Goal: Task Accomplishment & Management: Use online tool/utility

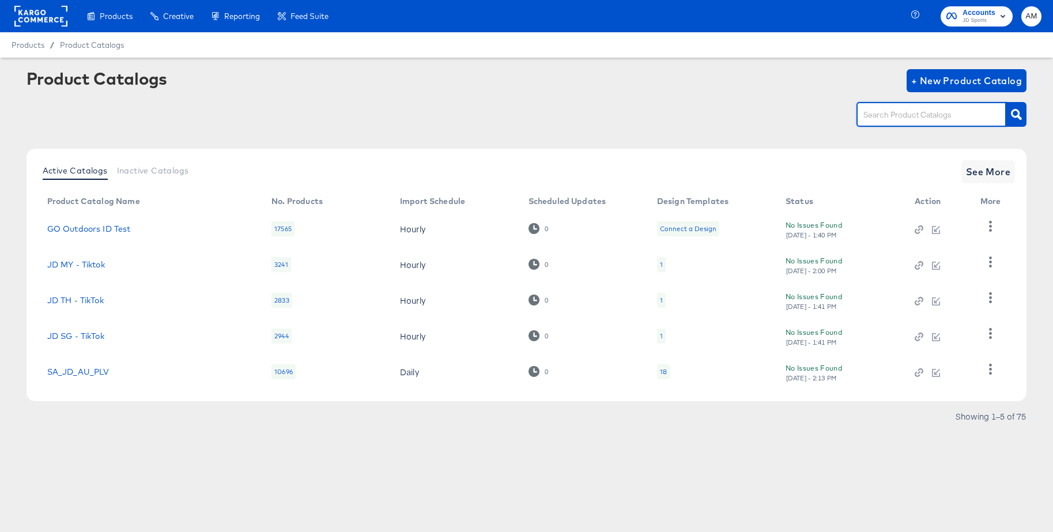
click at [878, 110] on input "text" at bounding box center [922, 114] width 123 height 13
type input "uk - sn"
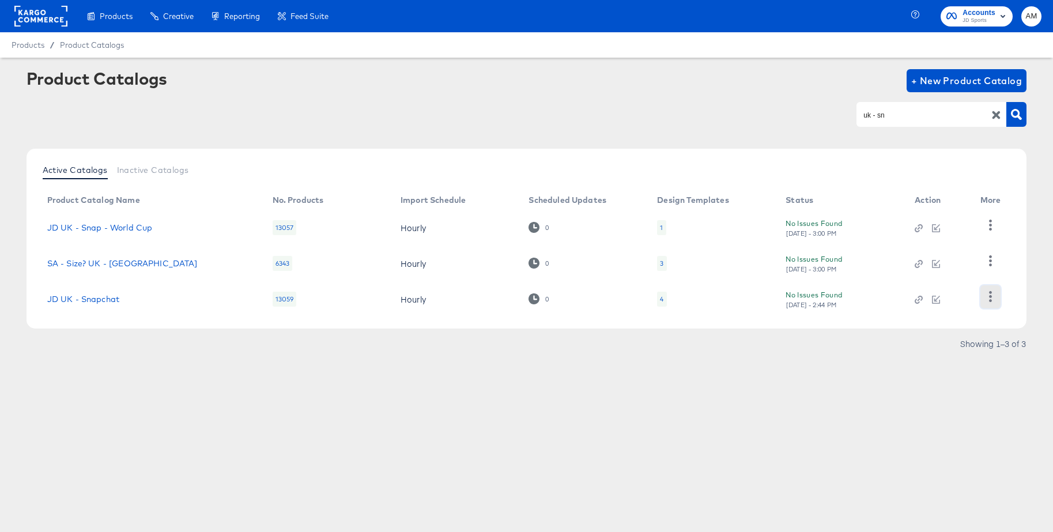
click at [987, 297] on icon "button" at bounding box center [990, 296] width 11 height 11
click at [932, 236] on div "HUD Checks (Internal)" at bounding box center [943, 239] width 115 height 18
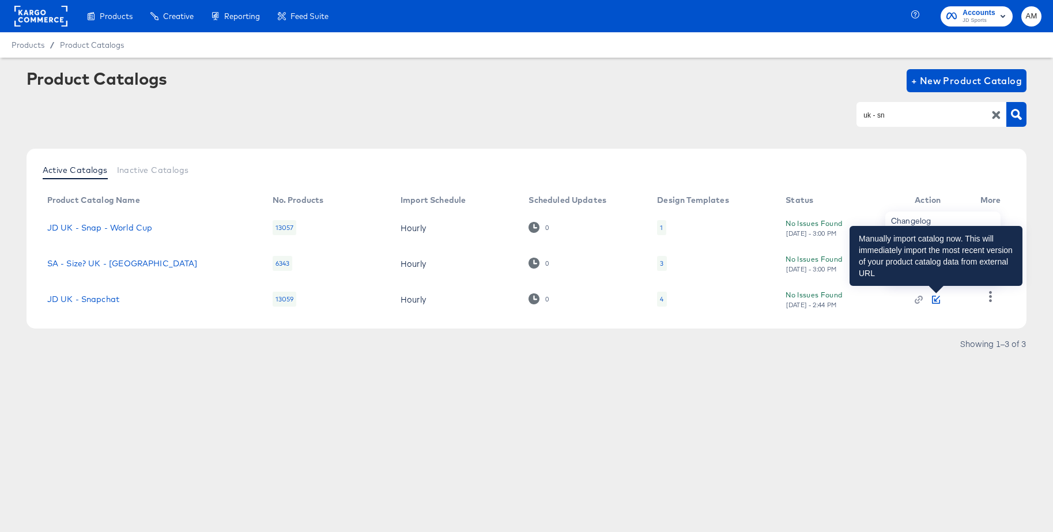
click at [937, 300] on icon "button" at bounding box center [936, 300] width 8 height 8
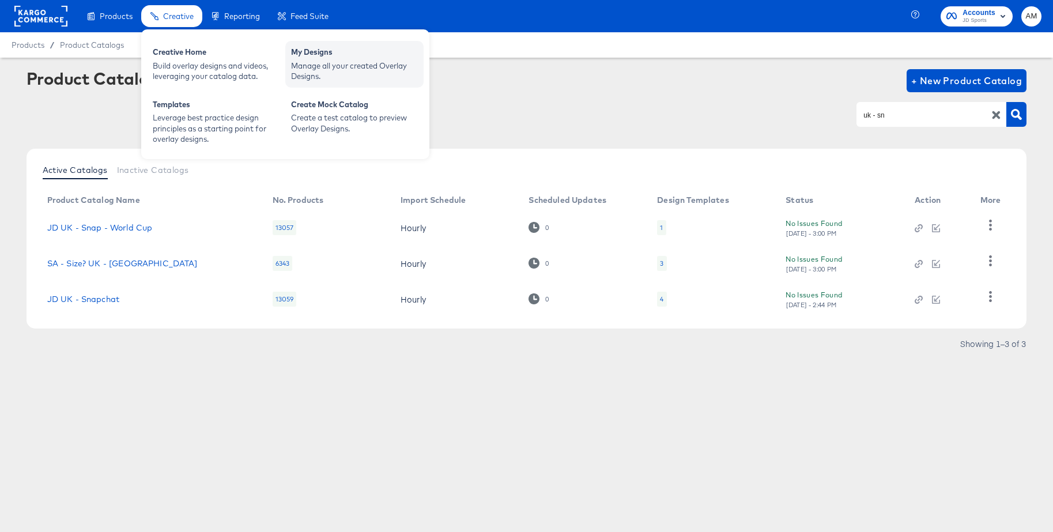
click at [300, 64] on div "Manage all your created Overlay Designs." at bounding box center [354, 71] width 127 height 21
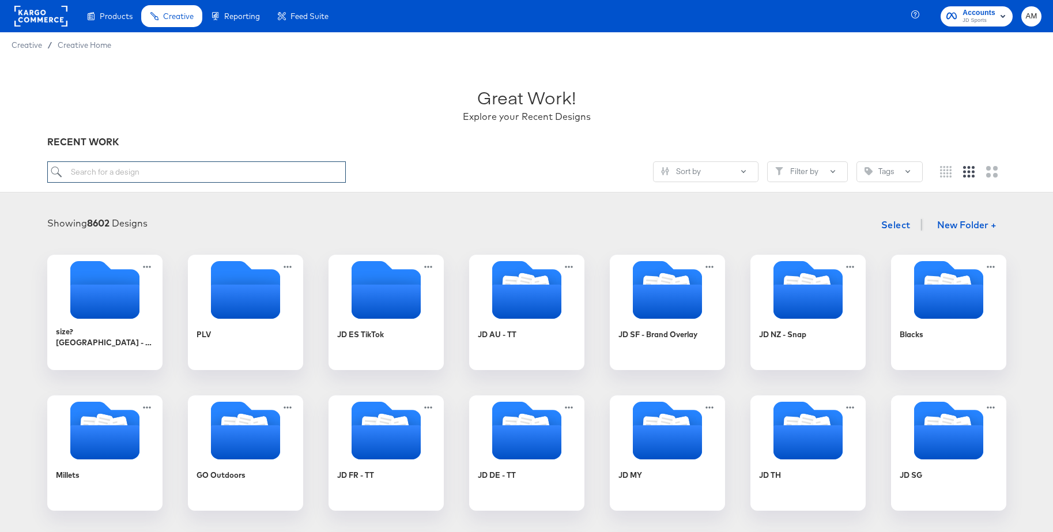
click at [150, 170] on input "search" at bounding box center [196, 171] width 299 height 21
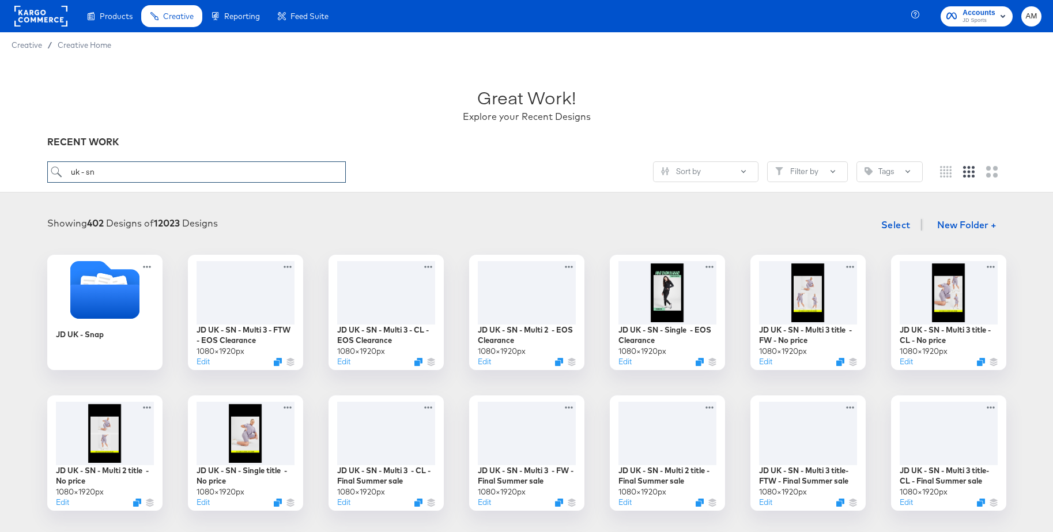
type input "uk - sn"
click at [119, 294] on icon "Folder" at bounding box center [104, 301] width 73 height 36
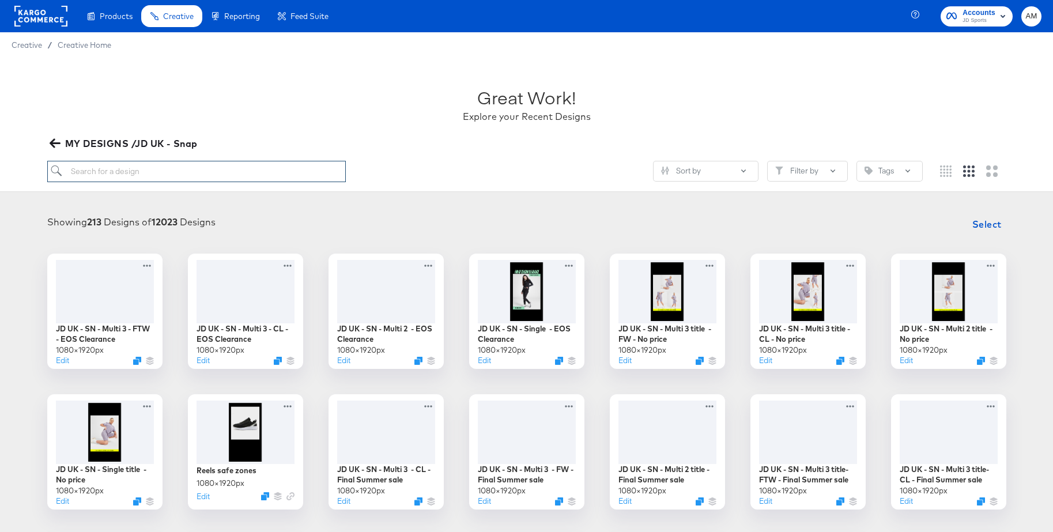
click at [168, 172] on input "search" at bounding box center [196, 171] width 299 height 21
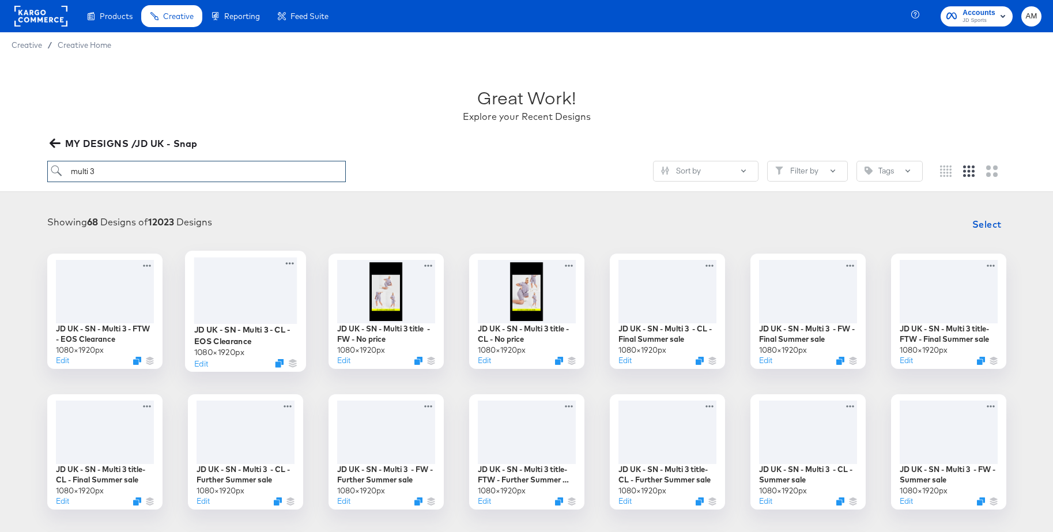
type input "multi 3"
click at [257, 277] on div at bounding box center [245, 290] width 103 height 66
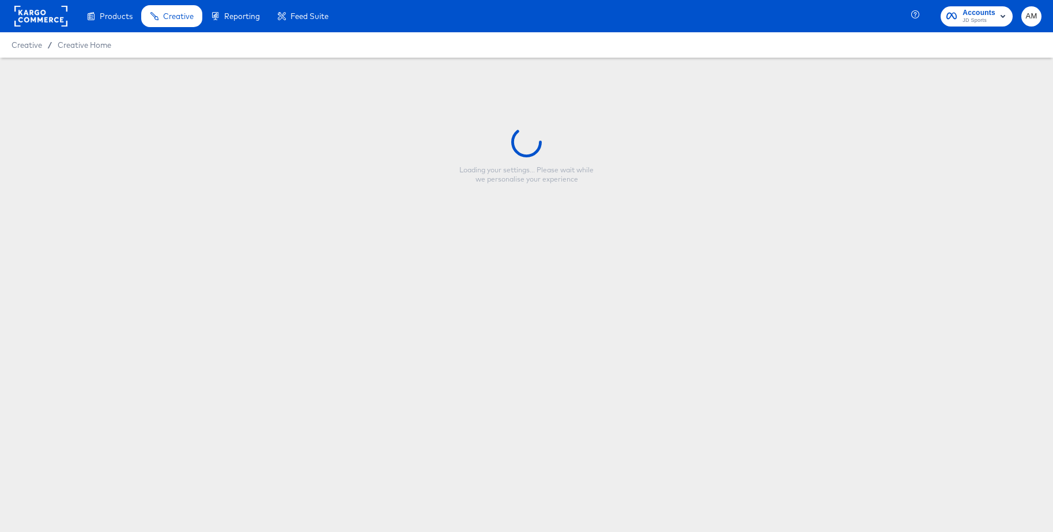
type input "JD UK - SN - Multi 3 - CL - EOS Clearance"
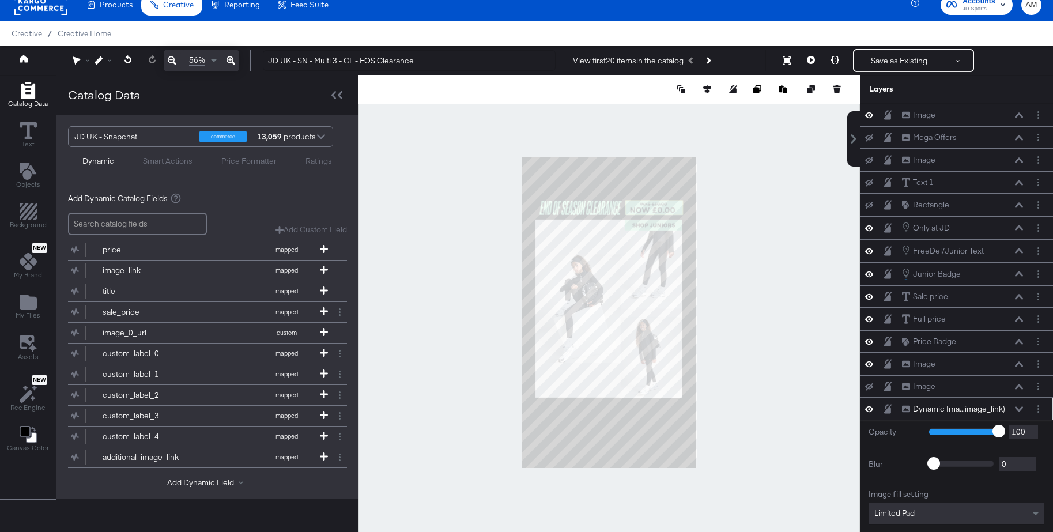
scroll to position [108, 0]
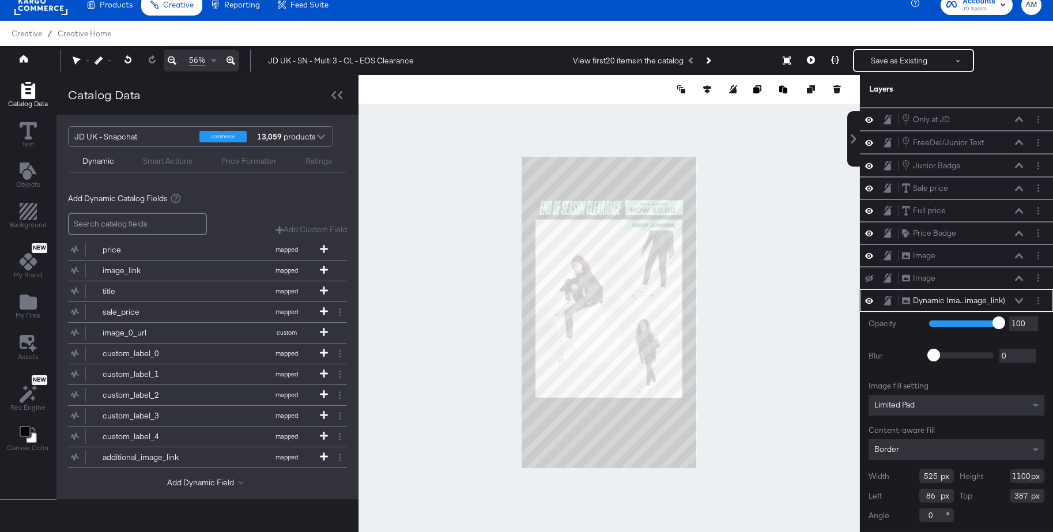
click at [1030, 478] on div "Height 1100" at bounding box center [1002, 476] width 85 height 14
type input "1169"
drag, startPoint x: 938, startPoint y: 480, endPoint x: 909, endPoint y: 480, distance: 29.4
click at [909, 480] on div "Width 388" at bounding box center [911, 476] width 85 height 14
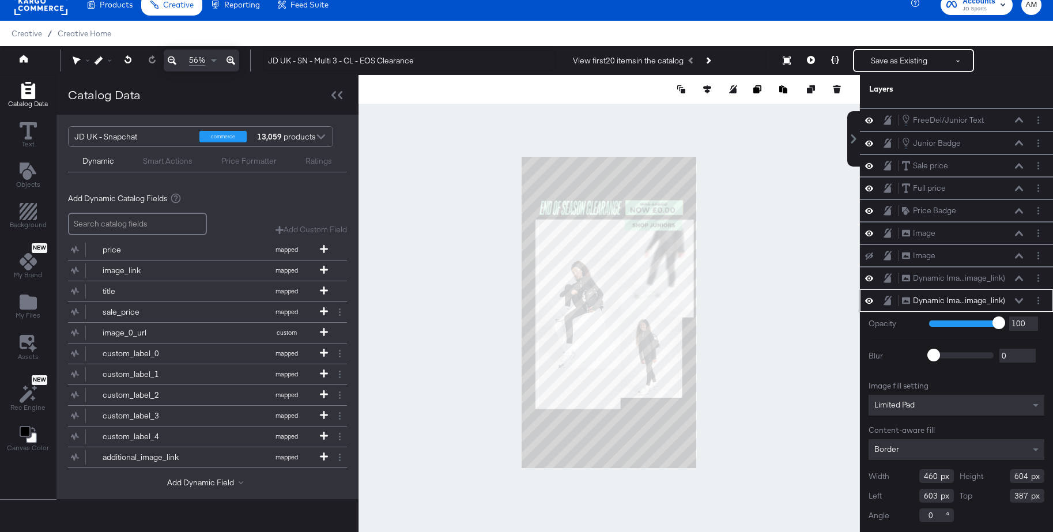
type input "460"
drag, startPoint x: 1028, startPoint y: 477, endPoint x: 991, endPoint y: 477, distance: 36.3
click at [991, 477] on div "Height 604" at bounding box center [1002, 476] width 85 height 14
type input "560"
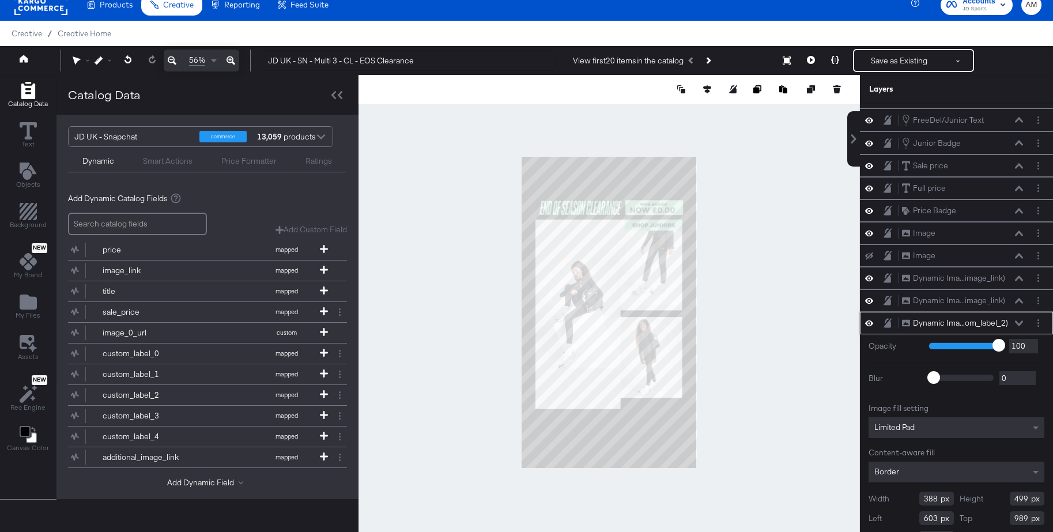
scroll to position [153, 0]
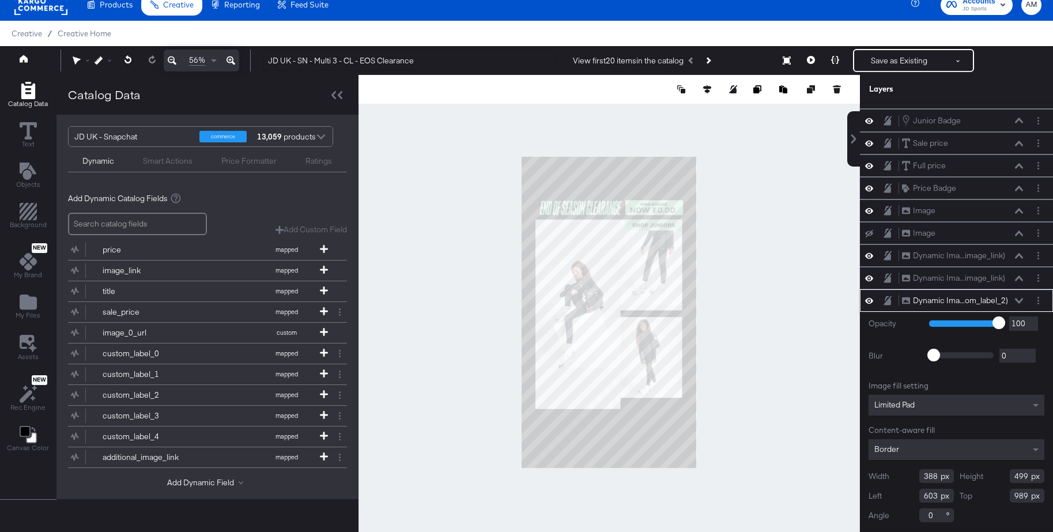
drag, startPoint x: 1029, startPoint y: 477, endPoint x: 996, endPoint y: 478, distance: 32.9
click at [996, 478] on div "Height 499" at bounding box center [1002, 476] width 85 height 14
type input "620"
drag, startPoint x: 1028, startPoint y: 498, endPoint x: 989, endPoint y: 498, distance: 39.2
click at [989, 498] on div "Top 989" at bounding box center [1002, 496] width 85 height 14
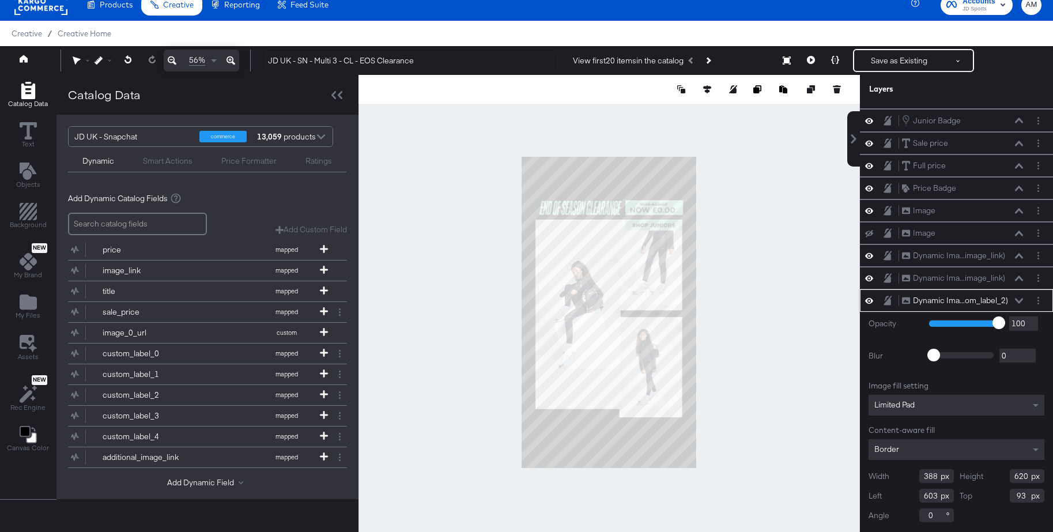
type input "937"
click at [778, 420] on div at bounding box center [610, 312] width 502 height 475
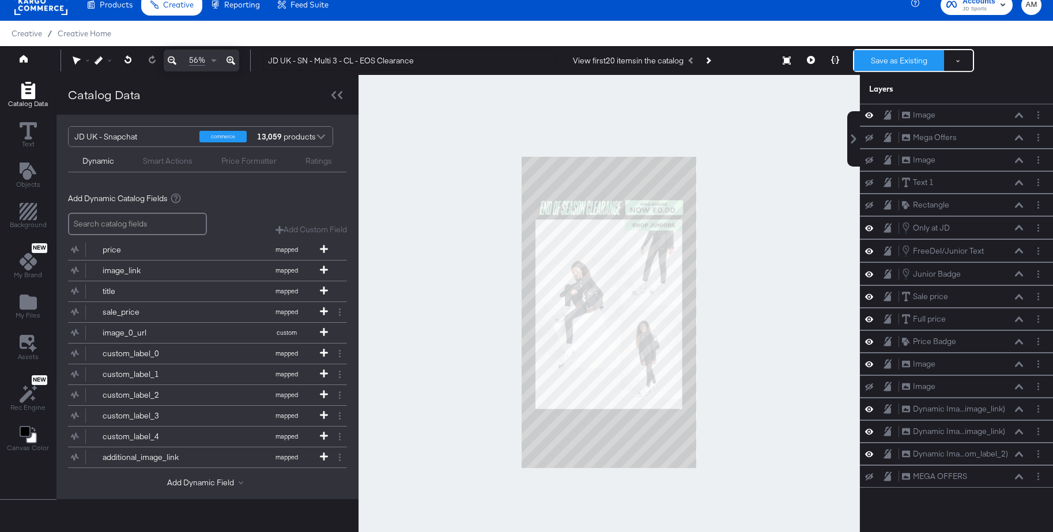
click at [887, 66] on button "Save as Existing" at bounding box center [900, 60] width 90 height 21
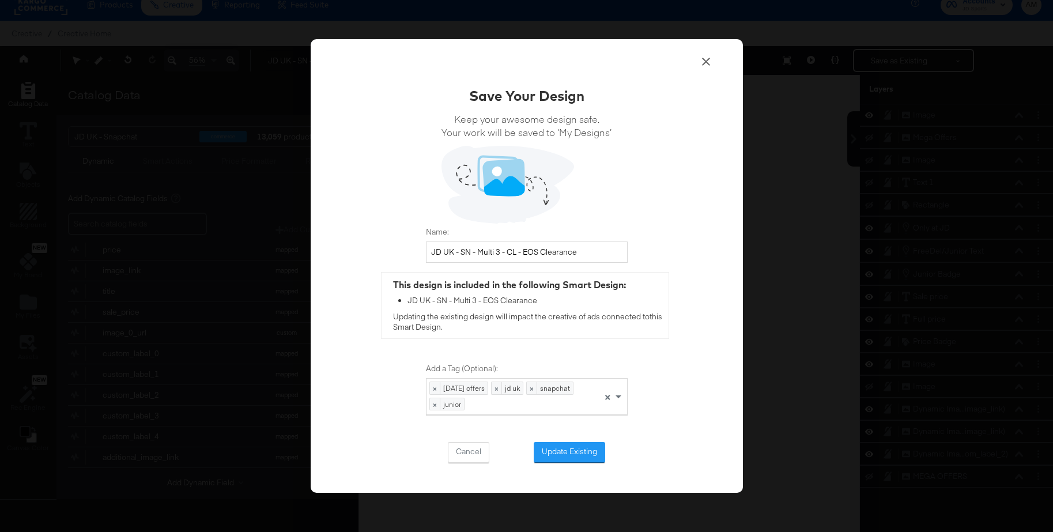
click at [565, 456] on button "Update Existing" at bounding box center [570, 452] width 72 height 21
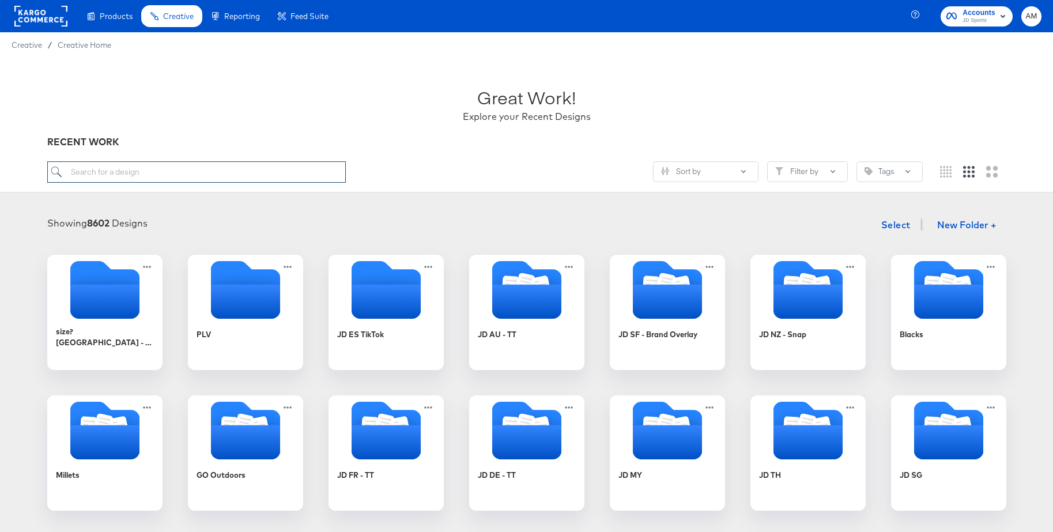
click at [82, 169] on input "search" at bounding box center [196, 171] width 299 height 21
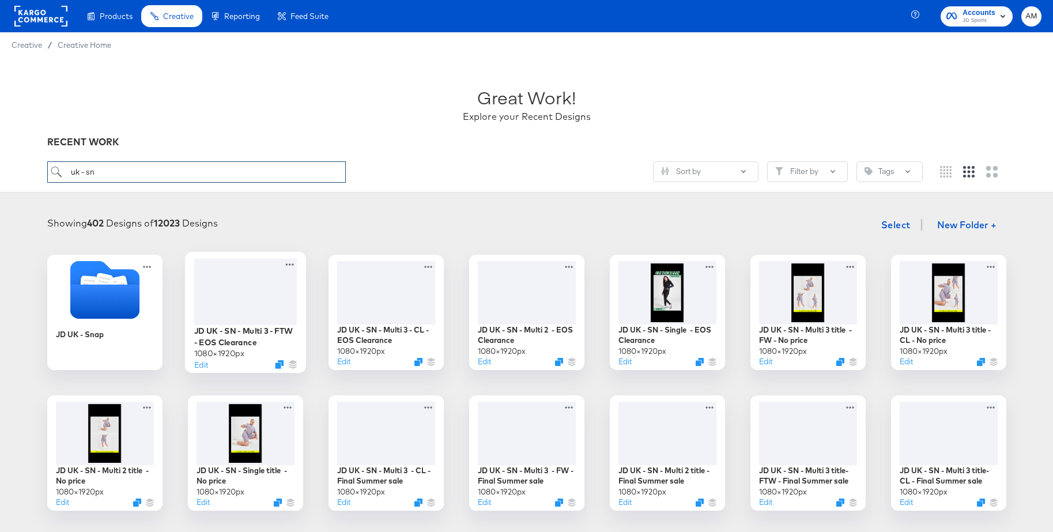
type input "uk - sn"
click at [253, 287] on div at bounding box center [245, 291] width 103 height 66
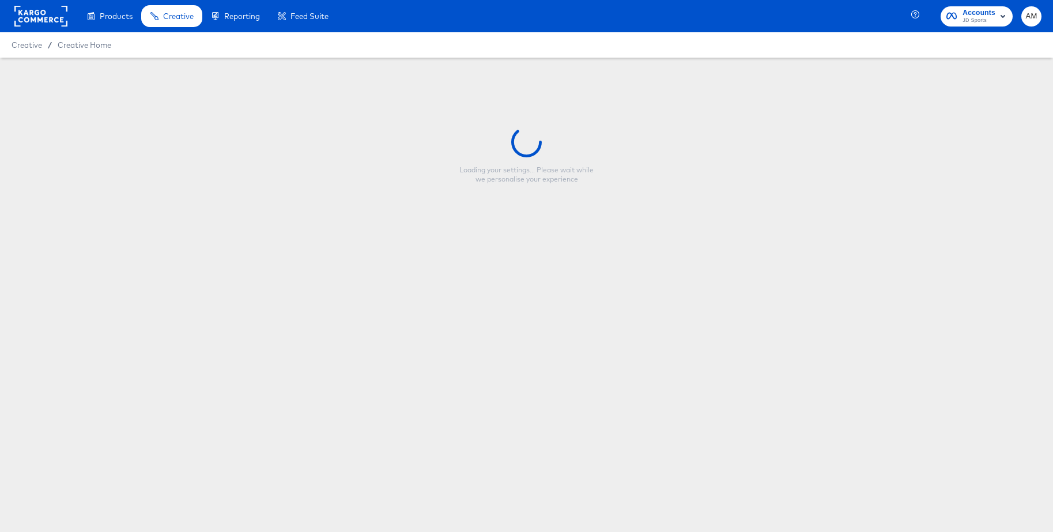
type input "JD UK - SN - Multi 3 - FTW - EOS Clearance"
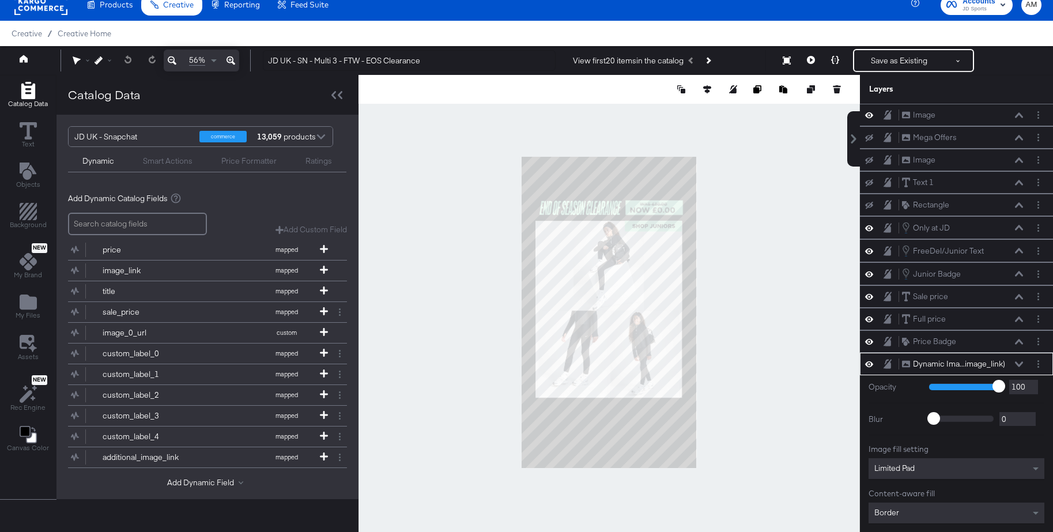
scroll to position [63, 0]
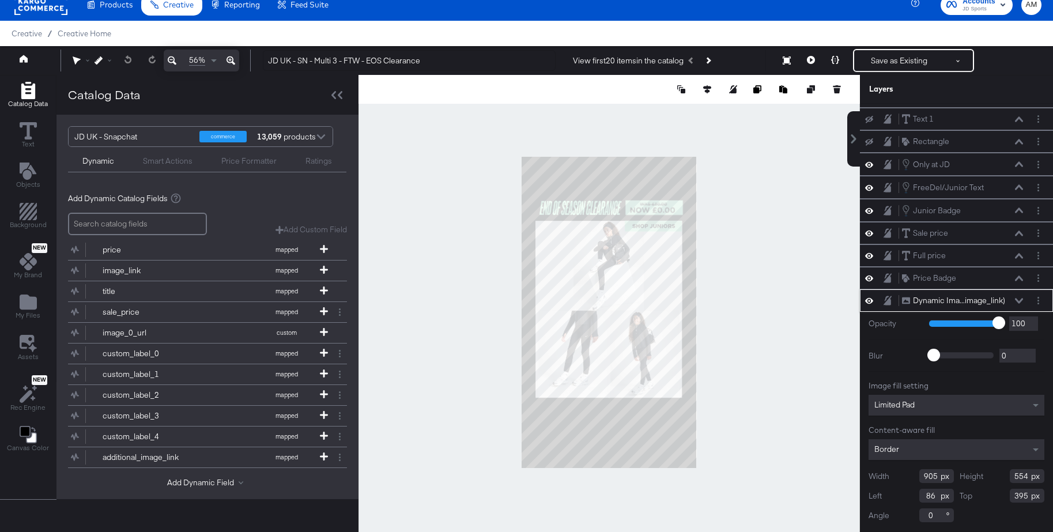
drag, startPoint x: 1029, startPoint y: 478, endPoint x: 1008, endPoint y: 478, distance: 21.3
click at [1008, 478] on div "Height 554" at bounding box center [1002, 476] width 85 height 14
type input "565"
drag, startPoint x: 1029, startPoint y: 494, endPoint x: 1006, endPoint y: 494, distance: 23.1
click at [1006, 494] on div "Top 395" at bounding box center [1002, 496] width 85 height 14
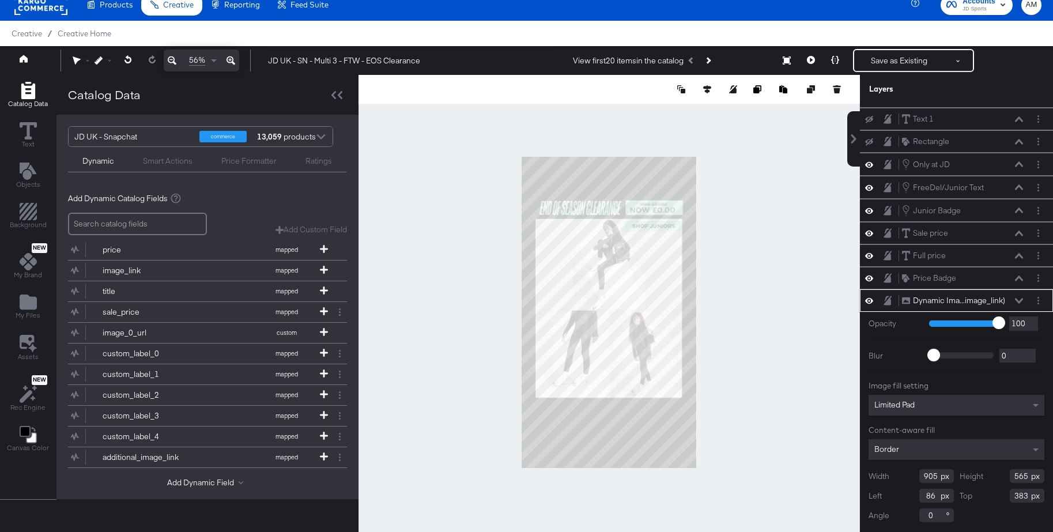
type input "383"
drag, startPoint x: 1029, startPoint y: 477, endPoint x: 1000, endPoint y: 477, distance: 28.8
click at [1000, 477] on div "Height 540" at bounding box center [1002, 476] width 85 height 14
type input "620"
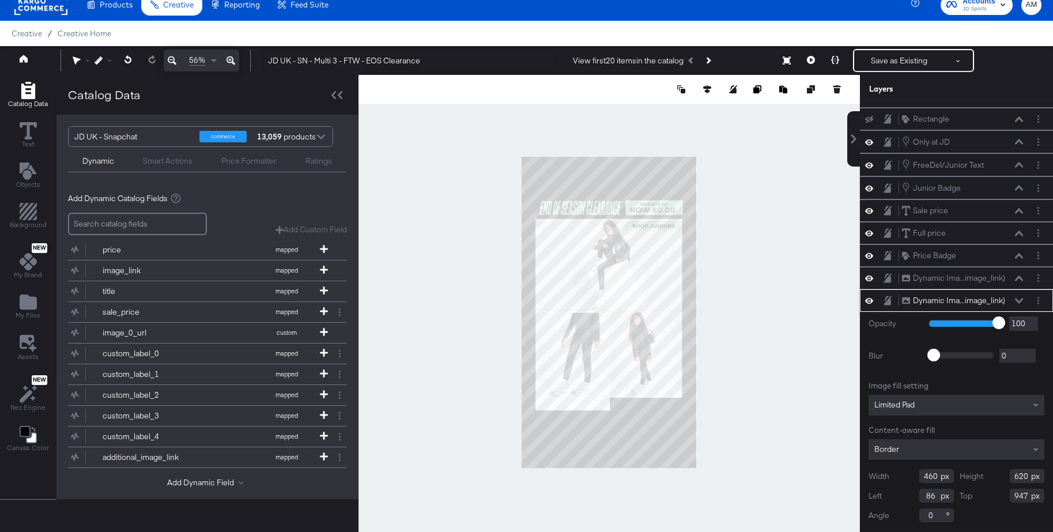
click at [1027, 494] on input "947" at bounding box center [1027, 496] width 35 height 14
type input "930"
drag, startPoint x: 1029, startPoint y: 476, endPoint x: 1007, endPoint y: 476, distance: 21.9
click at [1007, 476] on div "Height 540" at bounding box center [1002, 476] width 85 height 14
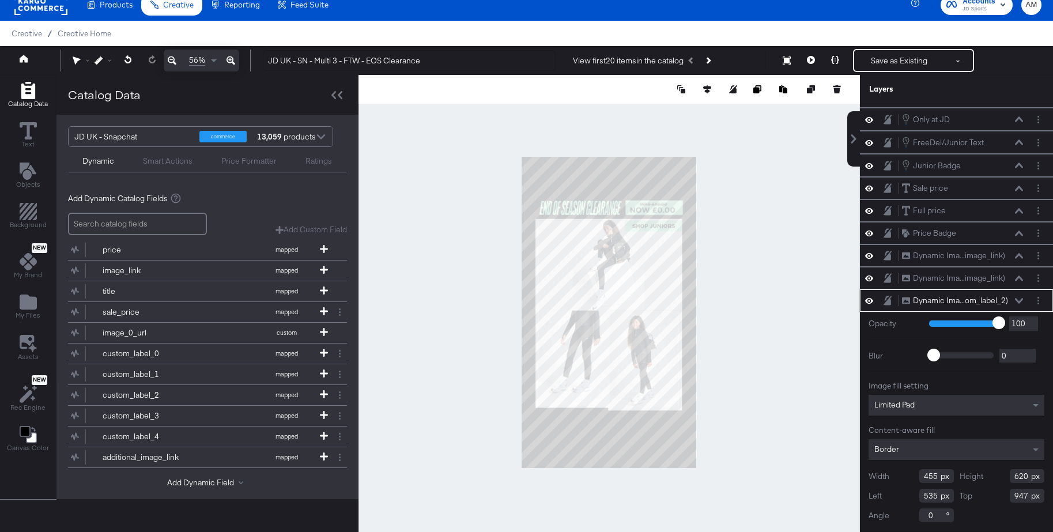
type input "620"
click at [1029, 496] on input "947" at bounding box center [1027, 496] width 35 height 14
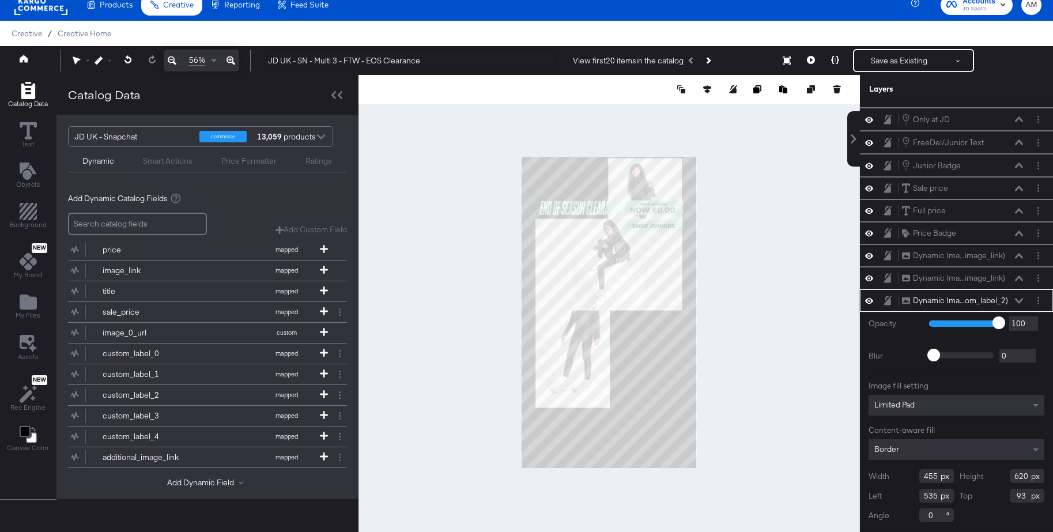
type input "930"
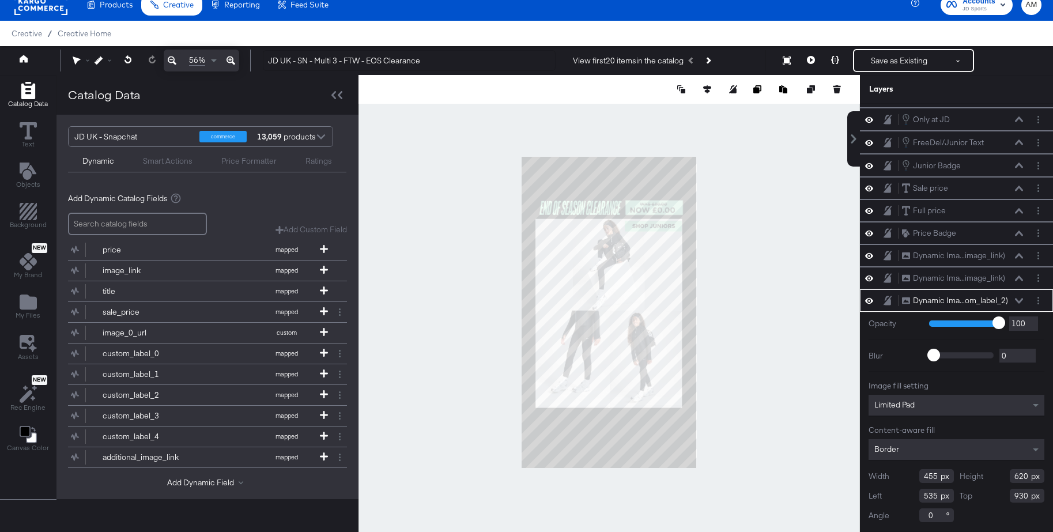
scroll to position [0, 0]
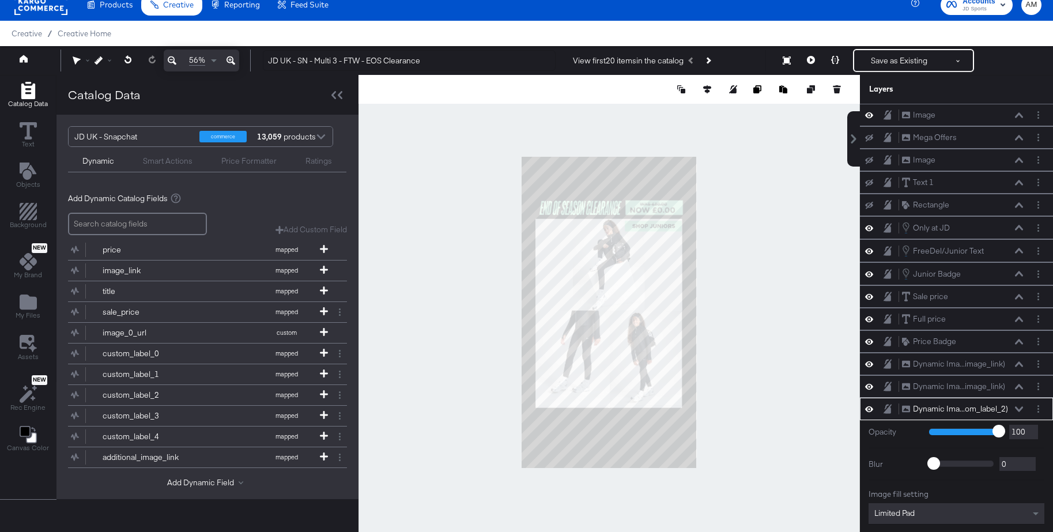
click at [763, 425] on div at bounding box center [610, 312] width 502 height 475
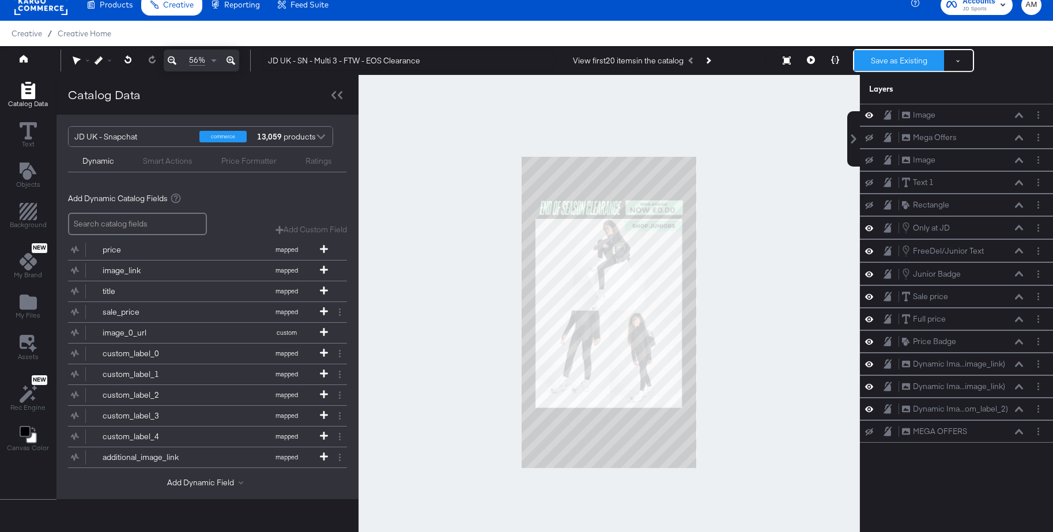
click at [897, 61] on button "Save as Existing" at bounding box center [900, 60] width 90 height 21
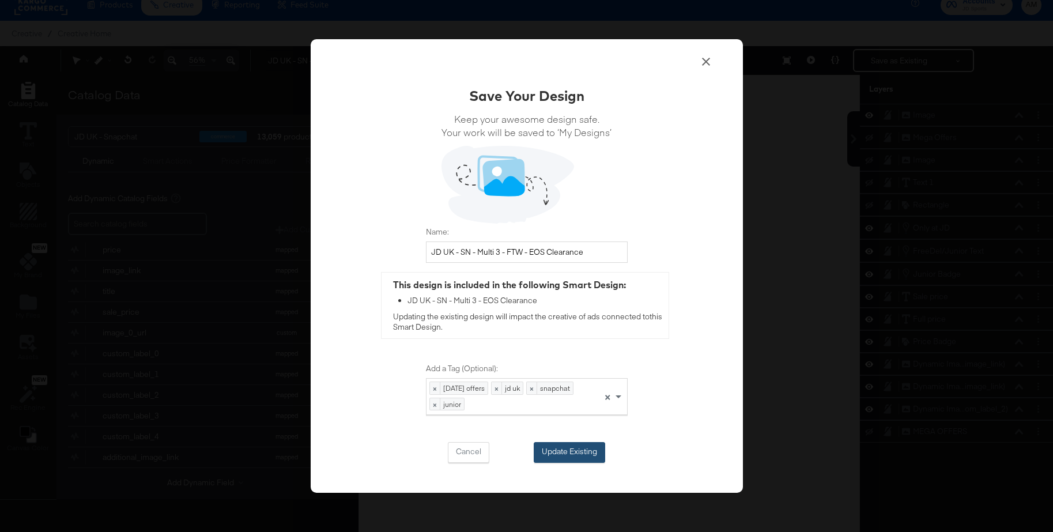
click at [556, 456] on button "Update Existing" at bounding box center [570, 452] width 72 height 21
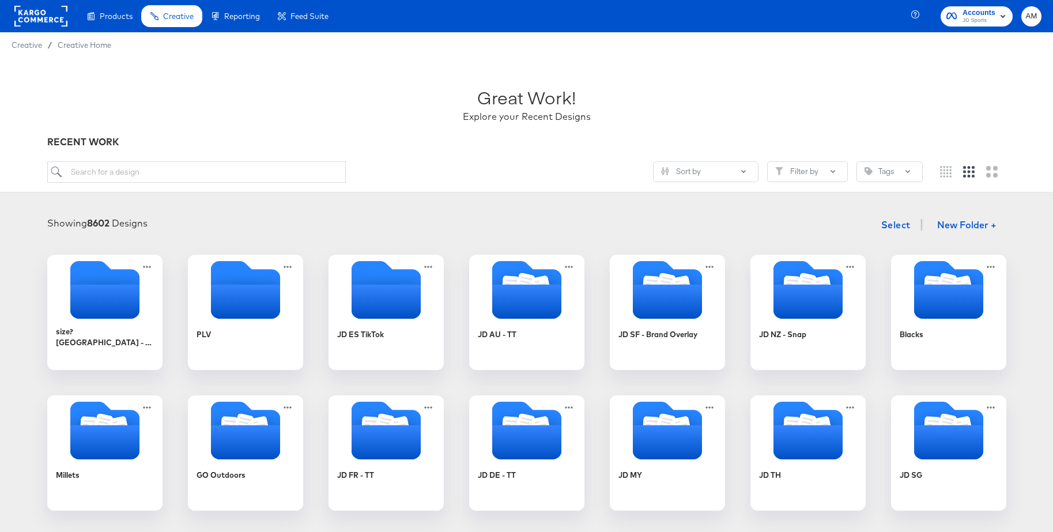
drag, startPoint x: 123, startPoint y: 58, endPoint x: 133, endPoint y: 61, distance: 10.8
click at [0, 0] on div "Product Catalogs" at bounding box center [0, 0] width 0 height 0
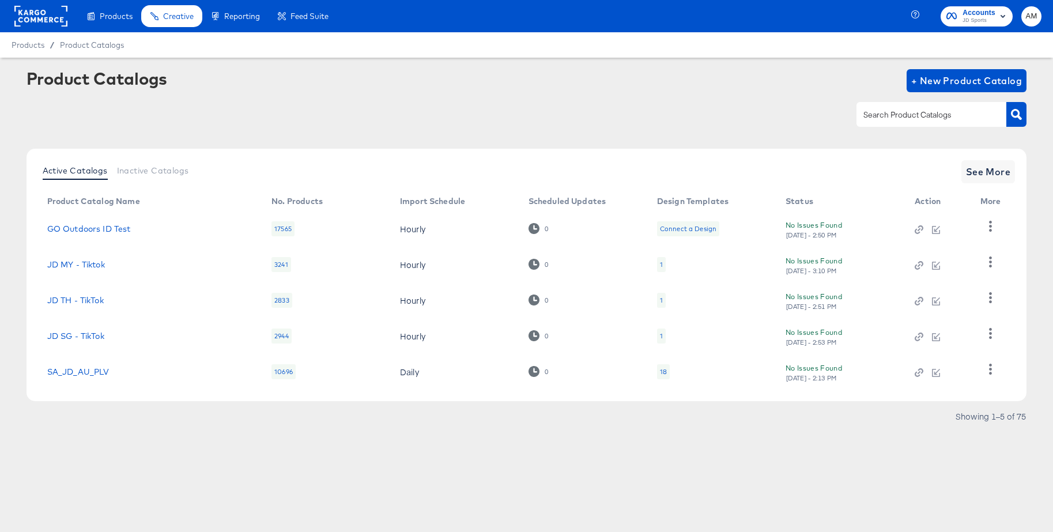
click at [880, 118] on input "text" at bounding box center [922, 114] width 123 height 13
type input "s"
type input "uk - sn"
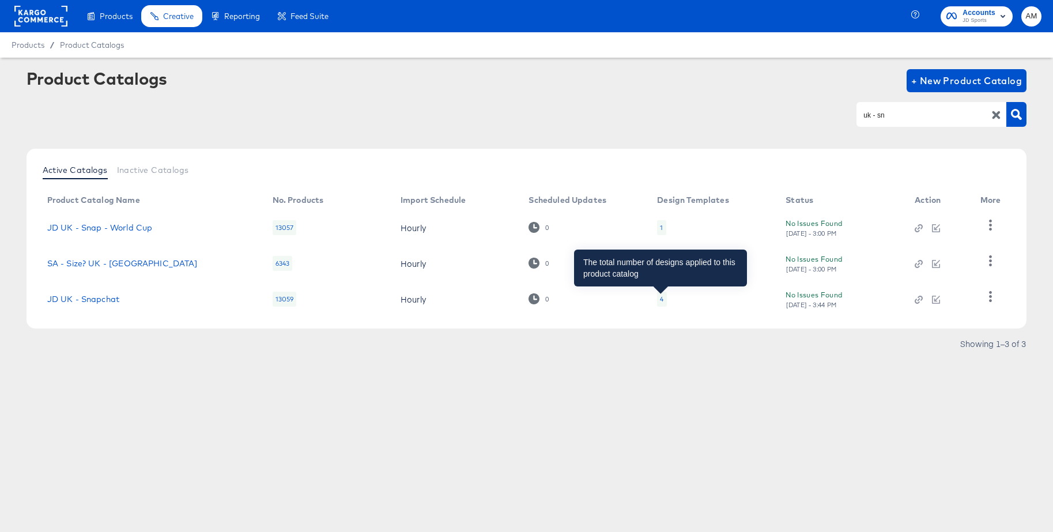
click at [662, 300] on div "4" at bounding box center [661, 299] width 3 height 9
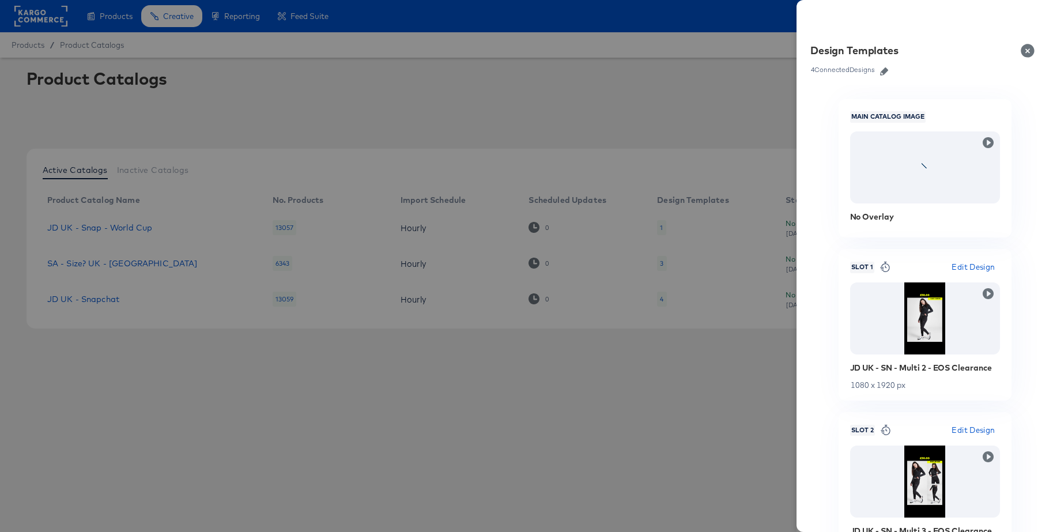
click at [886, 72] on icon "button" at bounding box center [884, 71] width 8 height 8
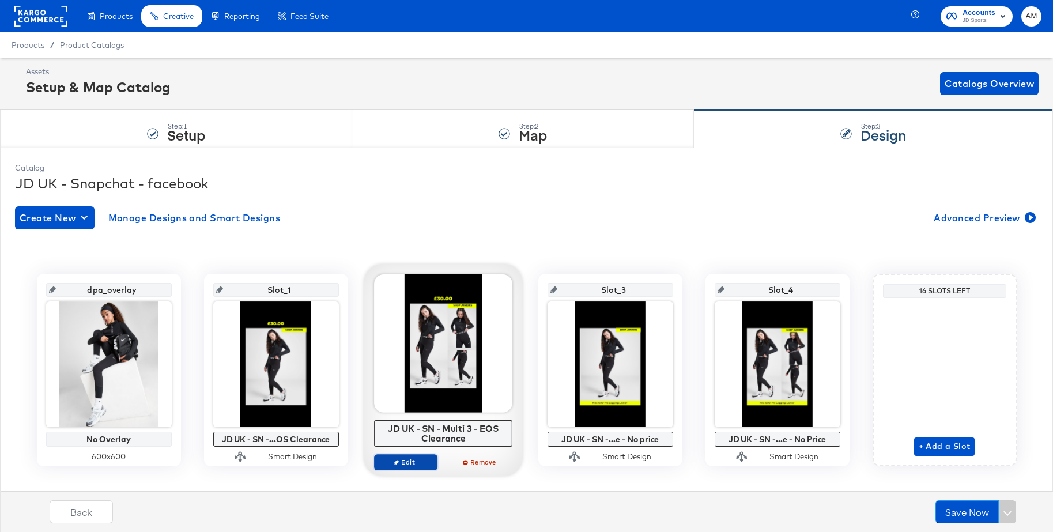
click at [404, 461] on span "Edit" at bounding box center [405, 462] width 53 height 9
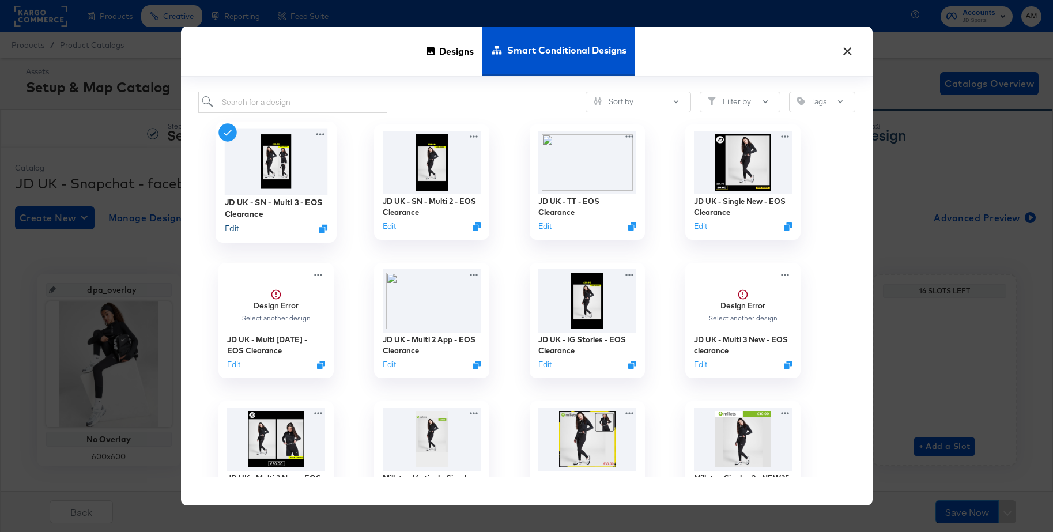
click at [232, 231] on button "Edit" at bounding box center [231, 228] width 14 height 11
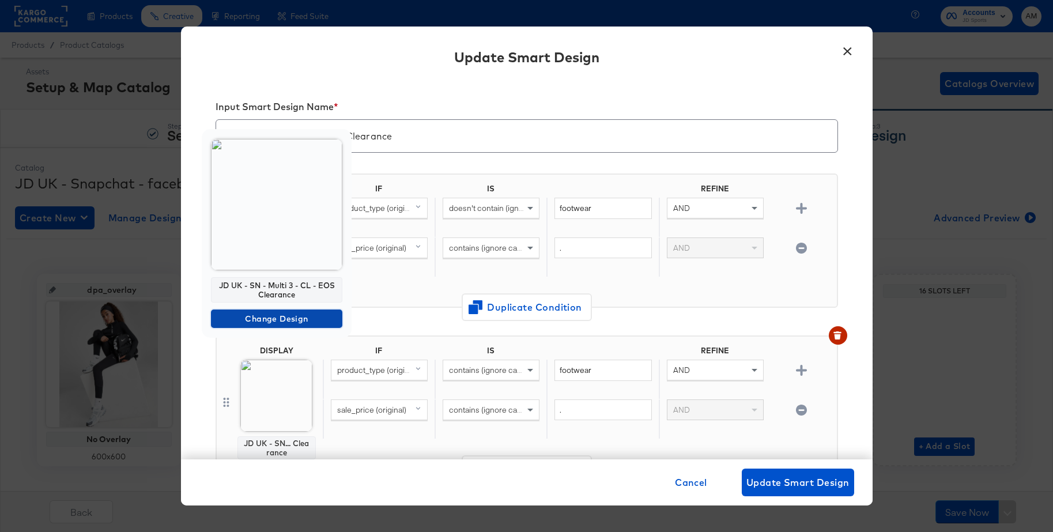
click at [272, 315] on span "Change Design" at bounding box center [277, 319] width 122 height 14
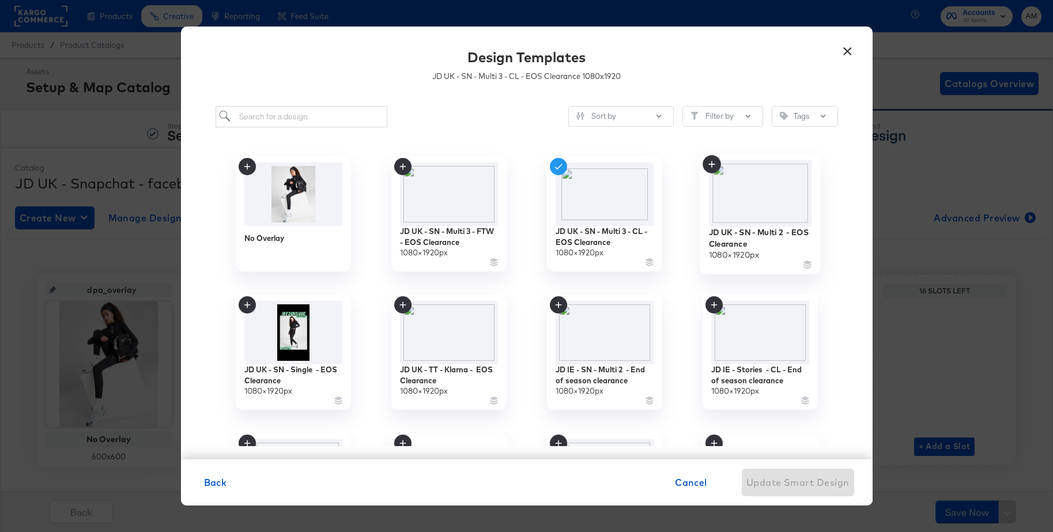
click at [751, 191] on img at bounding box center [760, 193] width 103 height 66
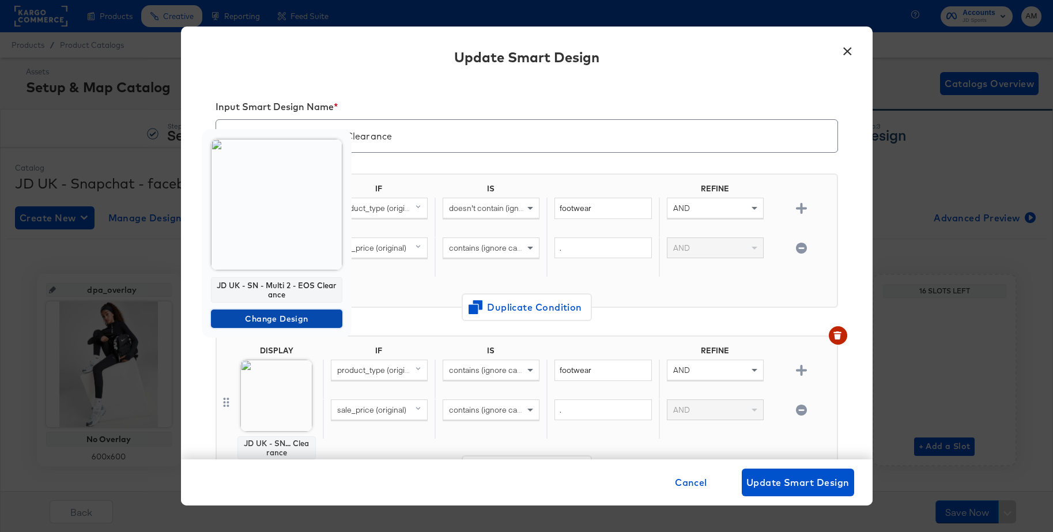
click at [259, 323] on span "Change Design" at bounding box center [277, 319] width 122 height 14
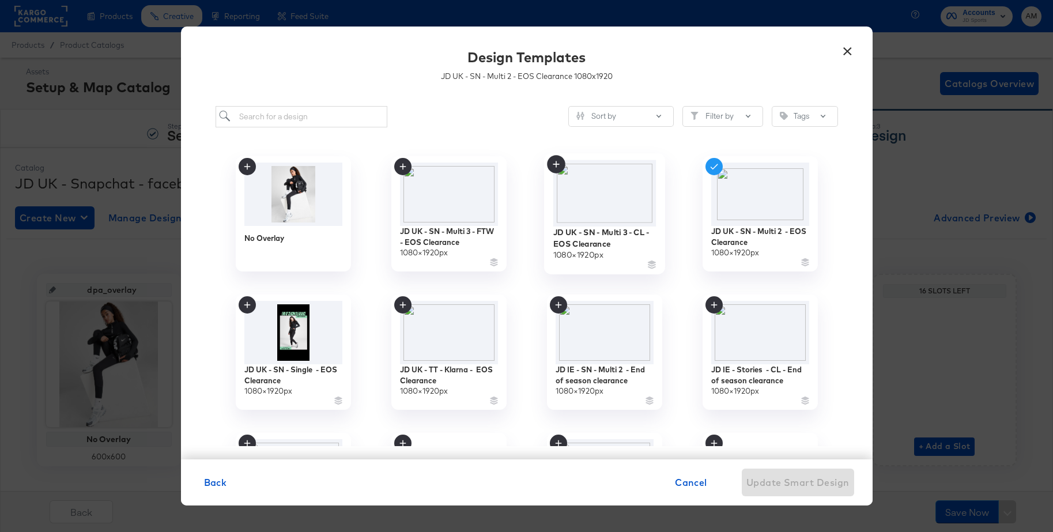
click at [616, 200] on img at bounding box center [604, 193] width 103 height 66
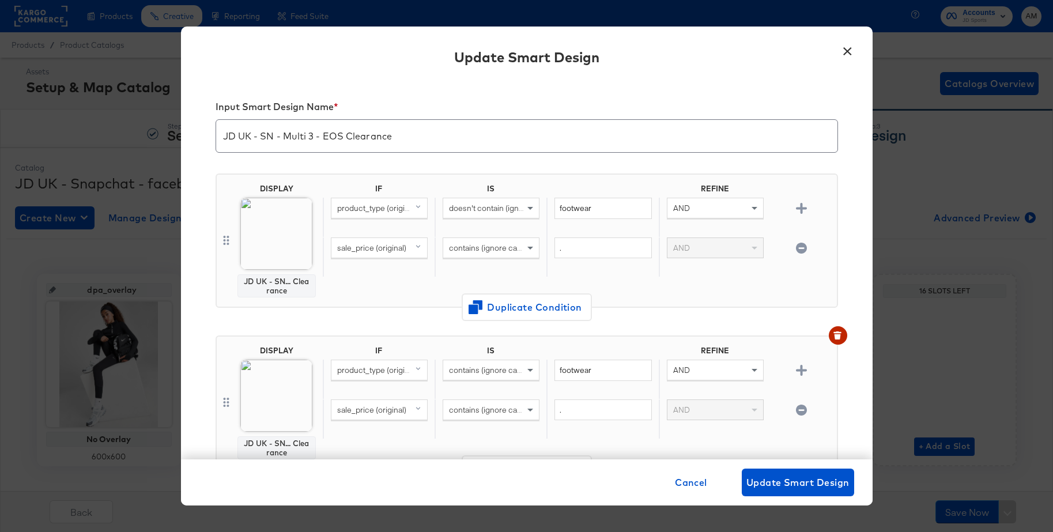
scroll to position [101, 0]
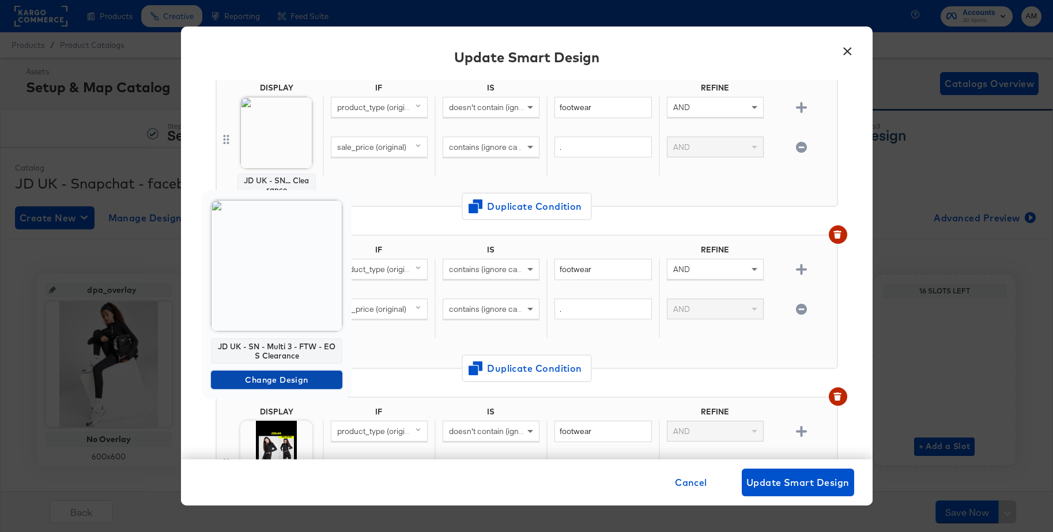
click at [249, 382] on span "Change Design" at bounding box center [277, 380] width 122 height 14
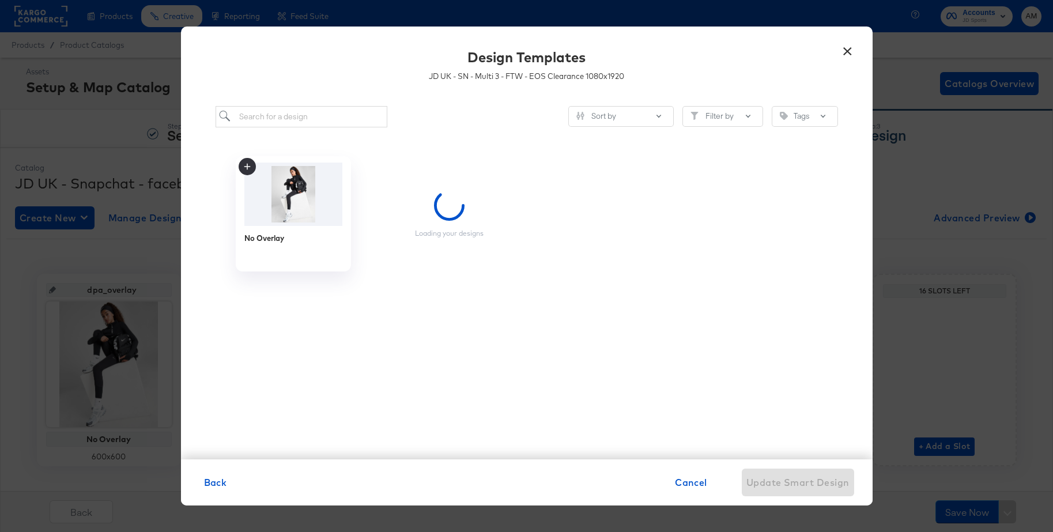
scroll to position [0, 0]
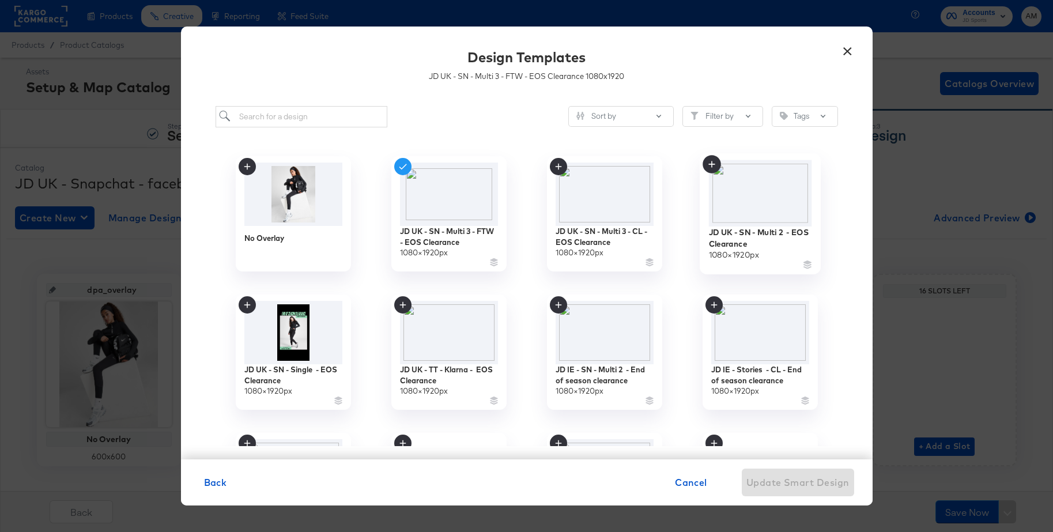
click at [765, 193] on img at bounding box center [760, 193] width 103 height 66
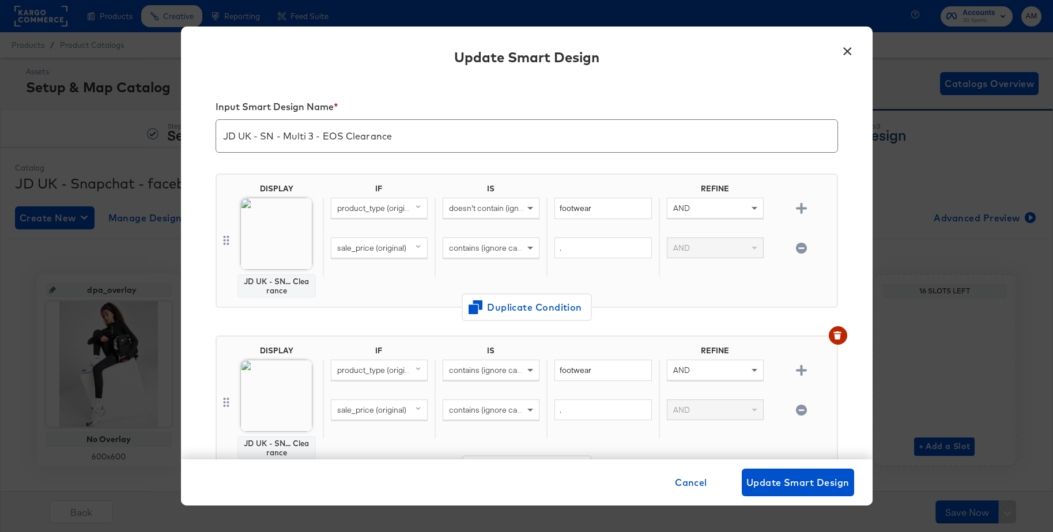
scroll to position [101, 0]
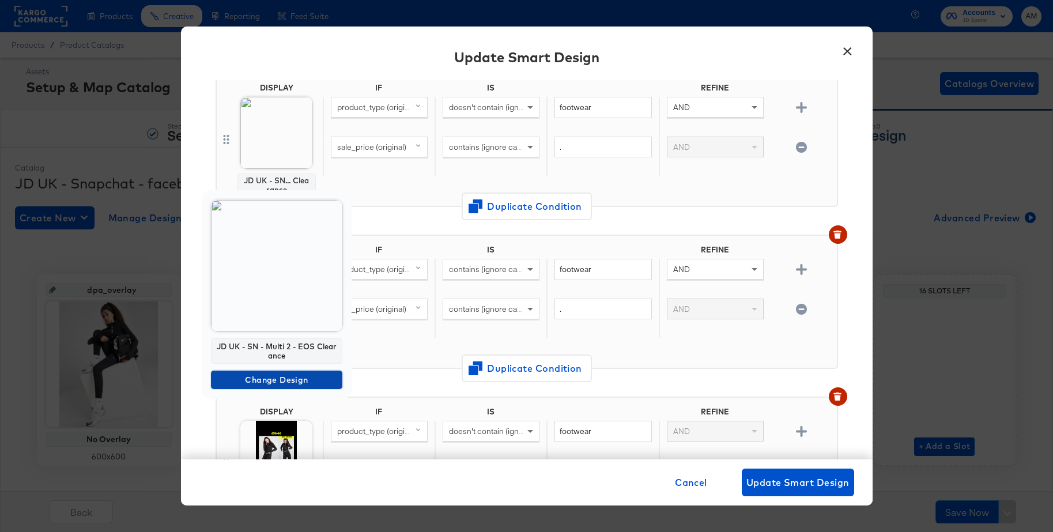
click at [244, 376] on span "Change Design" at bounding box center [277, 380] width 122 height 14
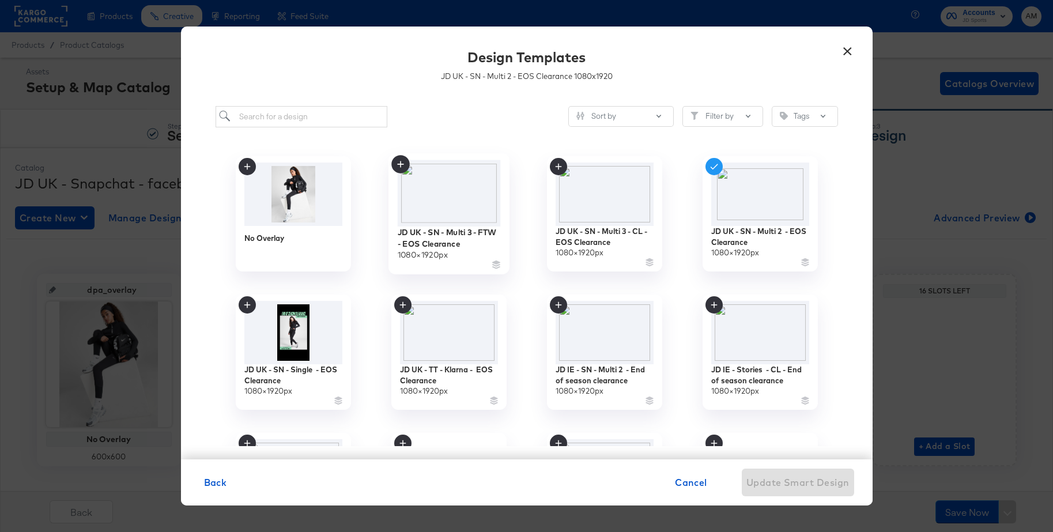
click at [457, 190] on img at bounding box center [448, 193] width 103 height 66
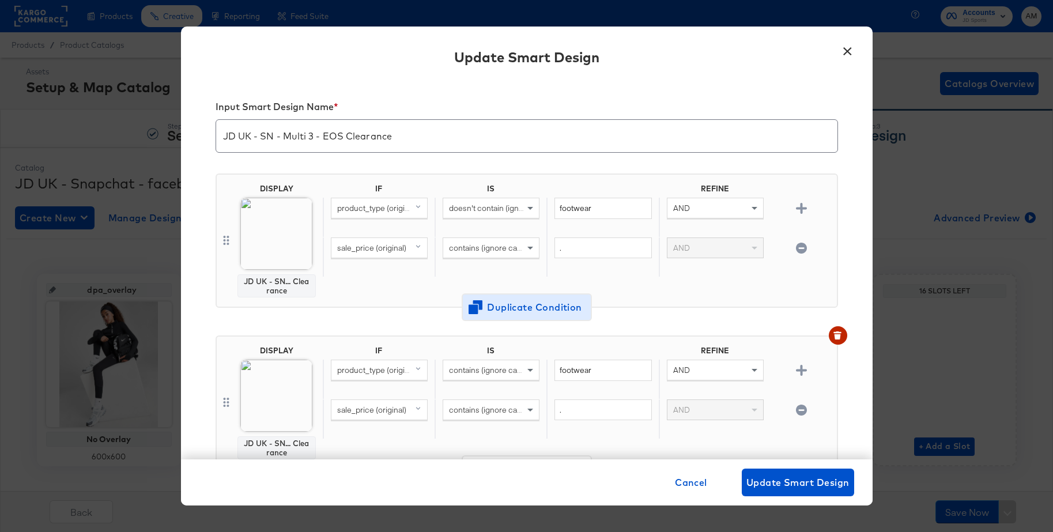
scroll to position [101, 0]
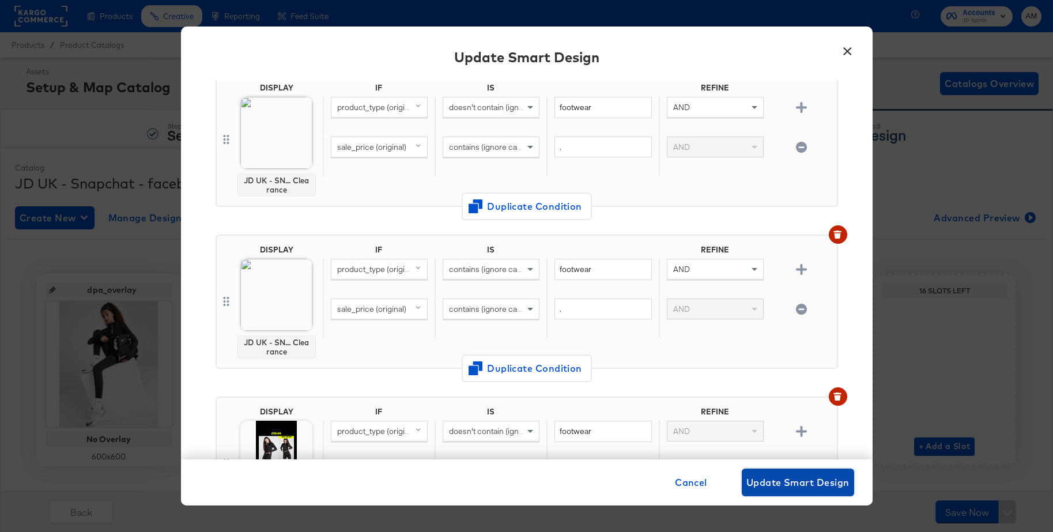
click at [772, 475] on span "Update Smart Design" at bounding box center [798, 483] width 103 height 16
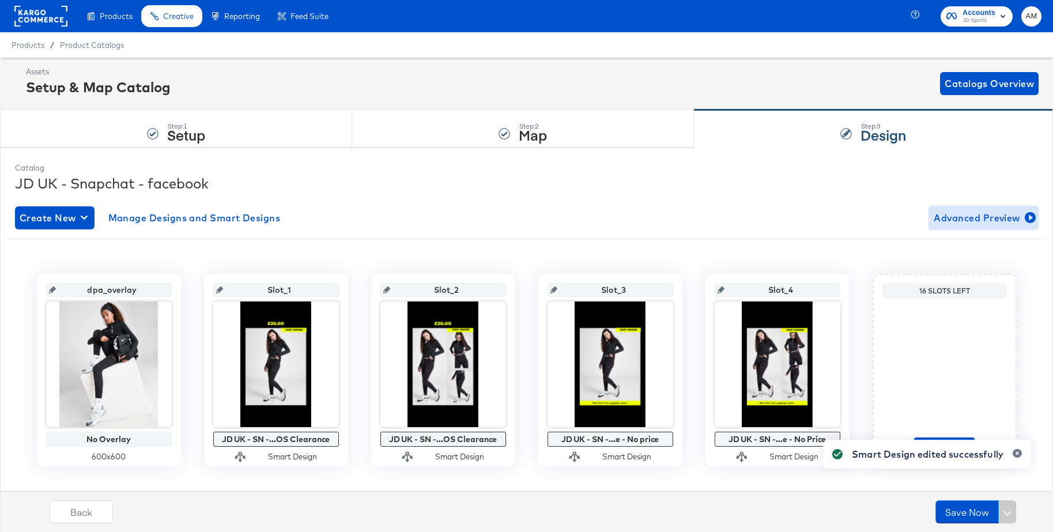
click at [973, 217] on span "Advanced Preview" at bounding box center [984, 218] width 100 height 16
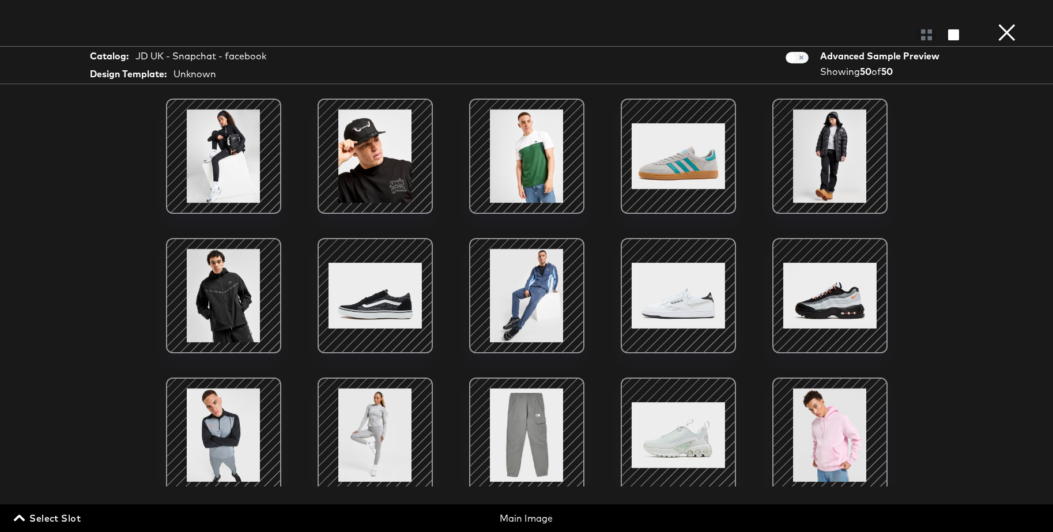
click at [53, 525] on span "Select Slot" at bounding box center [48, 518] width 65 height 16
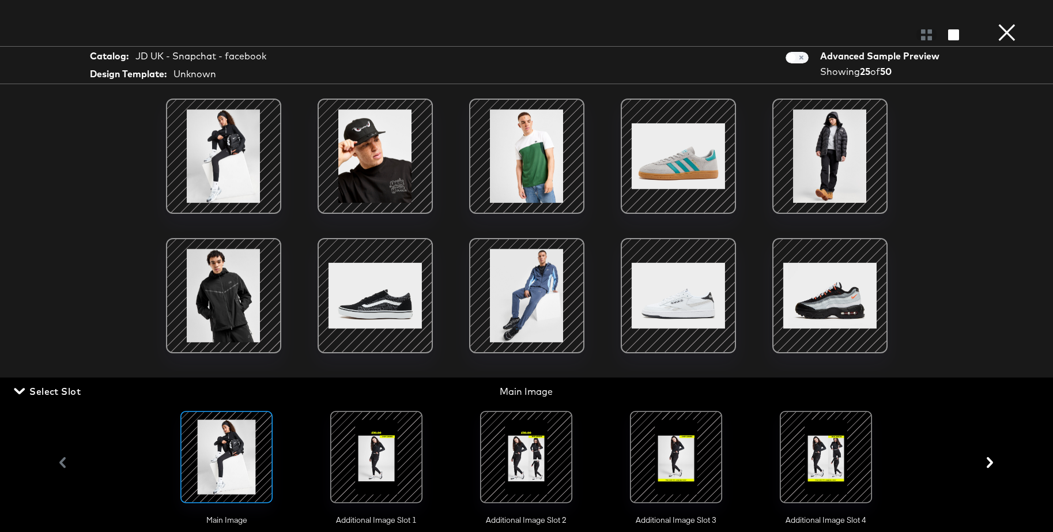
click at [535, 440] on div at bounding box center [526, 457] width 78 height 78
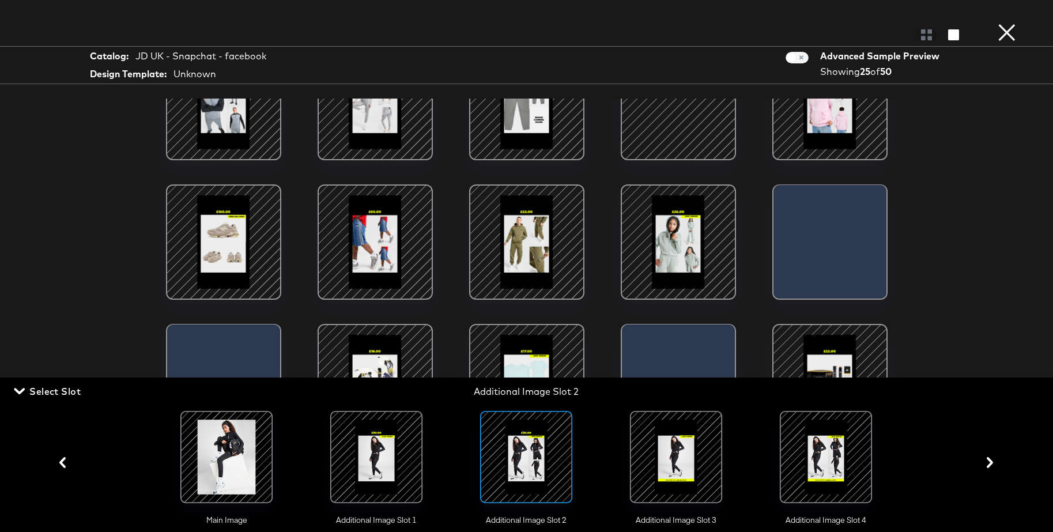
scroll to position [18, 0]
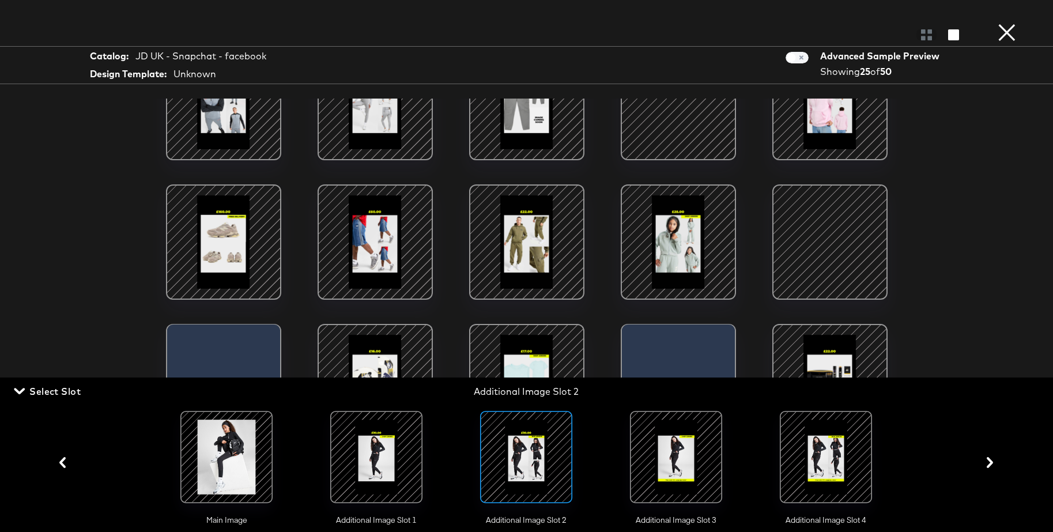
click at [66, 394] on span "Select Slot" at bounding box center [48, 391] width 65 height 16
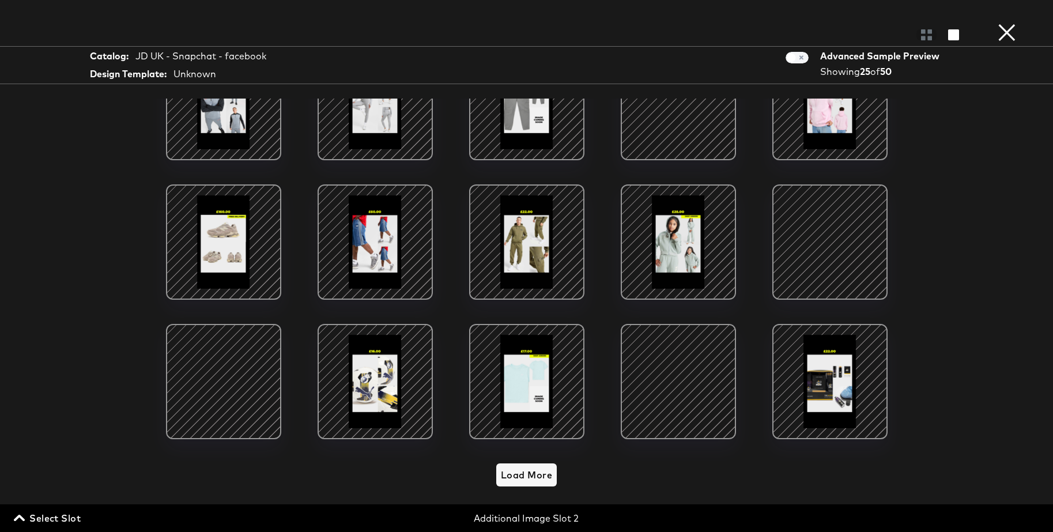
click at [1008, 23] on button "×" at bounding box center [1007, 11] width 23 height 23
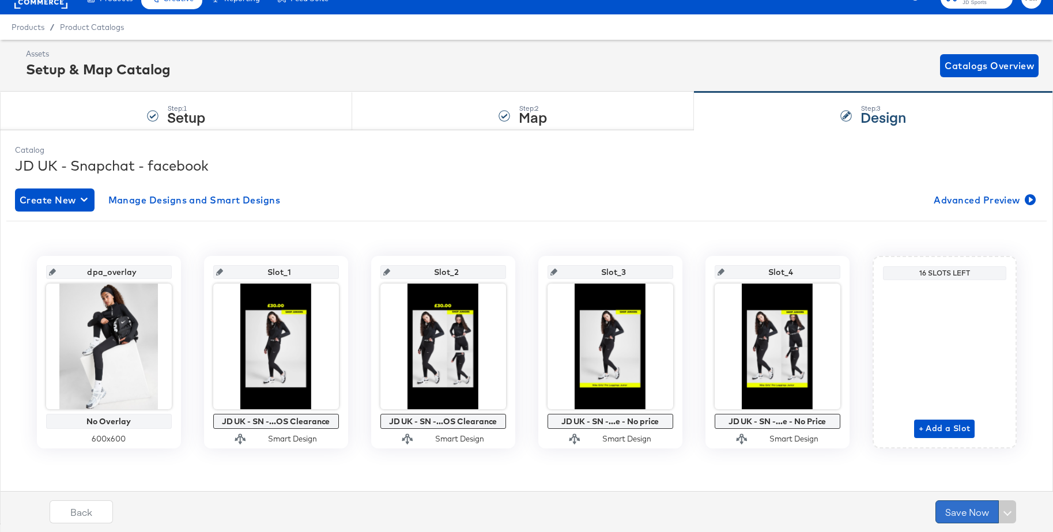
click at [964, 512] on button "Save Now" at bounding box center [967, 512] width 63 height 23
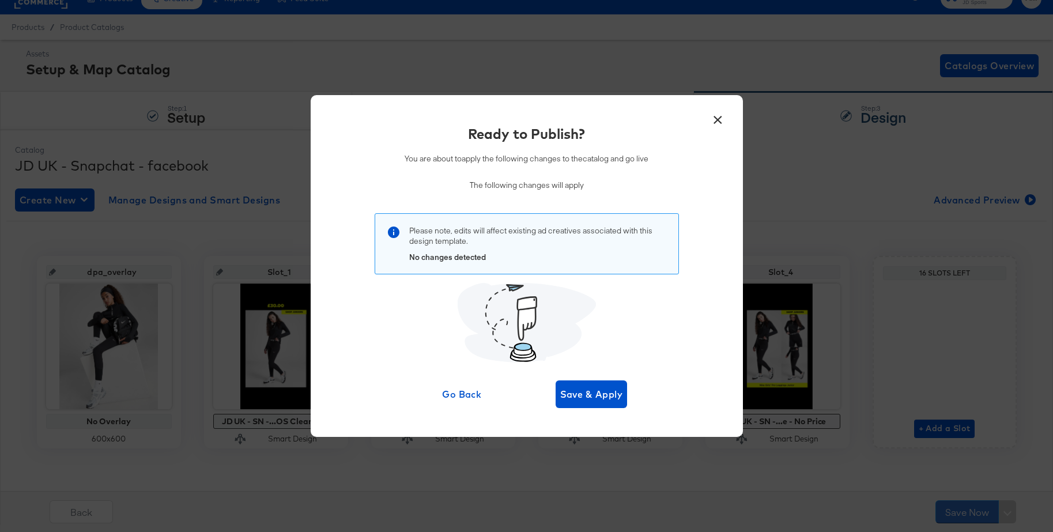
scroll to position [0, 0]
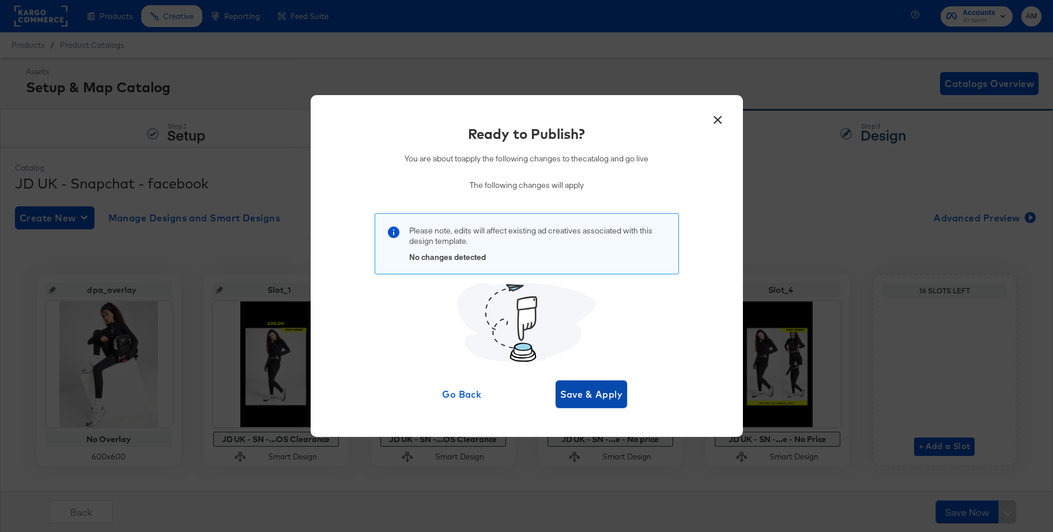
click at [594, 394] on span "Save & Apply" at bounding box center [591, 394] width 63 height 16
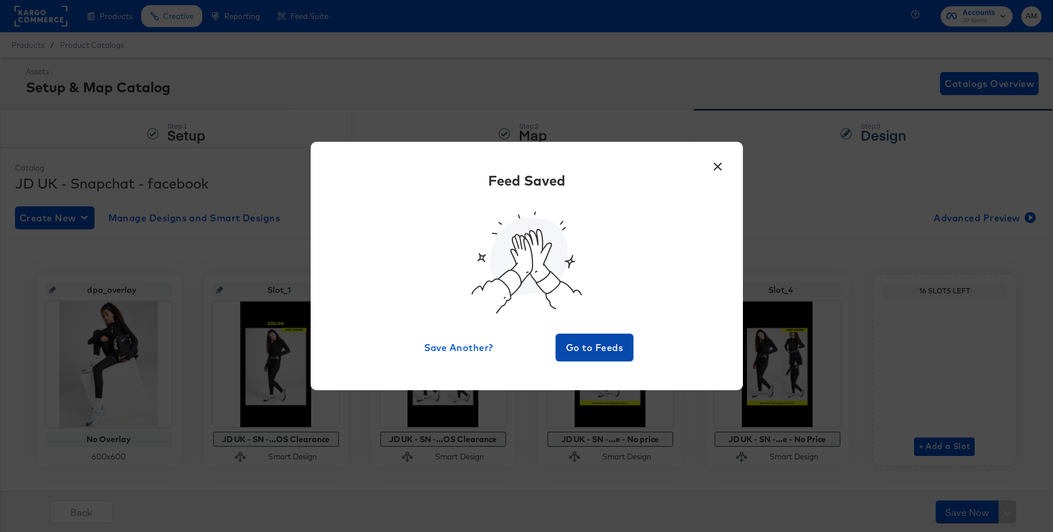
click at [603, 350] on span "Go to Feeds" at bounding box center [594, 348] width 69 height 16
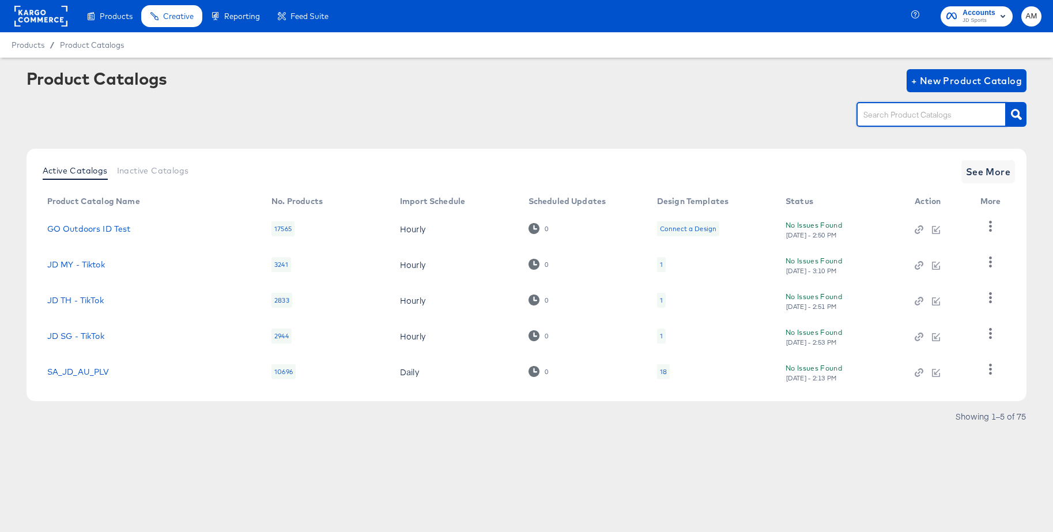
click at [886, 111] on input "text" at bounding box center [922, 114] width 123 height 13
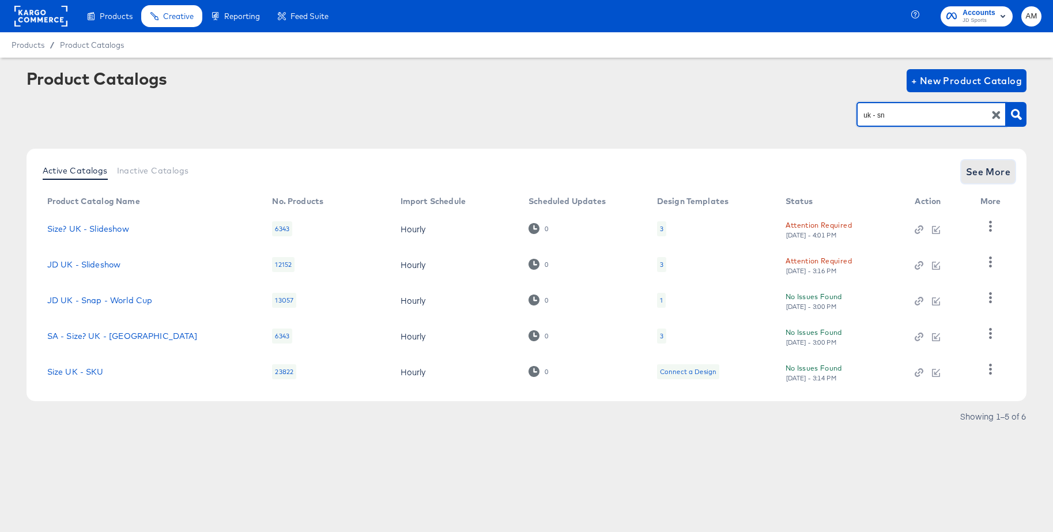
click at [984, 173] on span "See More" at bounding box center [988, 172] width 45 height 16
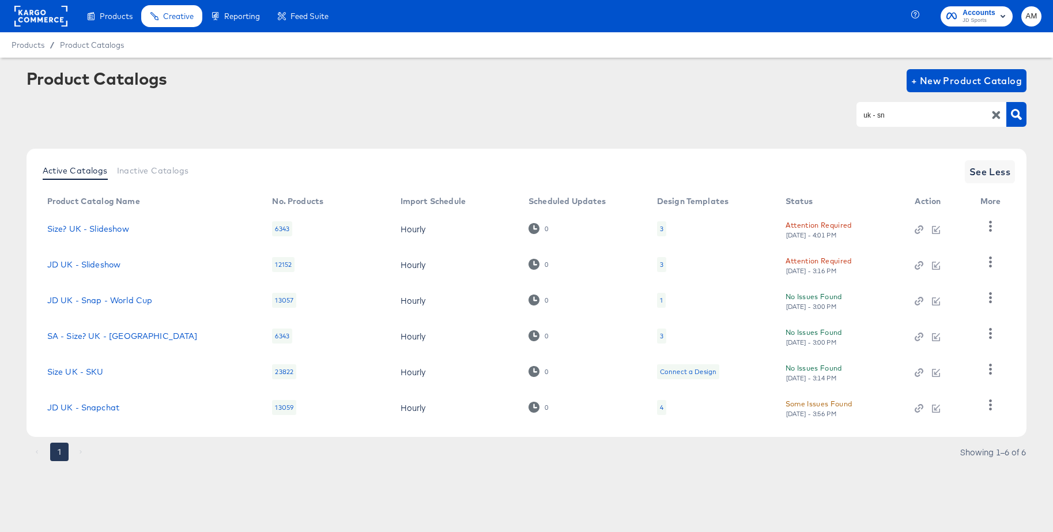
click at [663, 408] on div "4" at bounding box center [661, 407] width 9 height 15
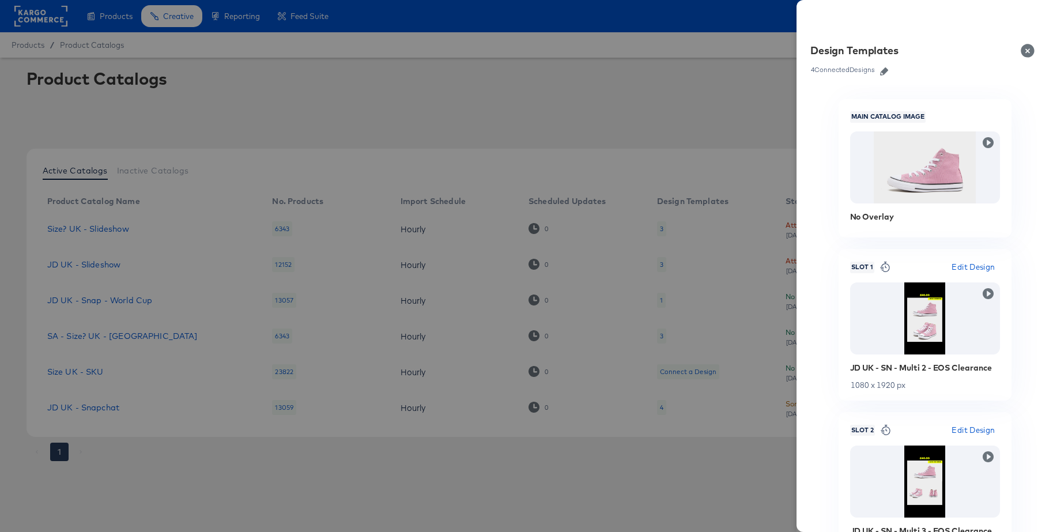
click at [1028, 50] on button "Close" at bounding box center [1030, 51] width 32 height 32
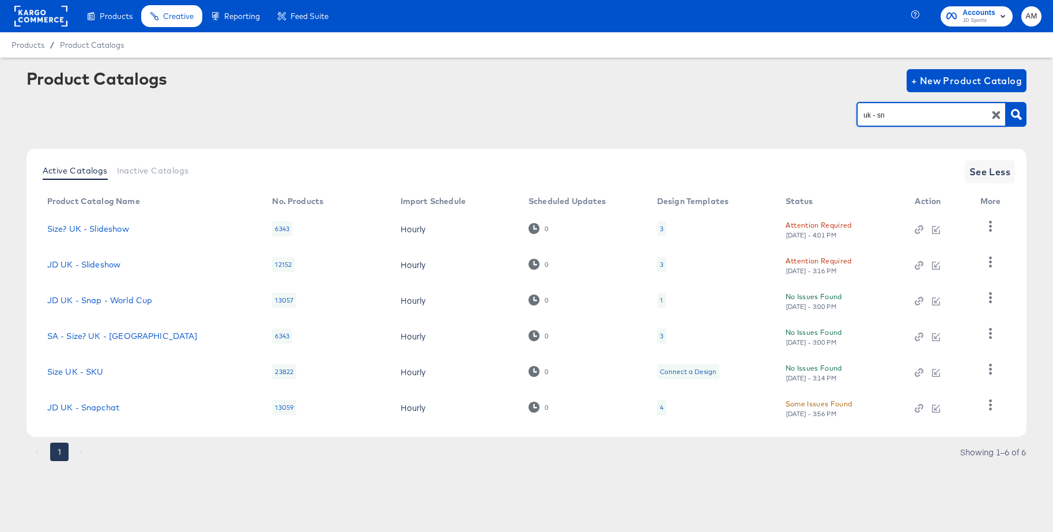
drag, startPoint x: 909, startPoint y: 116, endPoint x: 818, endPoint y: 115, distance: 91.1
click at [818, 115] on div "uk - sn" at bounding box center [527, 114] width 1001 height 26
type input "jd_es"
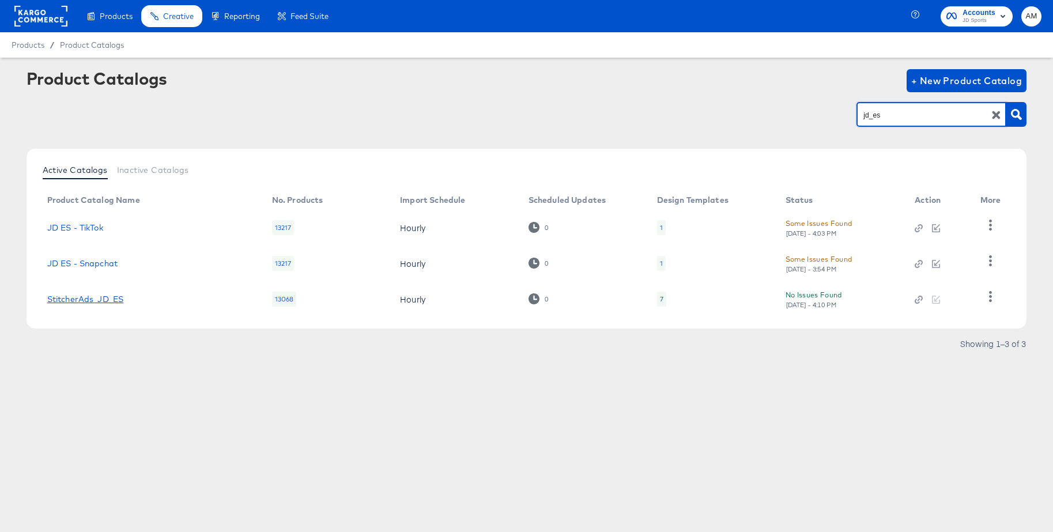
click at [110, 299] on link "StitcherAds_JD_ES" at bounding box center [85, 299] width 77 height 9
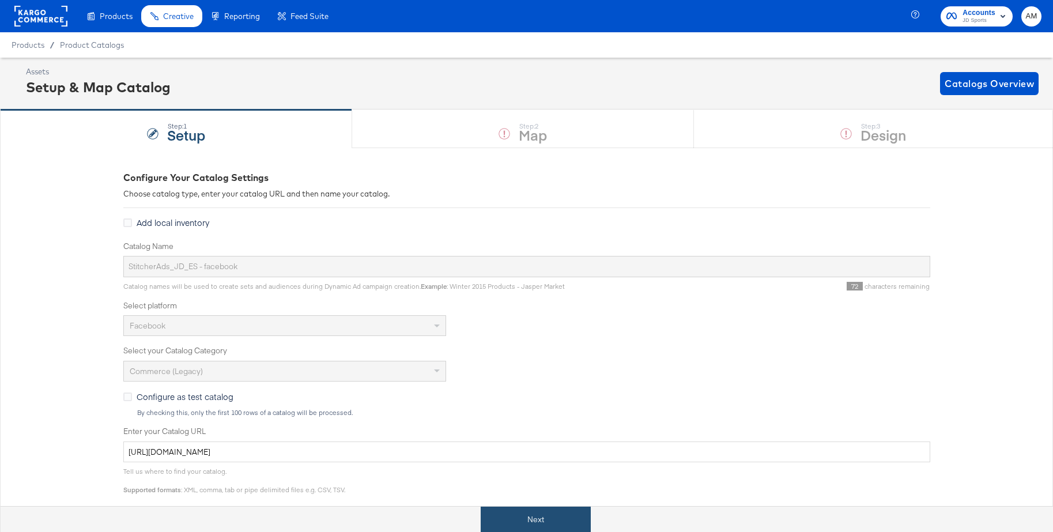
click at [535, 517] on button "Next" at bounding box center [536, 520] width 110 height 26
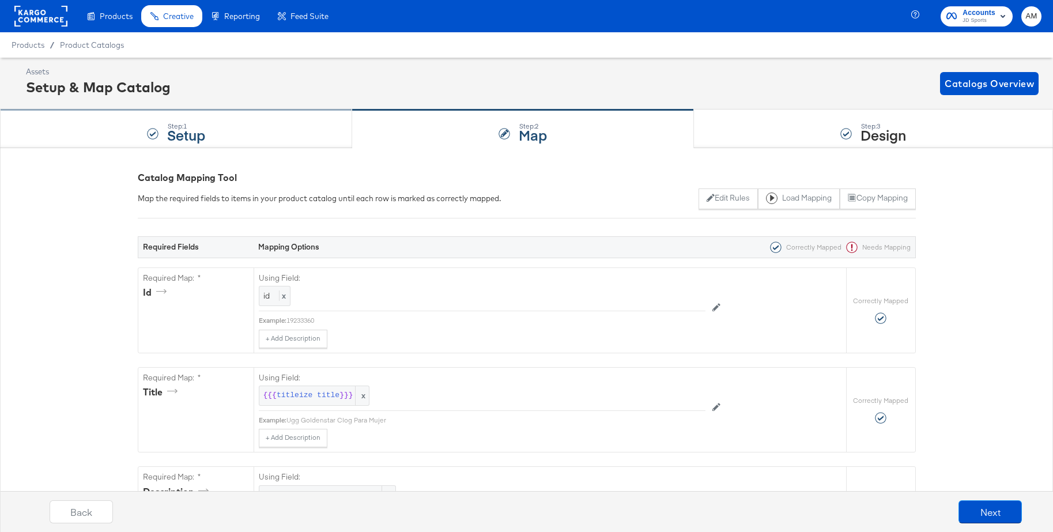
click at [163, 138] on div "Step: 1 Setup" at bounding box center [176, 129] width 352 height 38
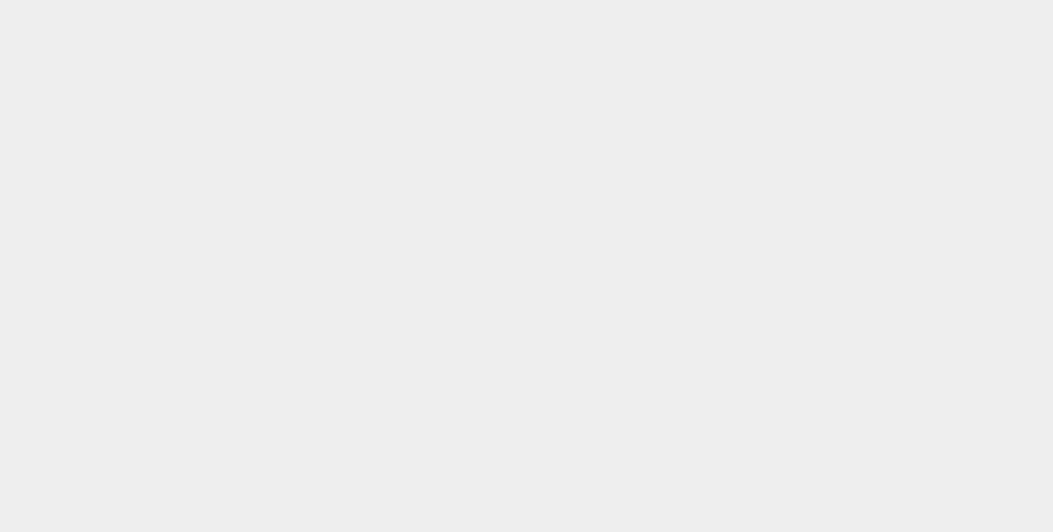
scroll to position [107, 0]
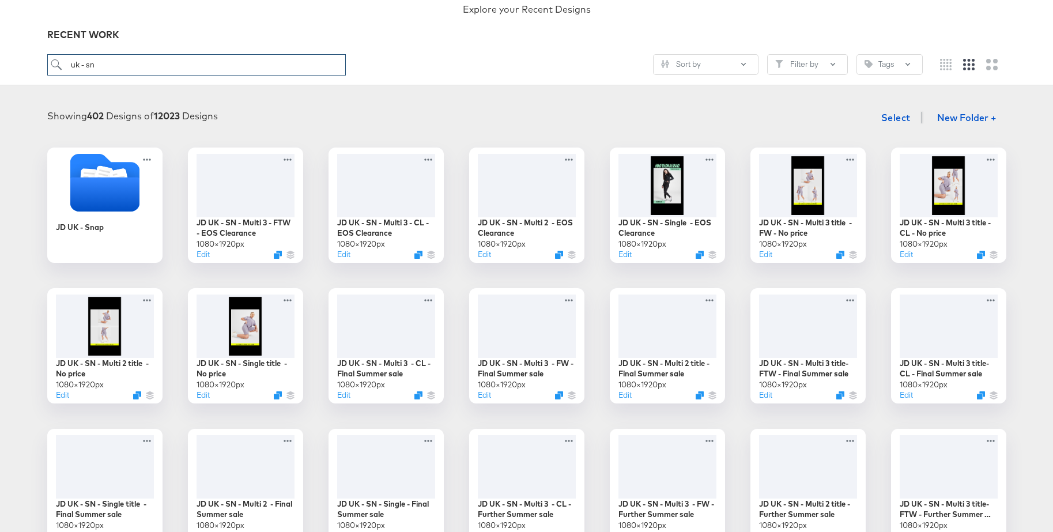
click at [157, 69] on input "uk - sn" at bounding box center [196, 64] width 299 height 21
click at [115, 182] on icon "Folder" at bounding box center [104, 194] width 73 height 36
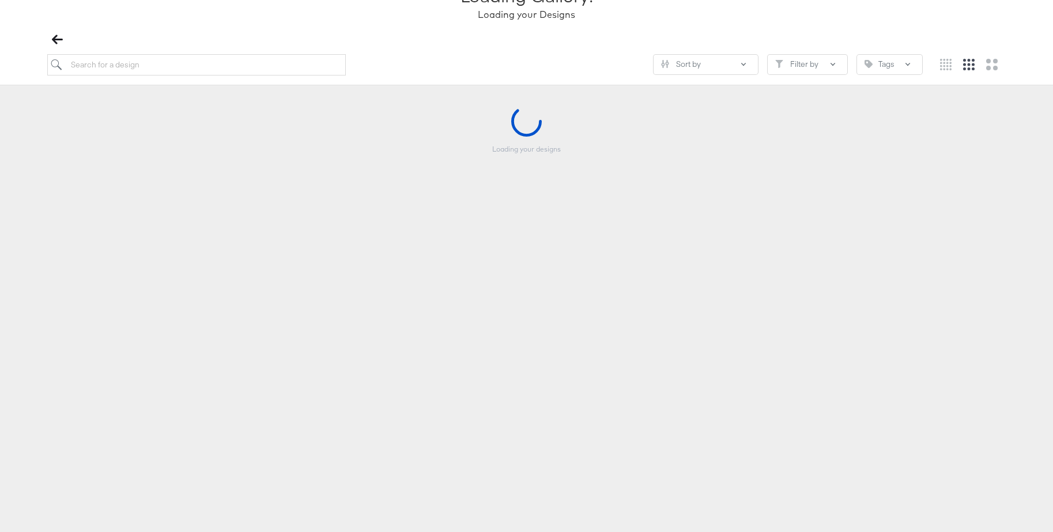
scroll to position [107, 0]
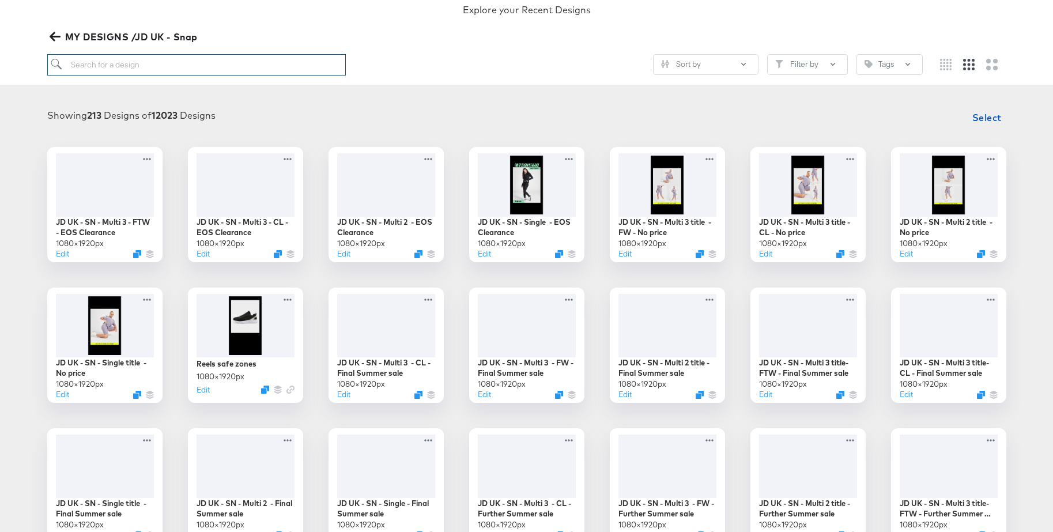
click at [96, 68] on input "search" at bounding box center [196, 64] width 299 height 21
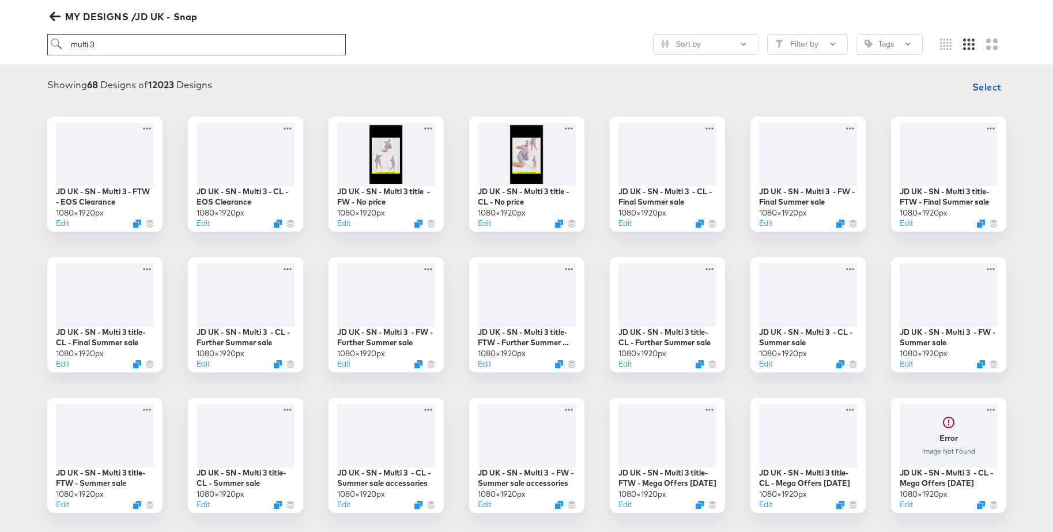
scroll to position [116, 0]
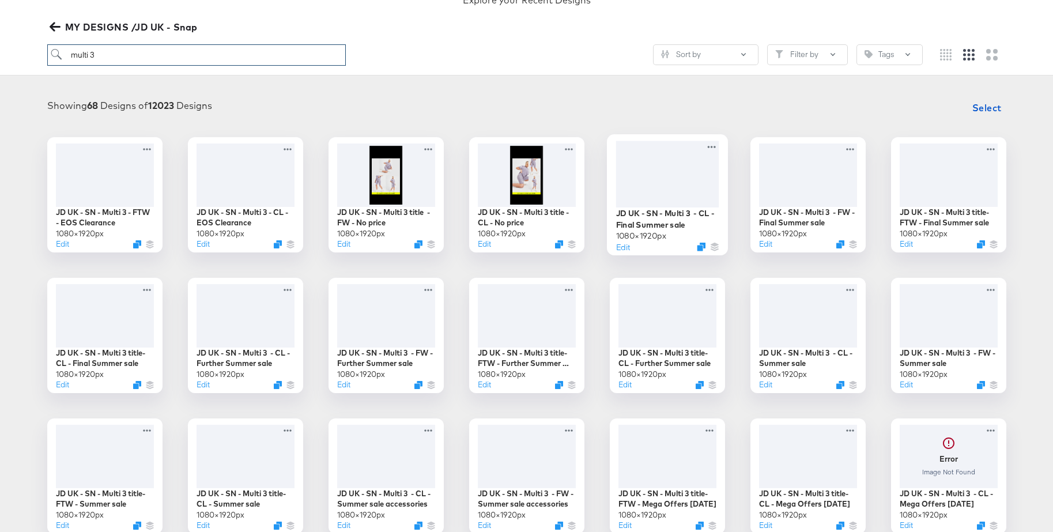
type input "multi 3"
click at [658, 168] on div at bounding box center [667, 174] width 103 height 66
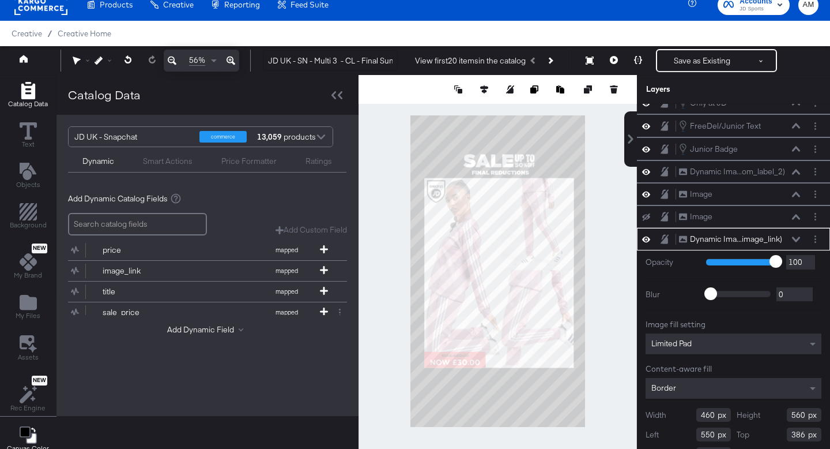
scroll to position [192, 0]
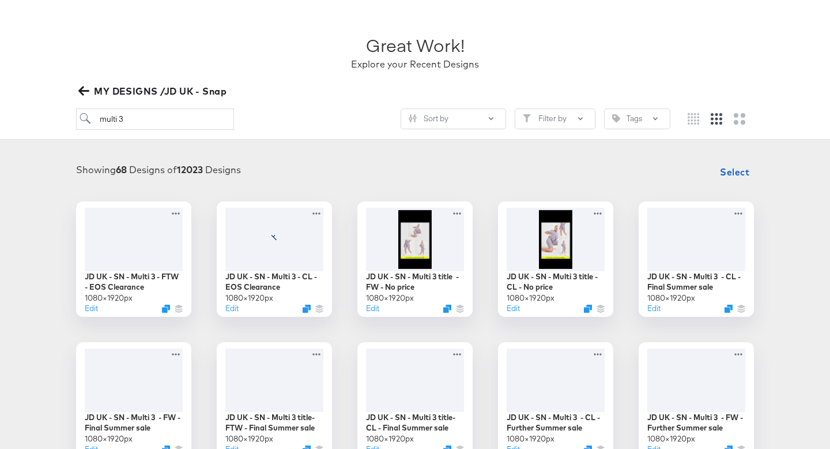
scroll to position [49, 0]
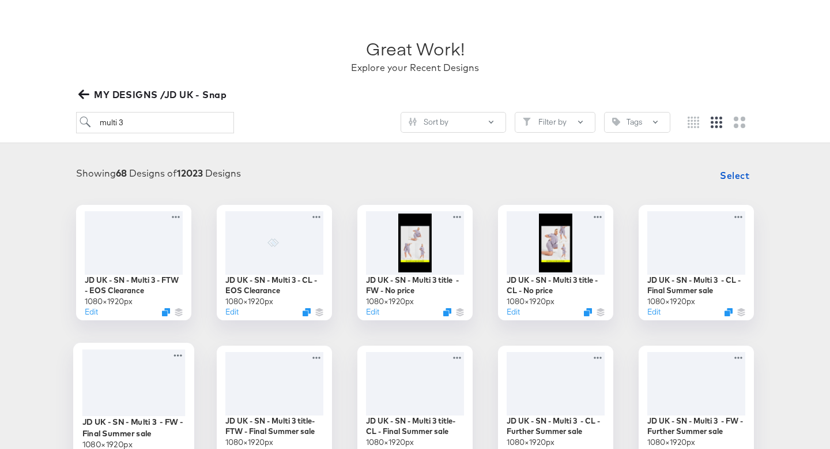
click at [127, 375] on div at bounding box center [133, 382] width 103 height 67
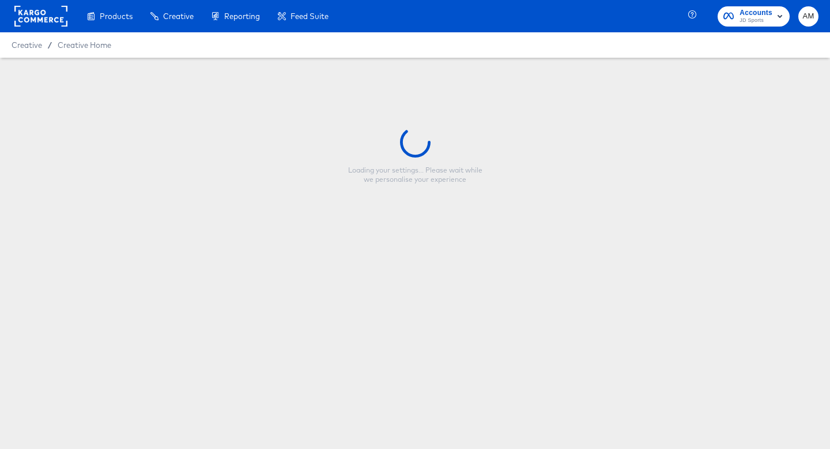
type input "JD UK - SN - Multi 3 - FW - Final Summer sale"
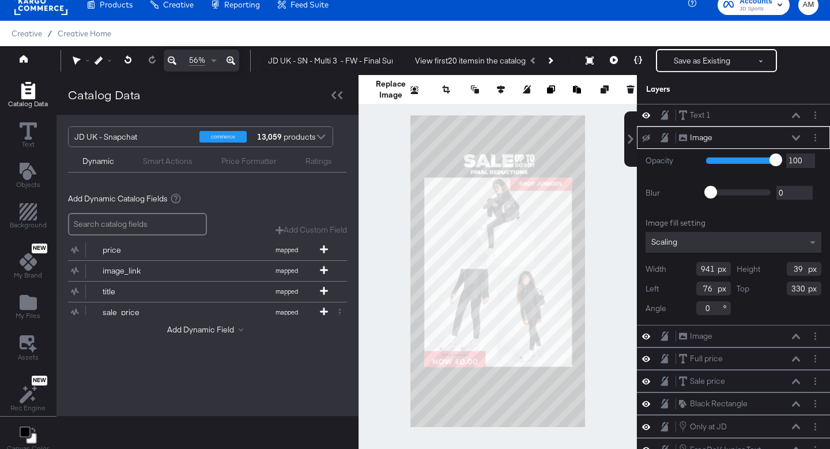
scroll to position [192, 0]
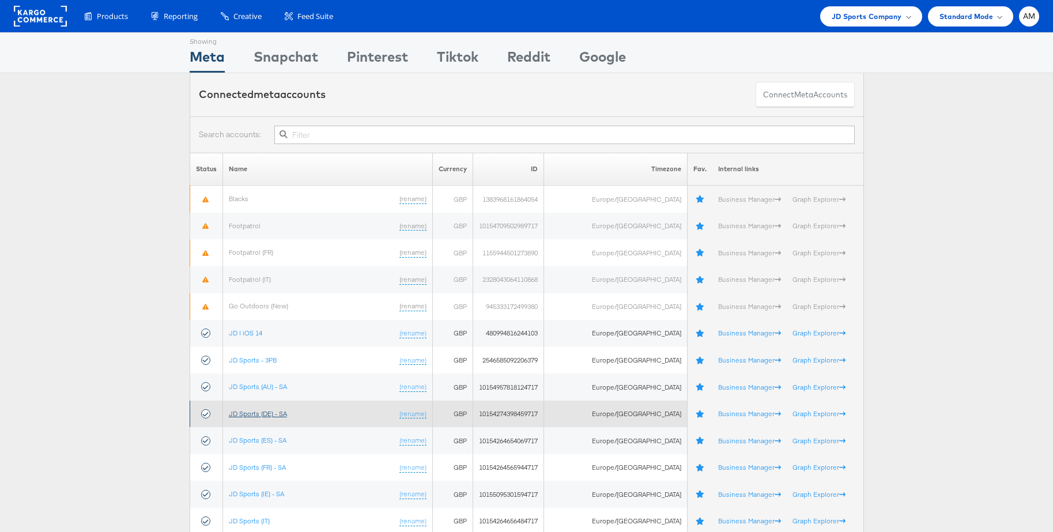
drag, startPoint x: 266, startPoint y: 416, endPoint x: 280, endPoint y: 413, distance: 13.6
click at [266, 416] on link "JD Sports (DE) - SA" at bounding box center [258, 413] width 58 height 9
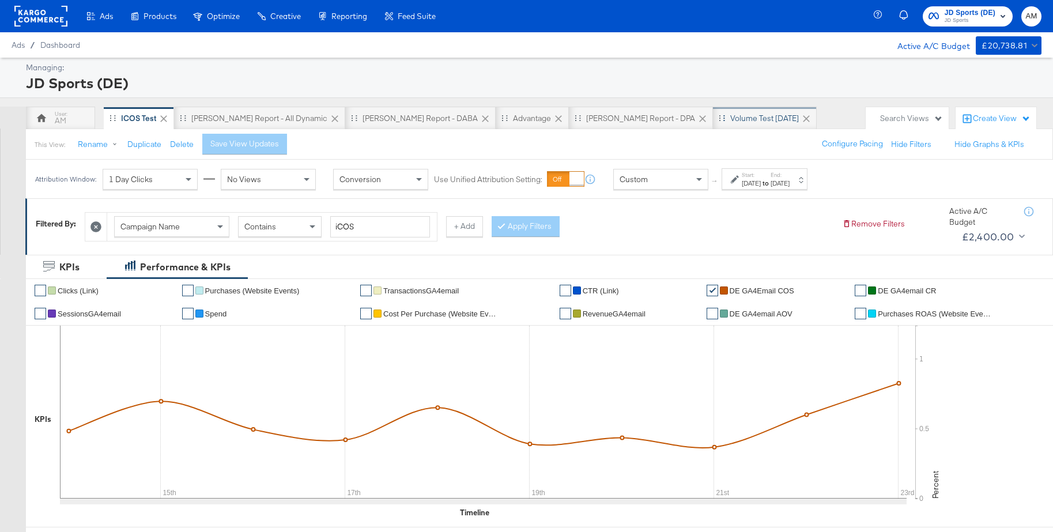
click at [731, 123] on div "Volume test Sep 25" at bounding box center [765, 118] width 69 height 11
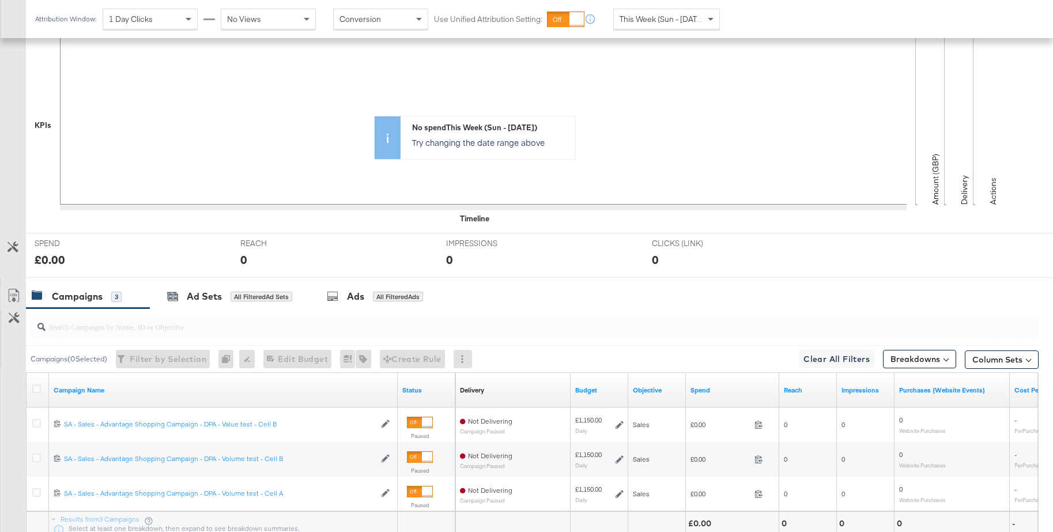
scroll to position [369, 0]
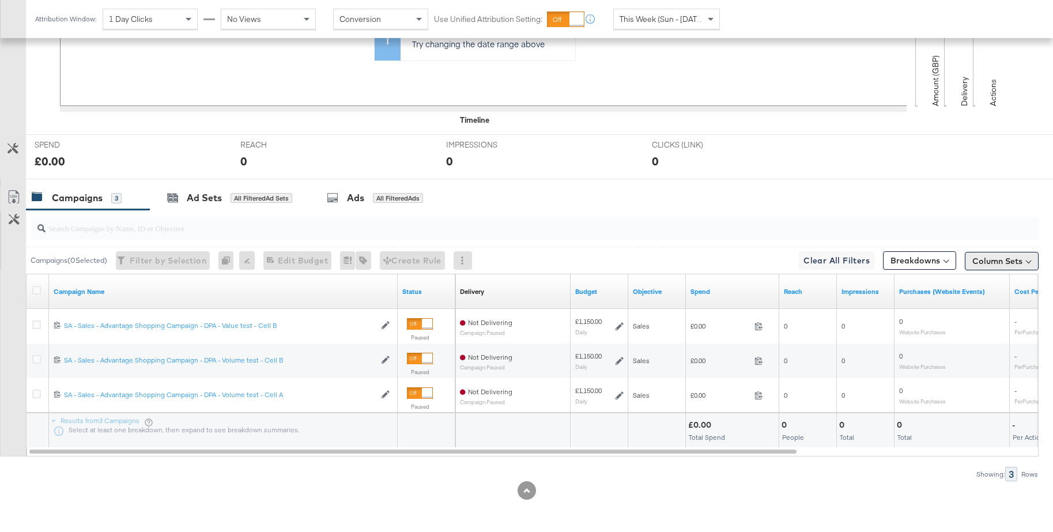
click at [992, 260] on button "Column Sets" at bounding box center [1002, 261] width 74 height 18
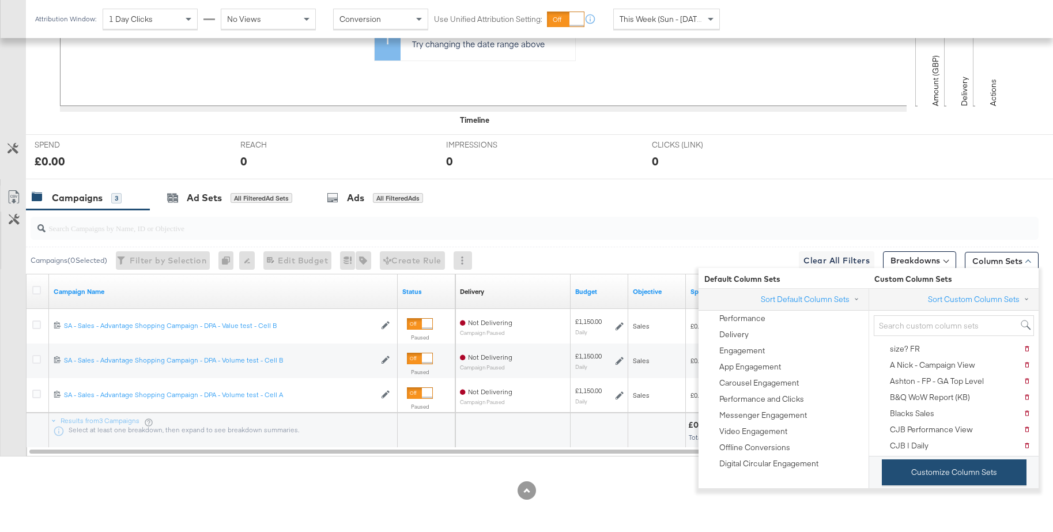
click at [917, 471] on button "Customize Column Sets" at bounding box center [954, 473] width 145 height 26
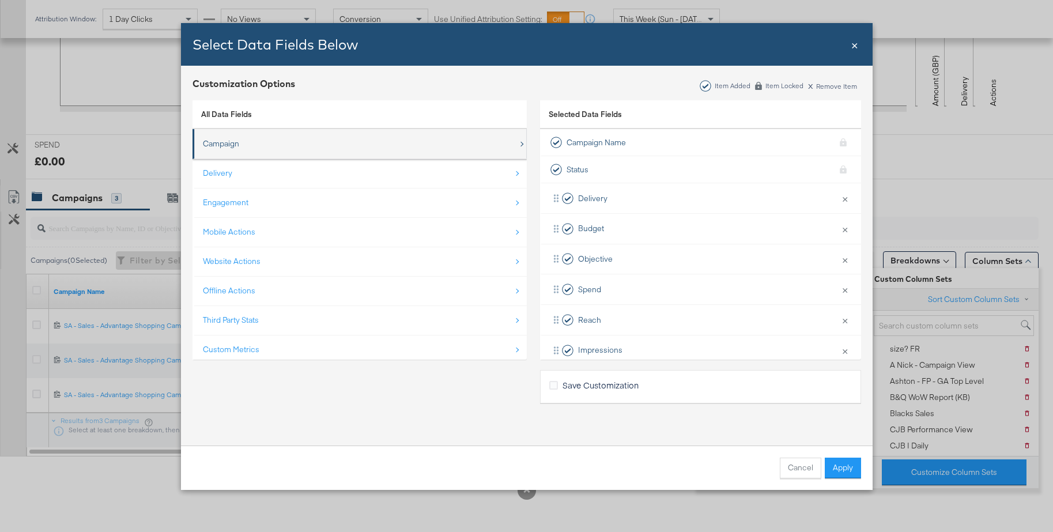
click at [229, 148] on div "Campaign" at bounding box center [221, 143] width 36 height 11
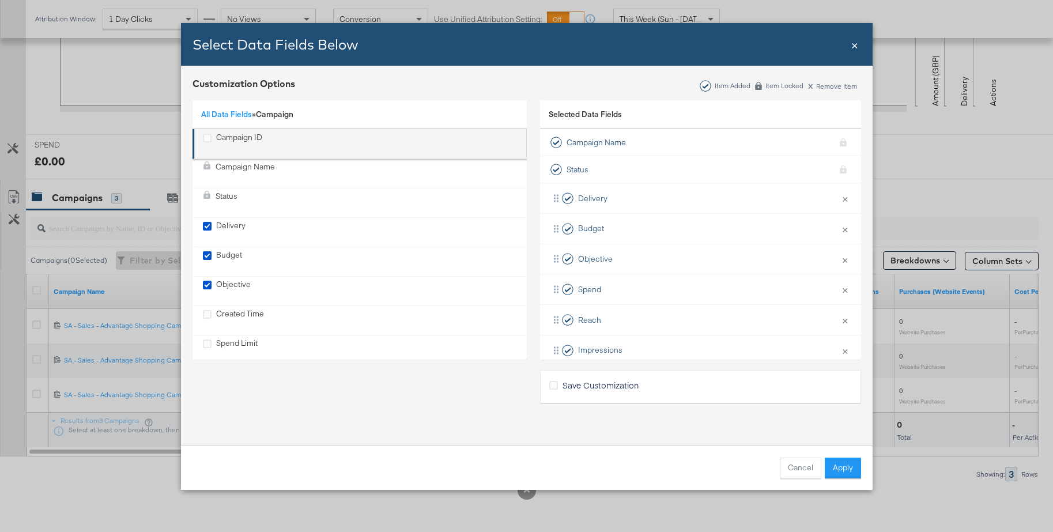
click at [224, 140] on div "Campaign ID" at bounding box center [239, 144] width 46 height 24
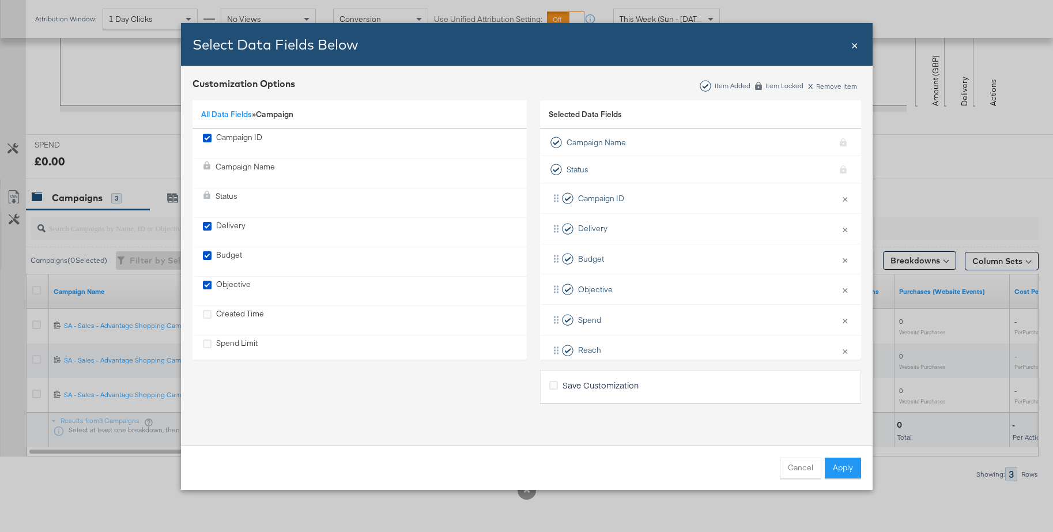
click at [853, 470] on button "Apply" at bounding box center [843, 468] width 36 height 21
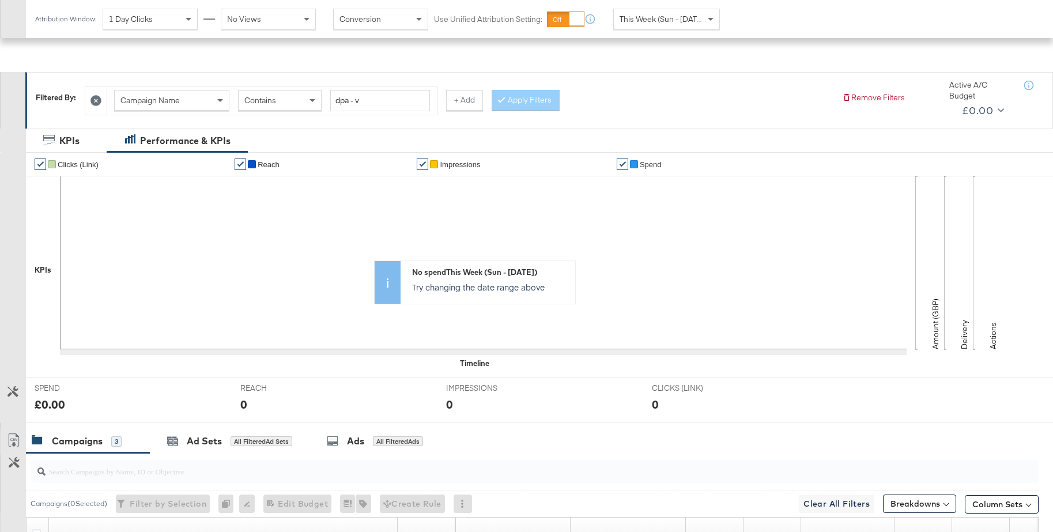
scroll to position [0, 0]
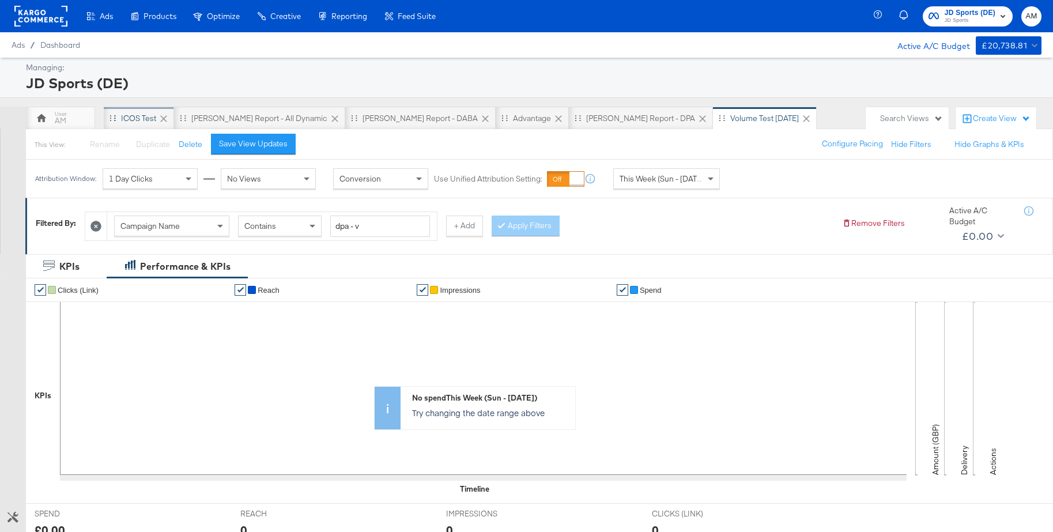
click at [136, 114] on div "iCOS Test" at bounding box center [138, 118] width 35 height 11
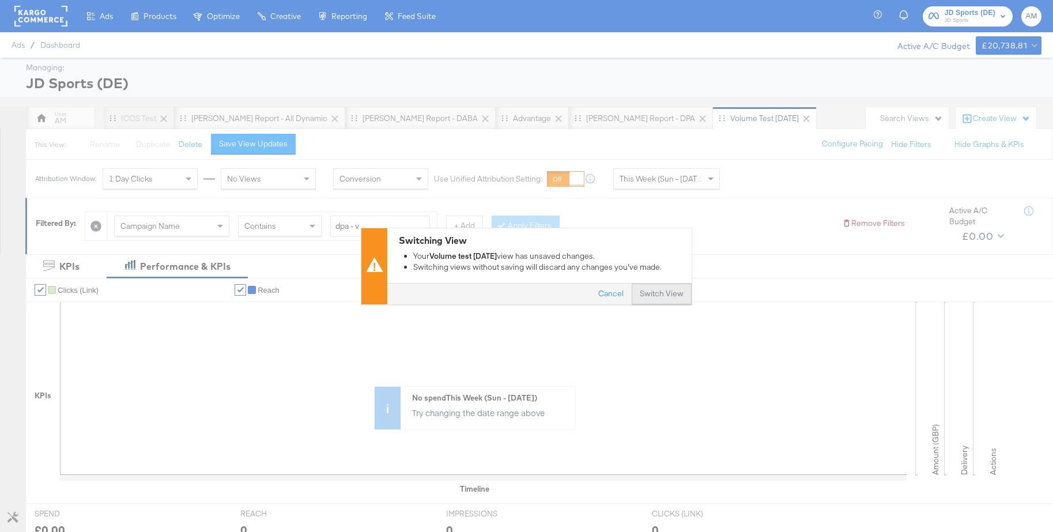
click at [646, 293] on button "Switch View" at bounding box center [662, 294] width 60 height 21
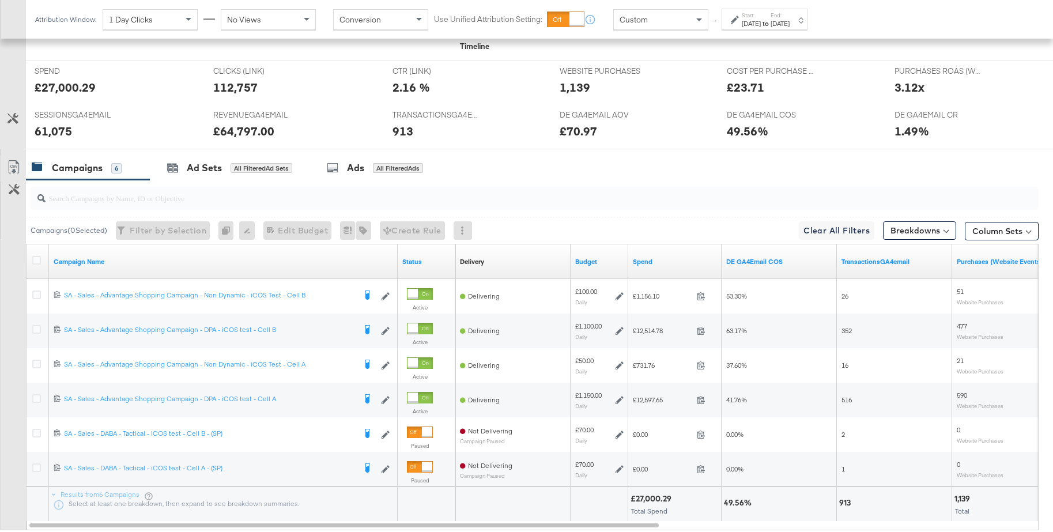
scroll to position [469, 0]
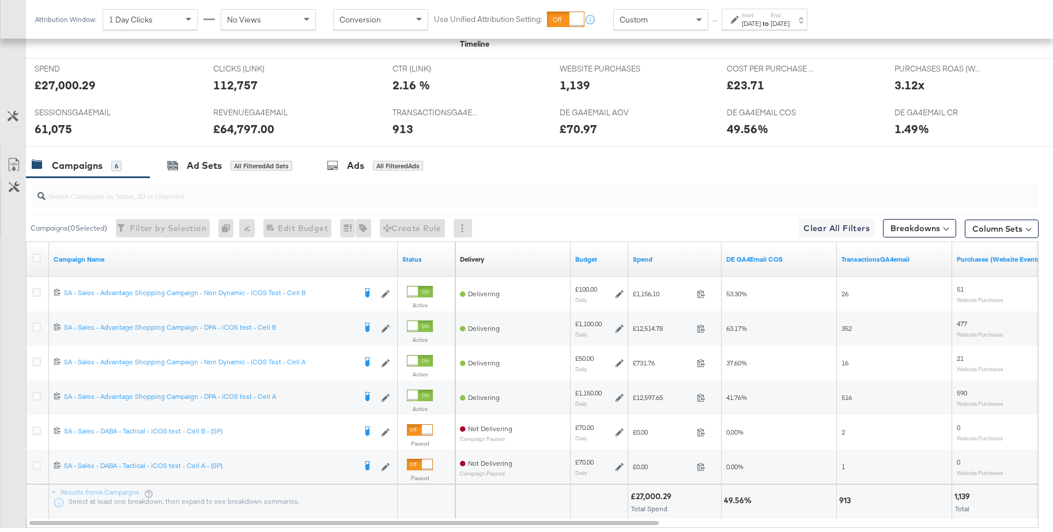
click at [199, 191] on input "search" at bounding box center [496, 191] width 901 height 22
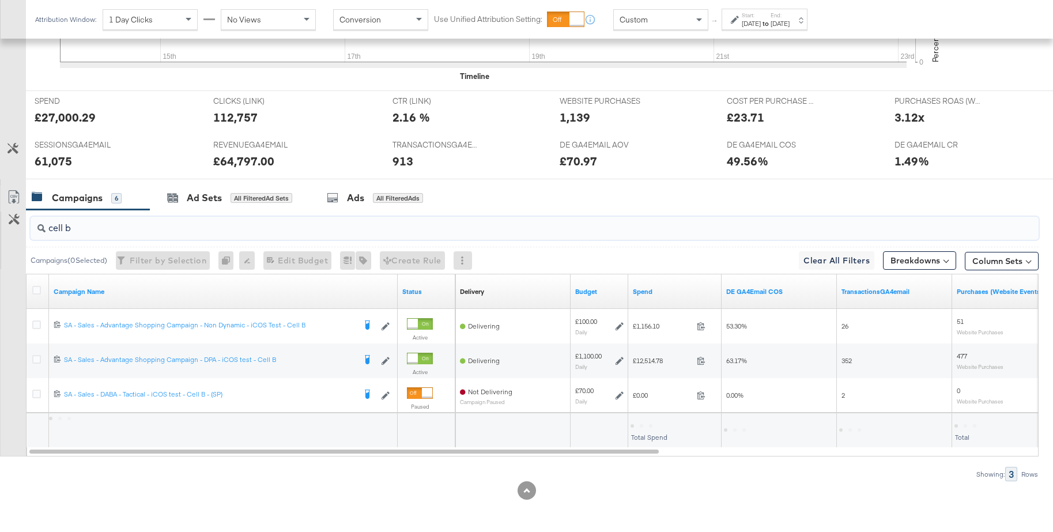
scroll to position [436, 0]
type input "cell b"
click at [761, 17] on label "Start:" at bounding box center [751, 15] width 19 height 7
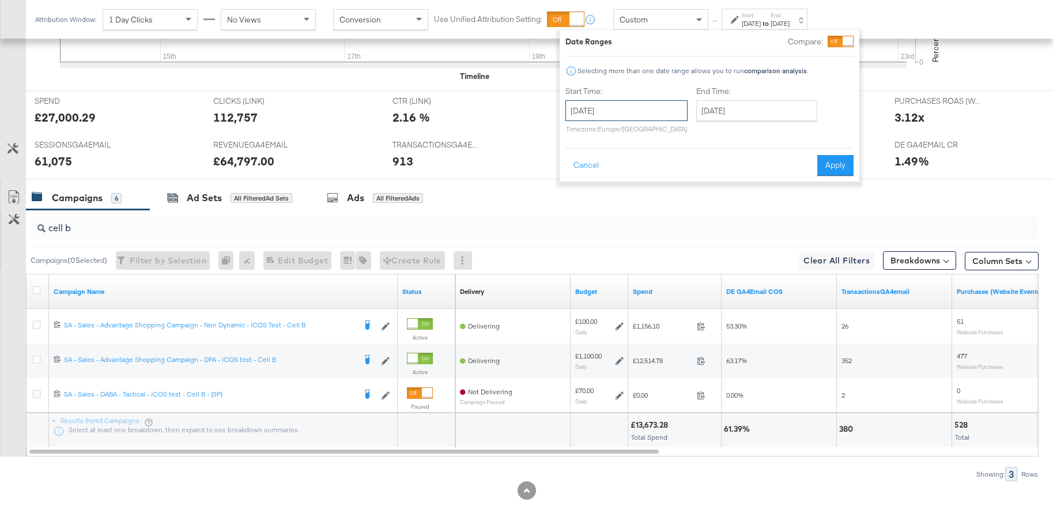
click at [609, 112] on input "September 14th 2025" at bounding box center [627, 110] width 122 height 21
drag, startPoint x: 581, startPoint y: 136, endPoint x: 596, endPoint y: 158, distance: 27.4
click at [581, 136] on span "‹" at bounding box center [579, 134] width 18 height 17
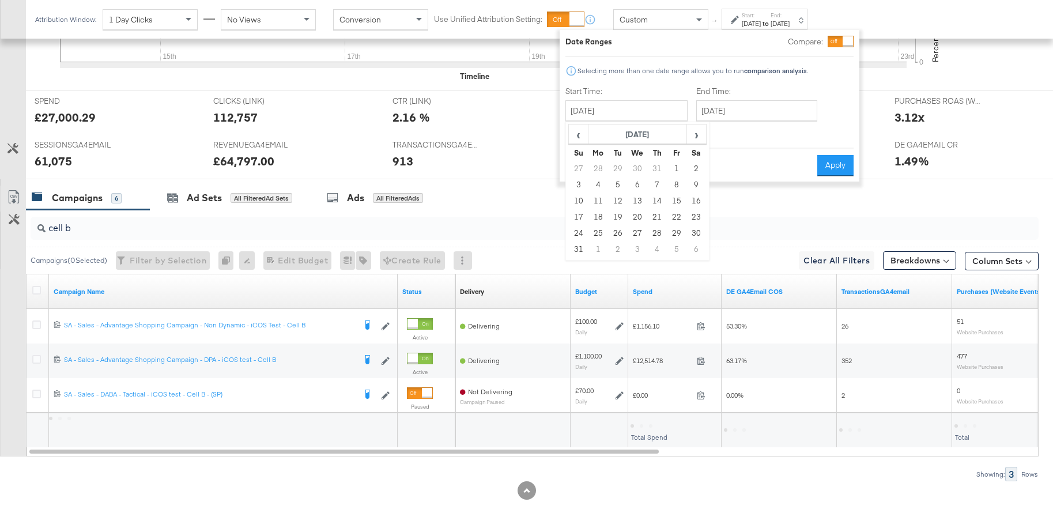
drag, startPoint x: 635, startPoint y: 235, endPoint x: 697, endPoint y: 223, distance: 62.3
click at [636, 235] on td "27" at bounding box center [638, 233] width 20 height 16
type input "August 27th 2025"
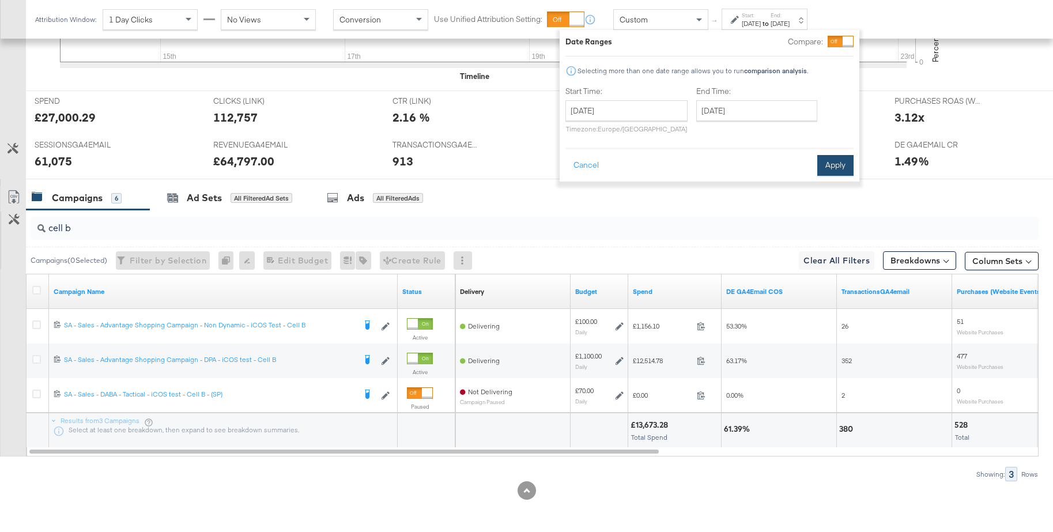
click at [837, 164] on button "Apply" at bounding box center [836, 165] width 36 height 21
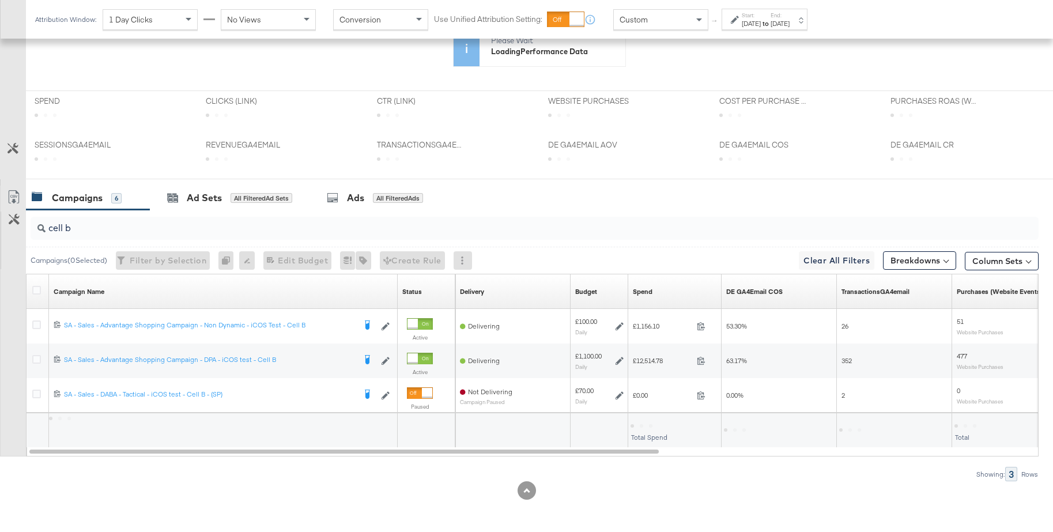
scroll to position [324, 0]
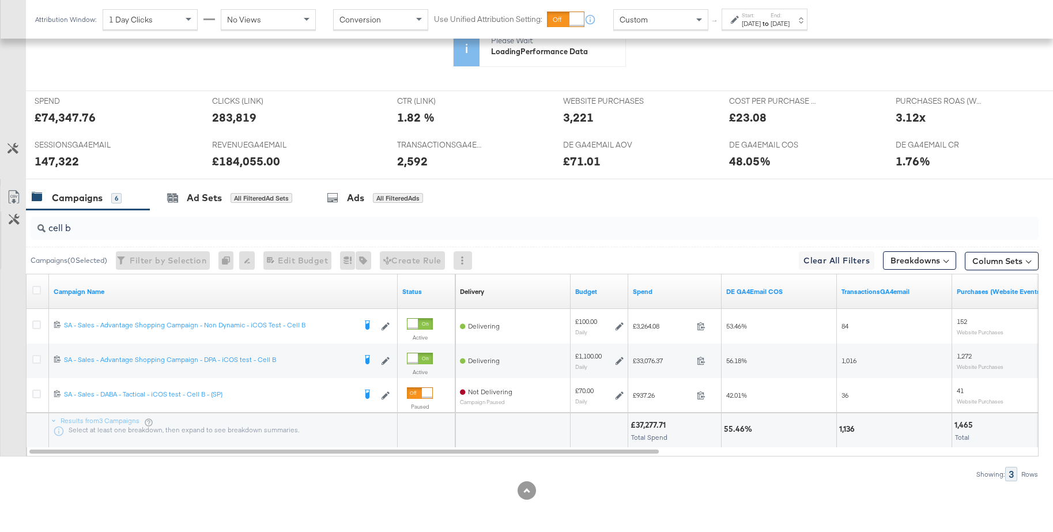
click at [761, 25] on div "Aug 27th 2025" at bounding box center [751, 23] width 19 height 9
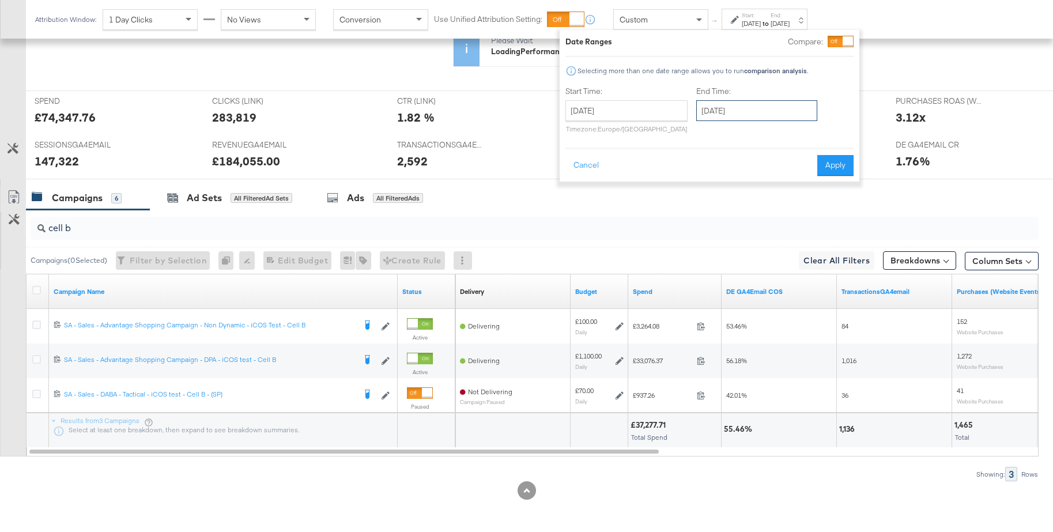
click at [715, 114] on input "September 27th 2025" at bounding box center [757, 110] width 121 height 21
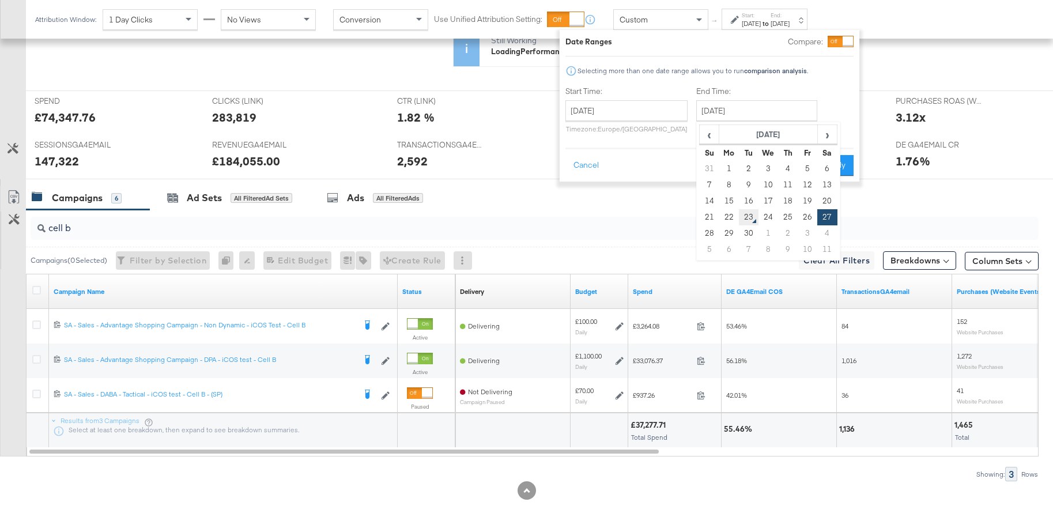
click at [744, 217] on td "23" at bounding box center [749, 217] width 20 height 16
type input "September 23rd 2025"
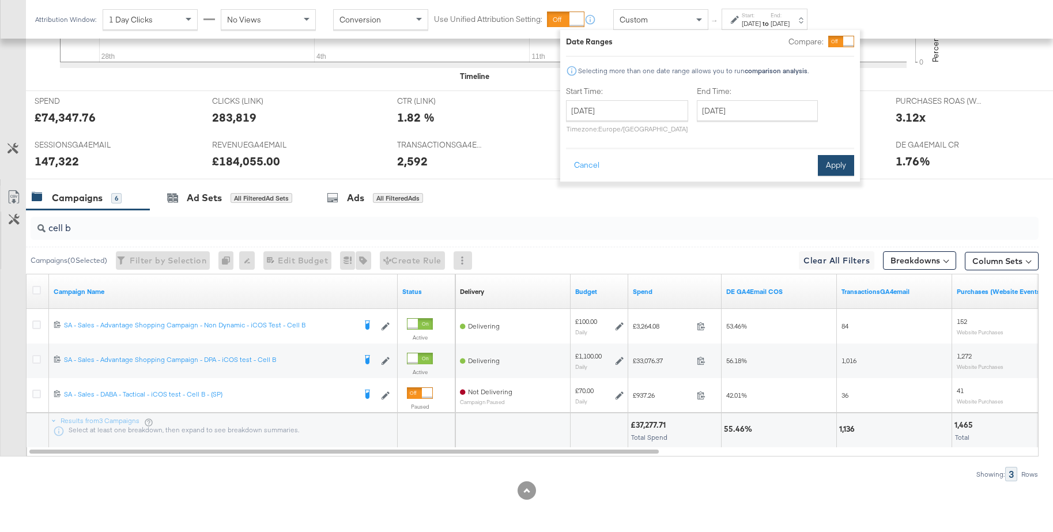
click at [836, 164] on button "Apply" at bounding box center [836, 165] width 36 height 21
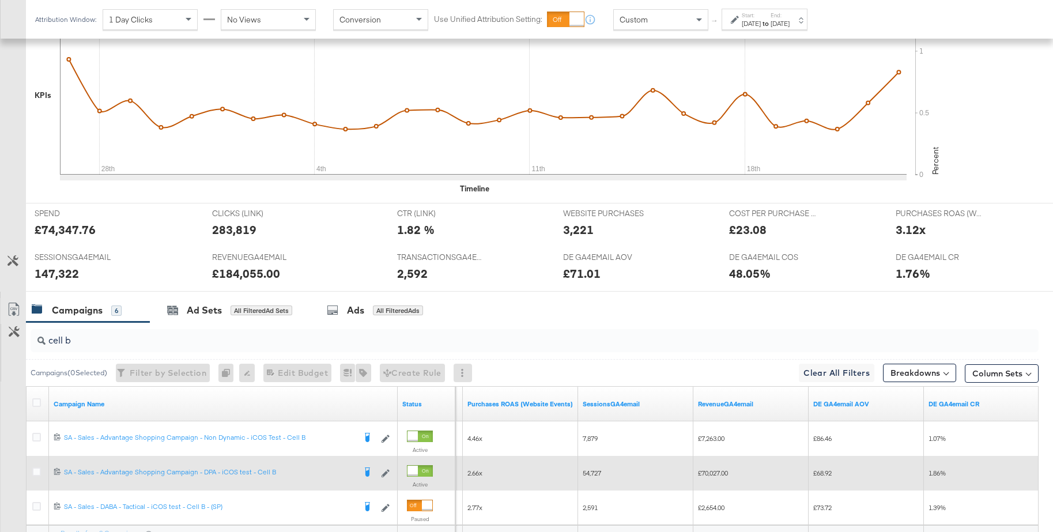
scroll to position [436, 0]
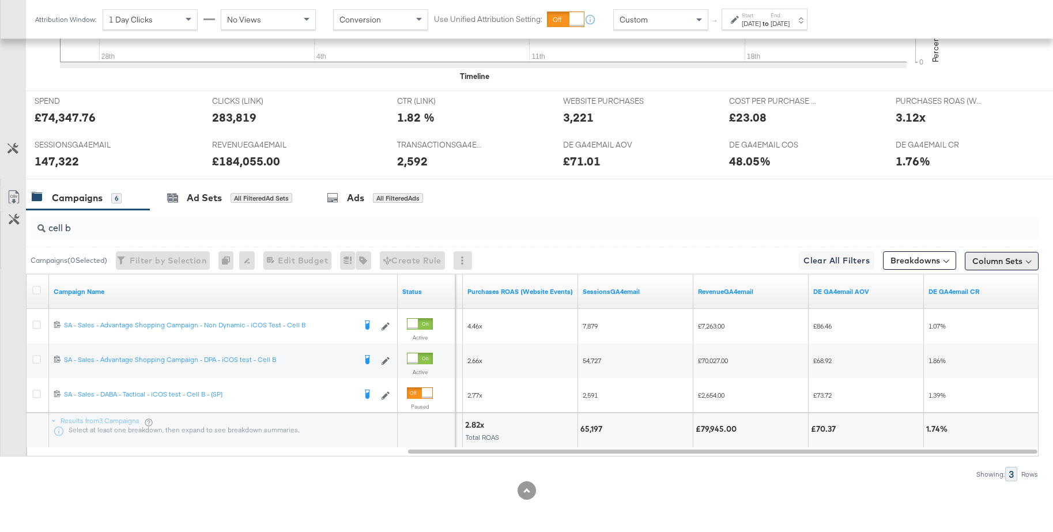
click at [994, 262] on button "Column Sets" at bounding box center [1002, 261] width 74 height 18
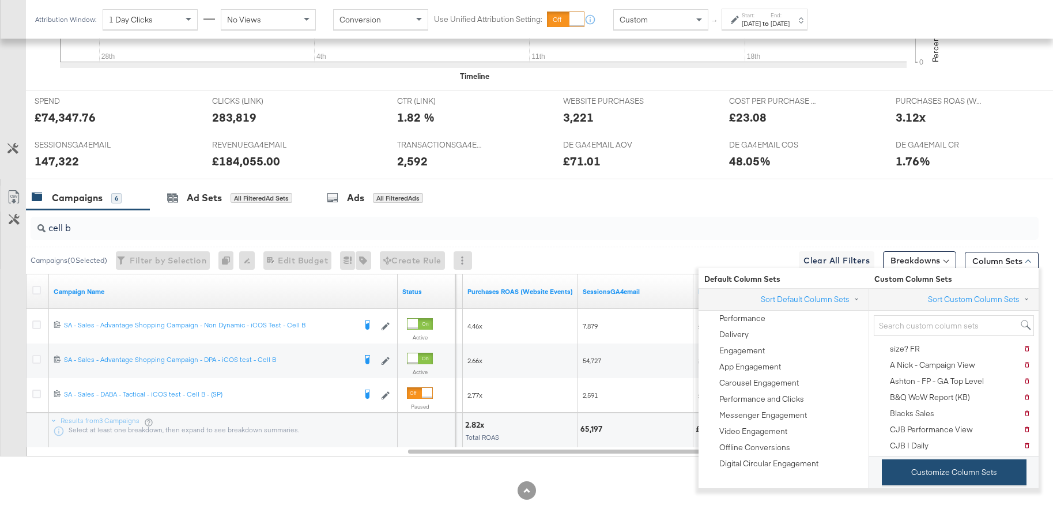
click at [923, 471] on button "Customize Column Sets" at bounding box center [954, 473] width 145 height 26
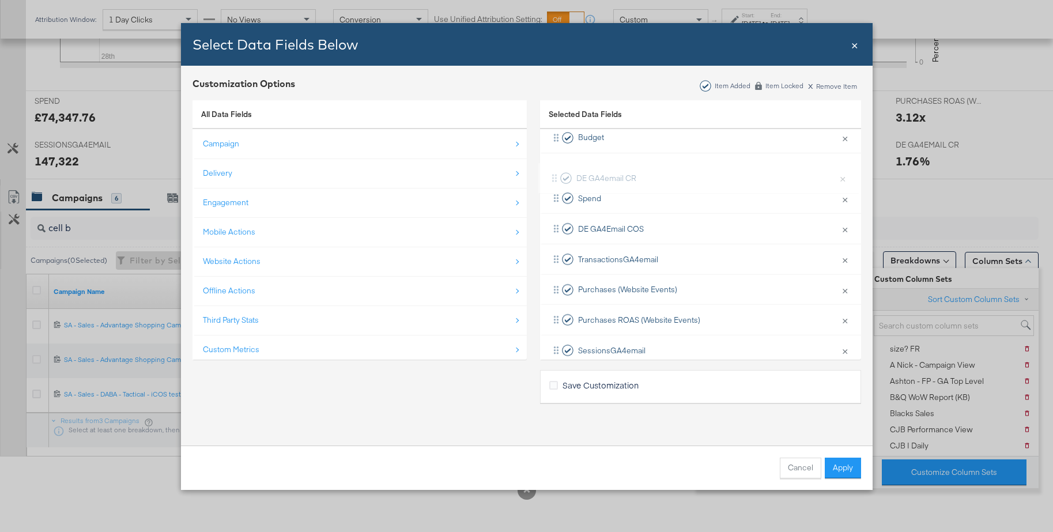
scroll to position [88, 0]
drag, startPoint x: 611, startPoint y: 329, endPoint x: 608, endPoint y: 223, distance: 105.5
click at [608, 223] on div "Delivery × Remove from KPIs Budget × Remove from KPIs Spend × Remove from KPIs …" at bounding box center [700, 263] width 321 height 334
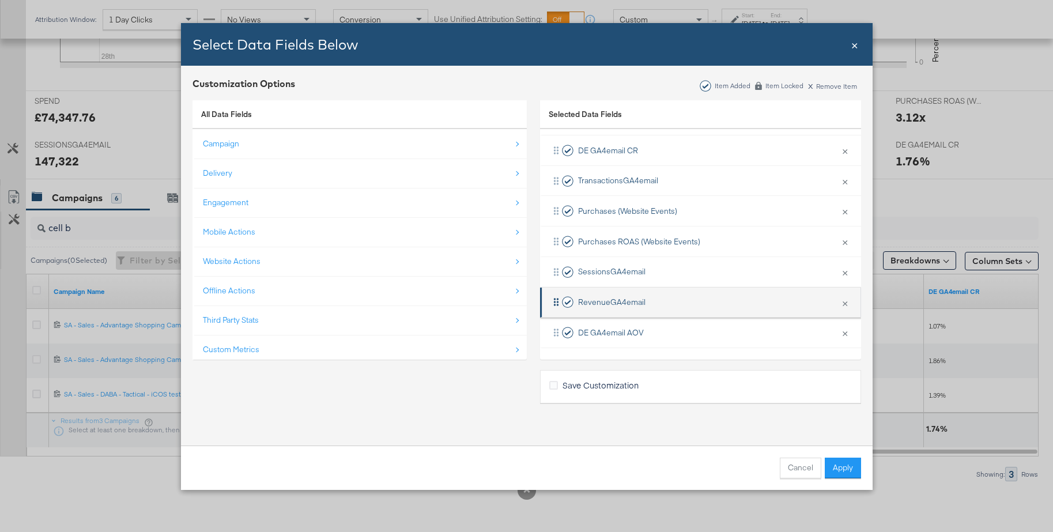
scroll to position [169, 0]
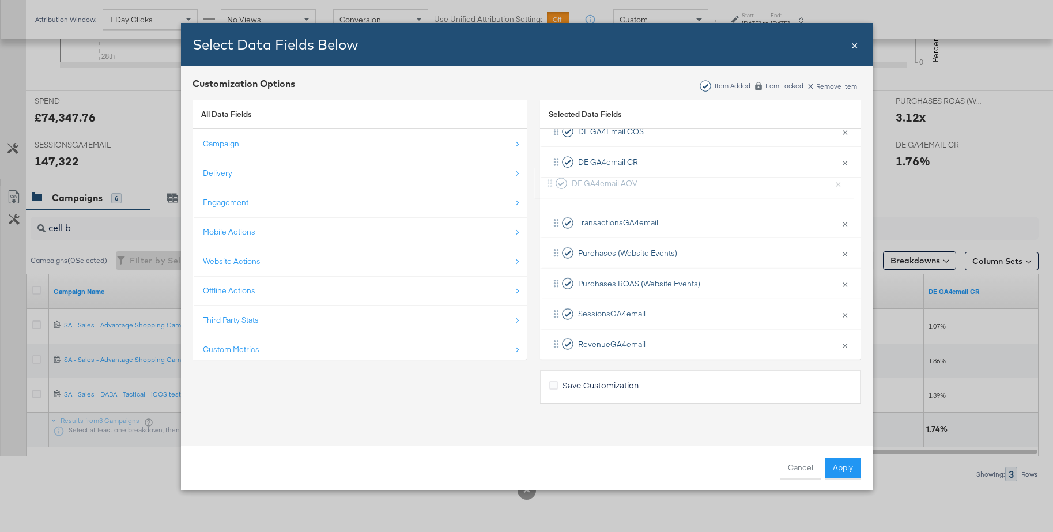
drag, startPoint x: 605, startPoint y: 330, endPoint x: 599, endPoint y: 174, distance: 156.4
click at [599, 174] on div "Delivery × Remove from KPIs Budget × Remove from KPIs Spend × Remove from KPIs …" at bounding box center [700, 192] width 321 height 334
click at [849, 472] on button "Apply" at bounding box center [843, 468] width 36 height 21
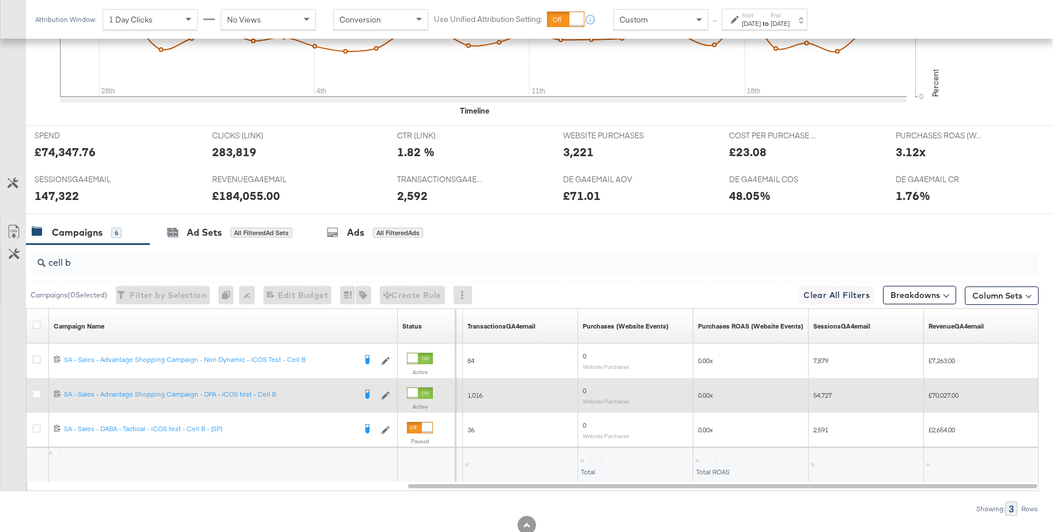
scroll to position [436, 0]
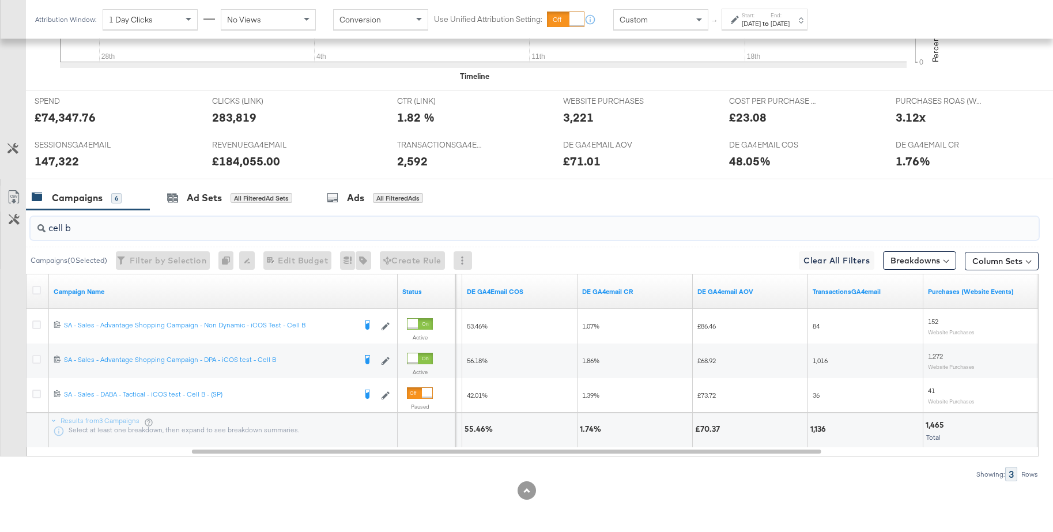
click at [212, 224] on input "cell b" at bounding box center [496, 223] width 901 height 22
click at [993, 262] on button "Column Sets" at bounding box center [1002, 261] width 74 height 18
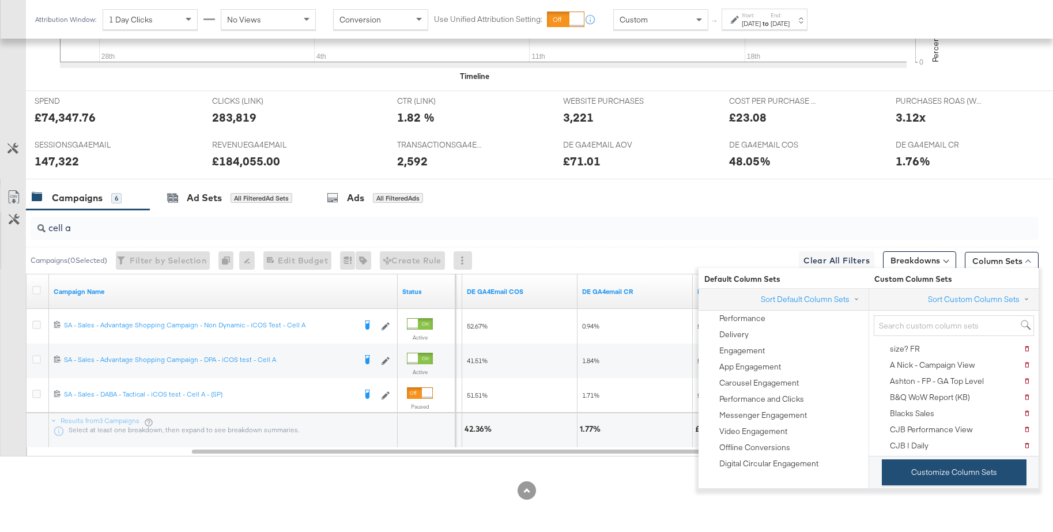
click at [922, 471] on button "Customize Column Sets" at bounding box center [954, 473] width 145 height 26
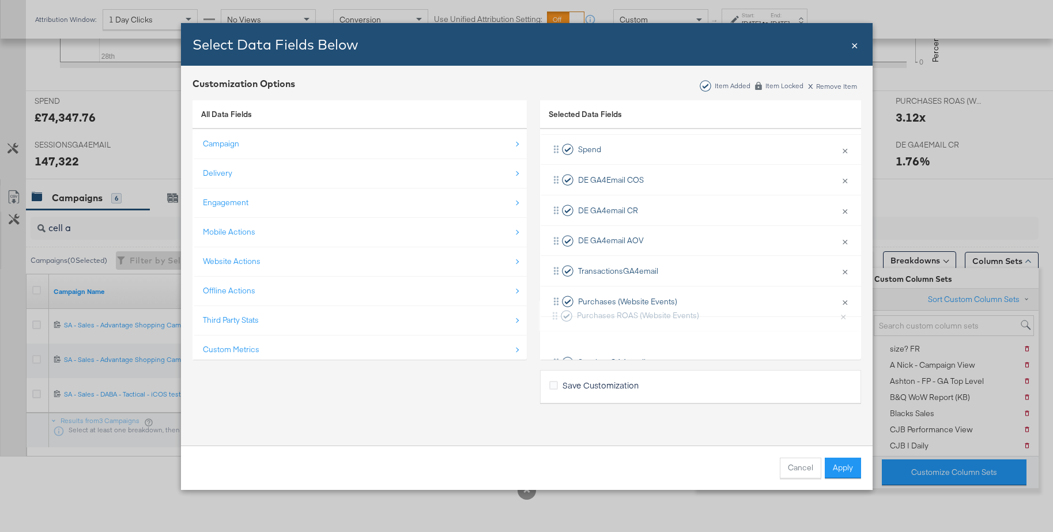
scroll to position [112, 0]
drag, startPoint x: 637, startPoint y: 330, endPoint x: 626, endPoint y: 208, distance: 123.3
click at [626, 208] on div "Delivery × Remove from KPIs Budget × Remove from KPIs Spend × Remove from KPIs …" at bounding box center [700, 238] width 321 height 334
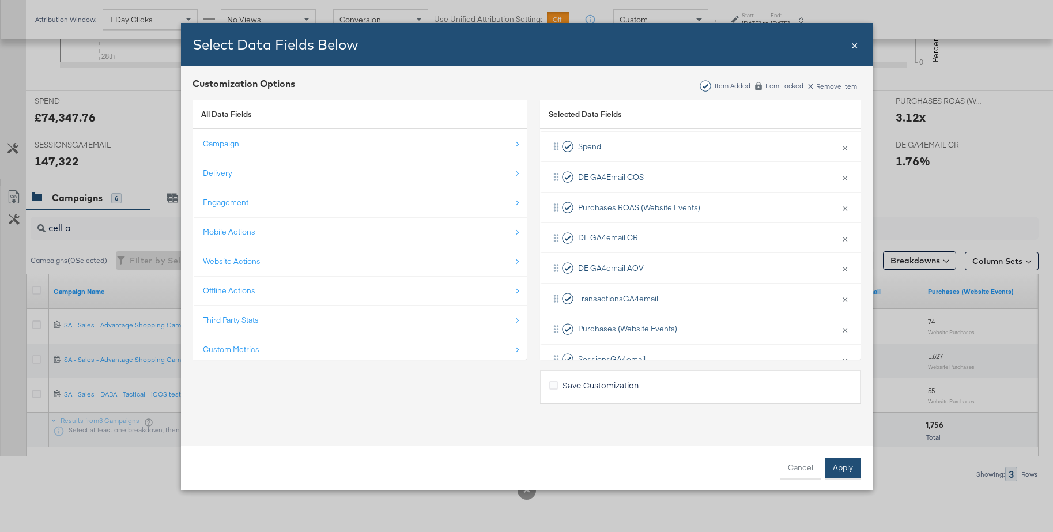
click at [836, 469] on button "Apply" at bounding box center [843, 468] width 36 height 21
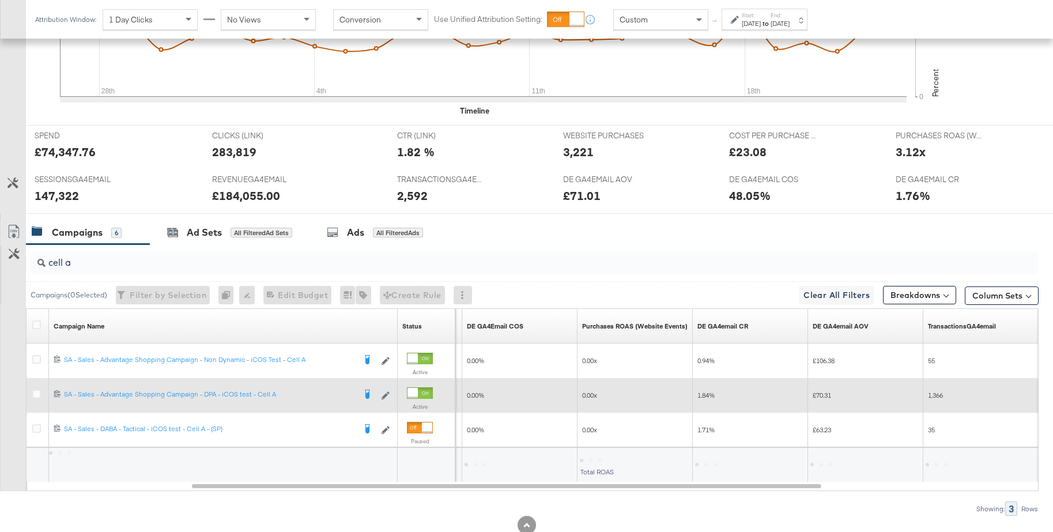
scroll to position [436, 0]
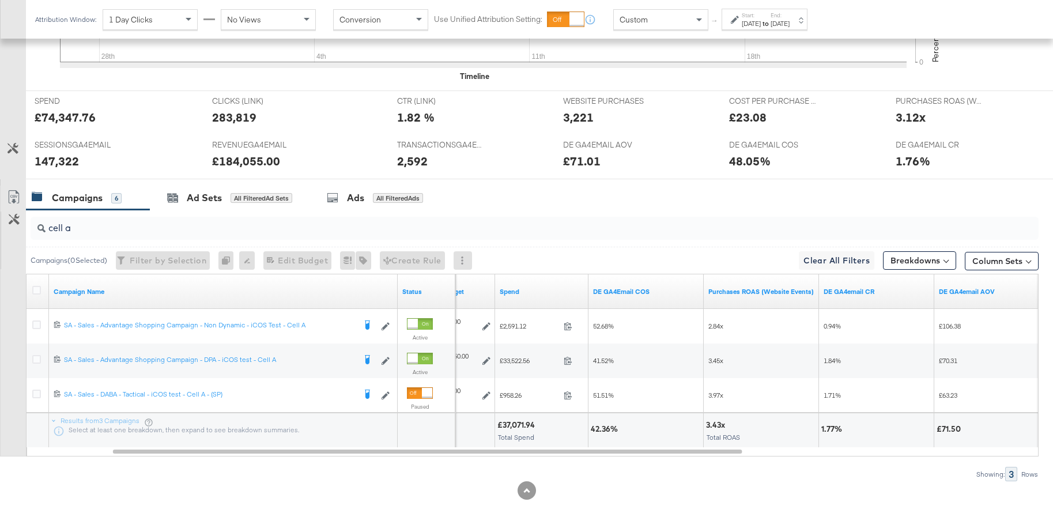
click at [129, 226] on input "cell a" at bounding box center [496, 223] width 901 height 22
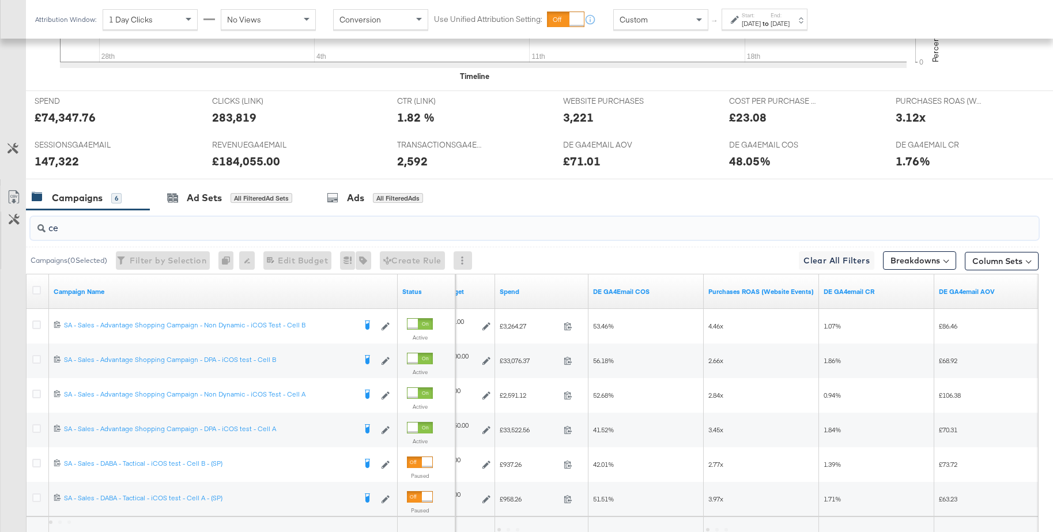
type input "c"
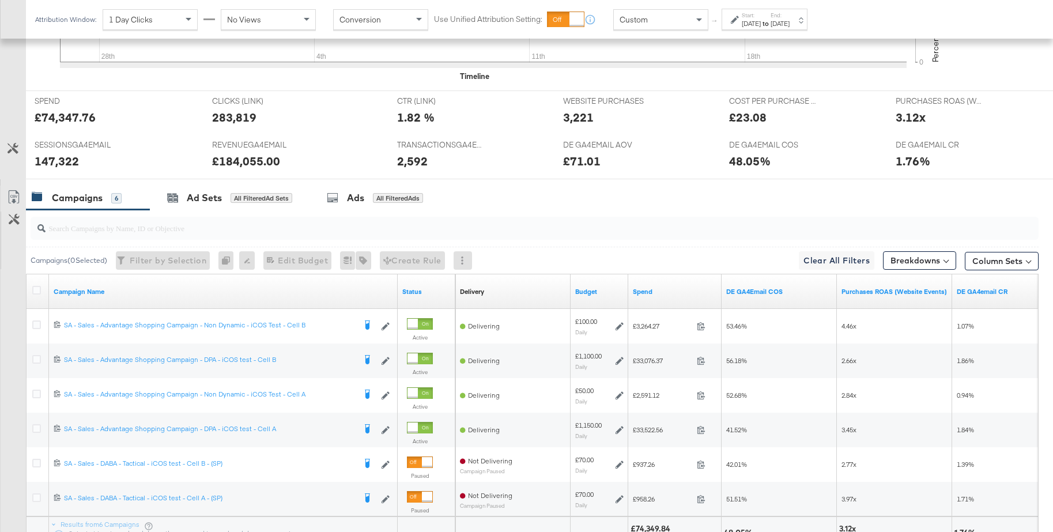
click at [757, 19] on div "Aug 27th 2025" at bounding box center [751, 23] width 19 height 9
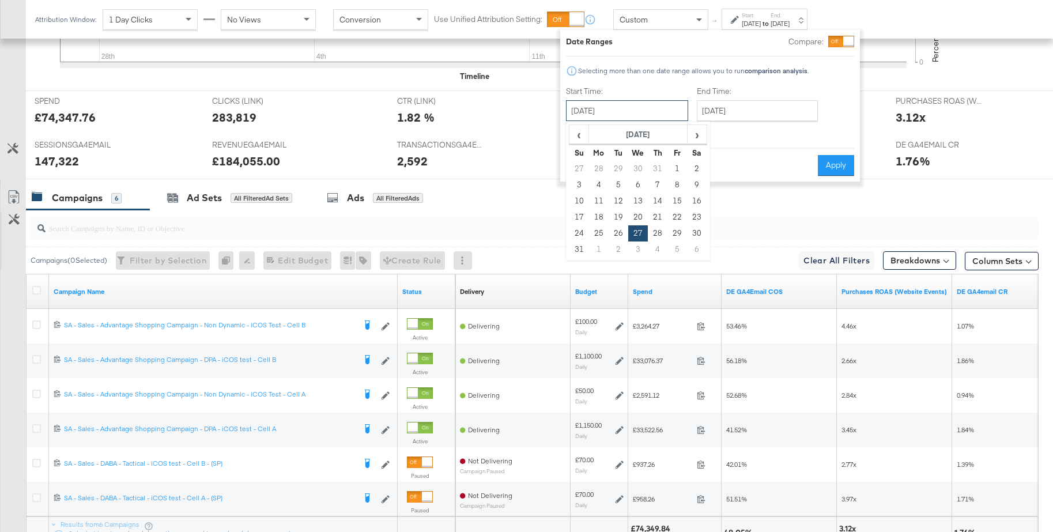
click at [627, 111] on input "August 27th 2025" at bounding box center [627, 110] width 122 height 21
click at [575, 232] on td "24" at bounding box center [580, 233] width 20 height 16
click at [753, 111] on input "September 23rd 2025" at bounding box center [757, 110] width 121 height 21
click at [615, 108] on input "August 24th 2025" at bounding box center [627, 110] width 122 height 21
click at [698, 134] on span "›" at bounding box center [697, 134] width 18 height 17
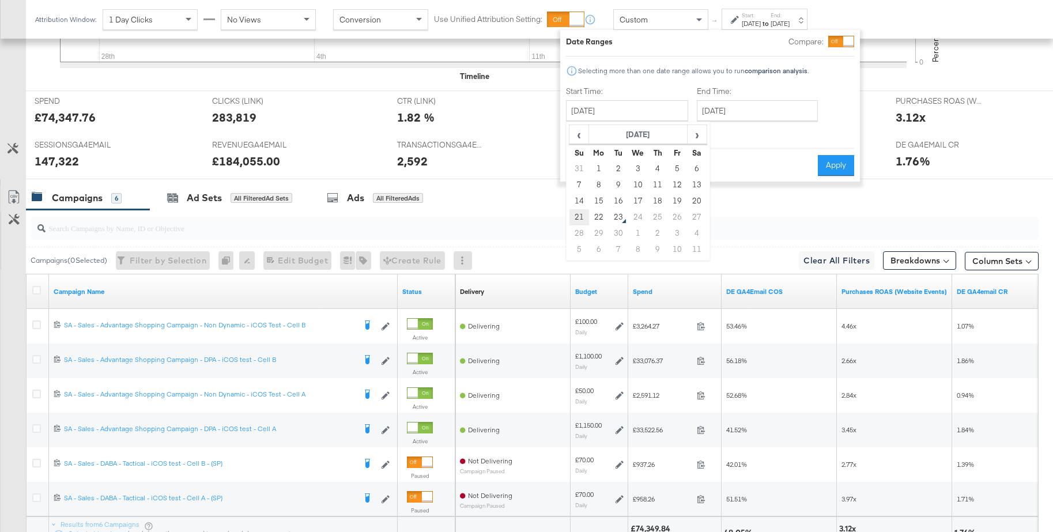
click at [570, 220] on td "21" at bounding box center [580, 217] width 20 height 16
type input "September 21st 2025"
click at [831, 174] on button "Apply" at bounding box center [836, 165] width 36 height 21
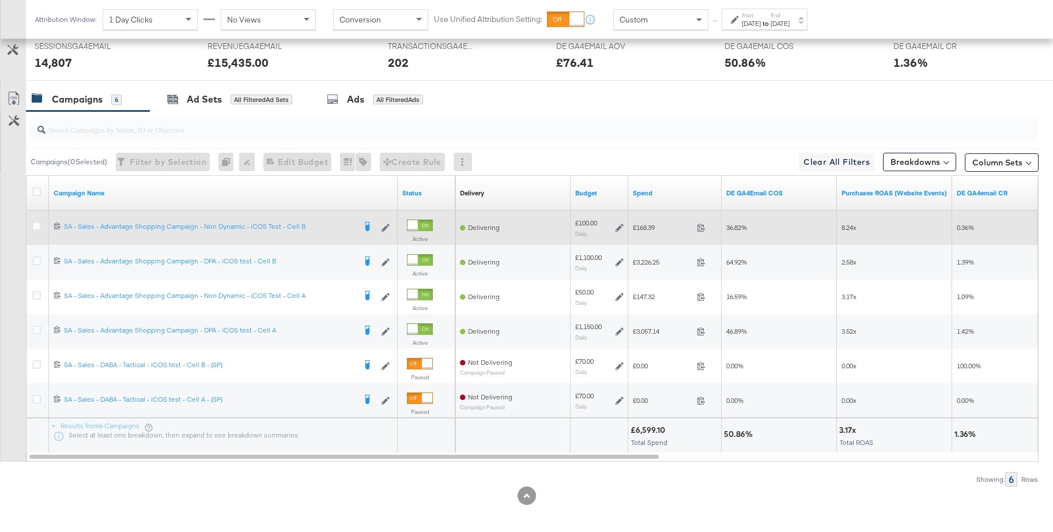
scroll to position [533, 0]
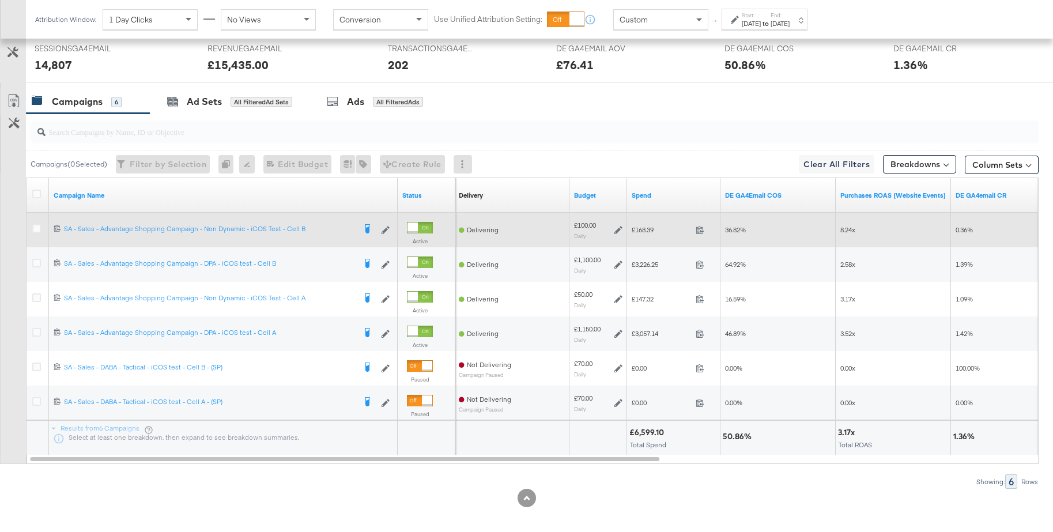
click at [431, 226] on div at bounding box center [420, 228] width 26 height 12
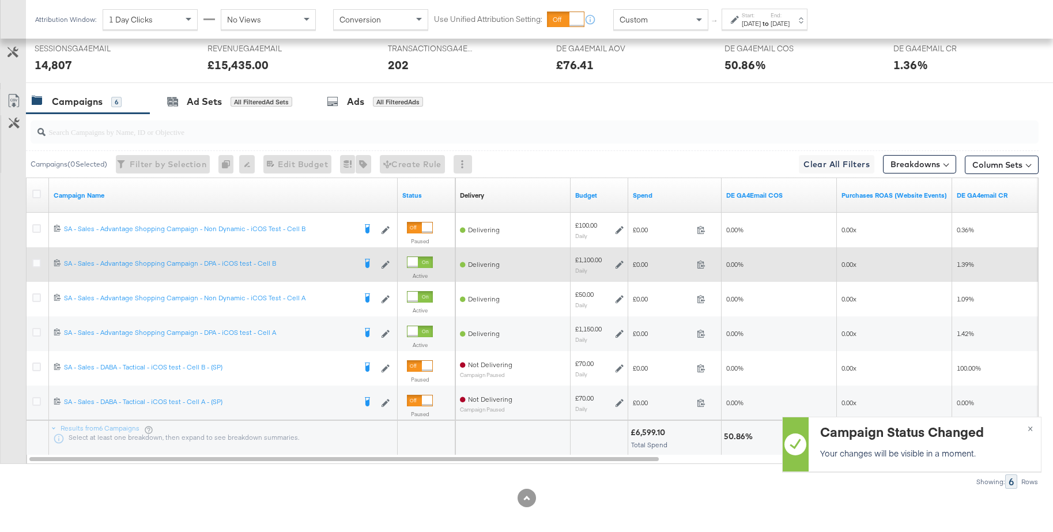
click at [418, 259] on div at bounding box center [413, 262] width 10 height 10
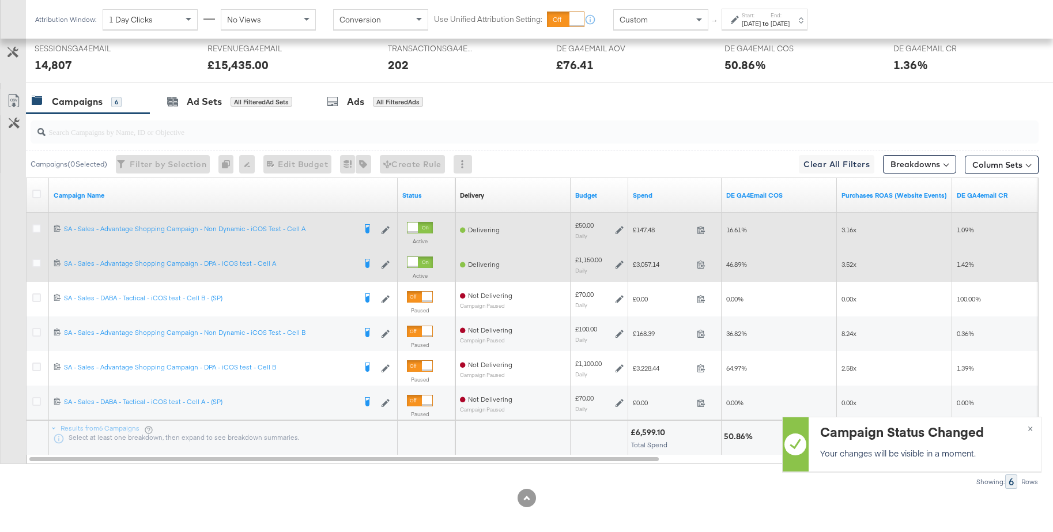
click at [620, 229] on icon at bounding box center [620, 230] width 8 height 8
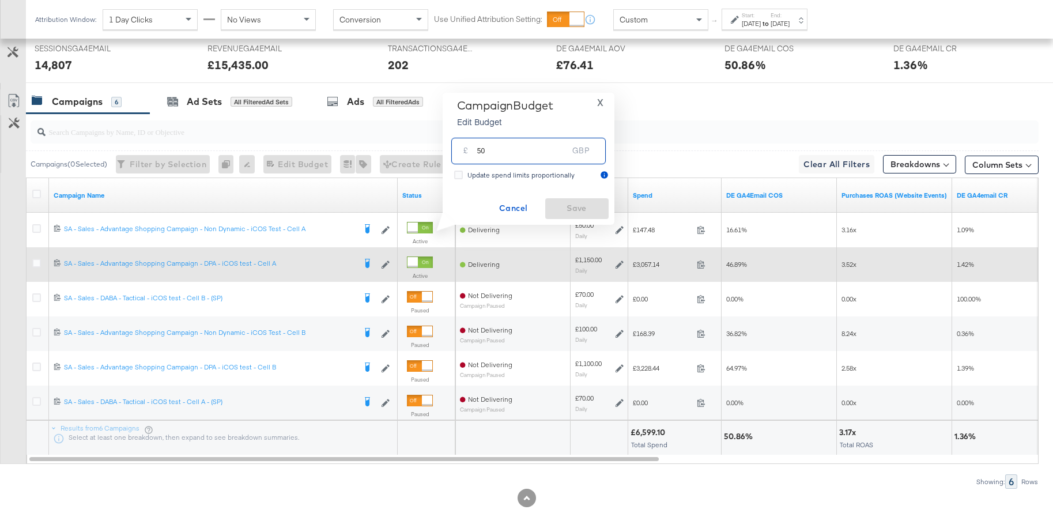
drag, startPoint x: 498, startPoint y: 153, endPoint x: 464, endPoint y: 147, distance: 34.0
click at [464, 147] on div "£ 50 GBP" at bounding box center [528, 151] width 155 height 26
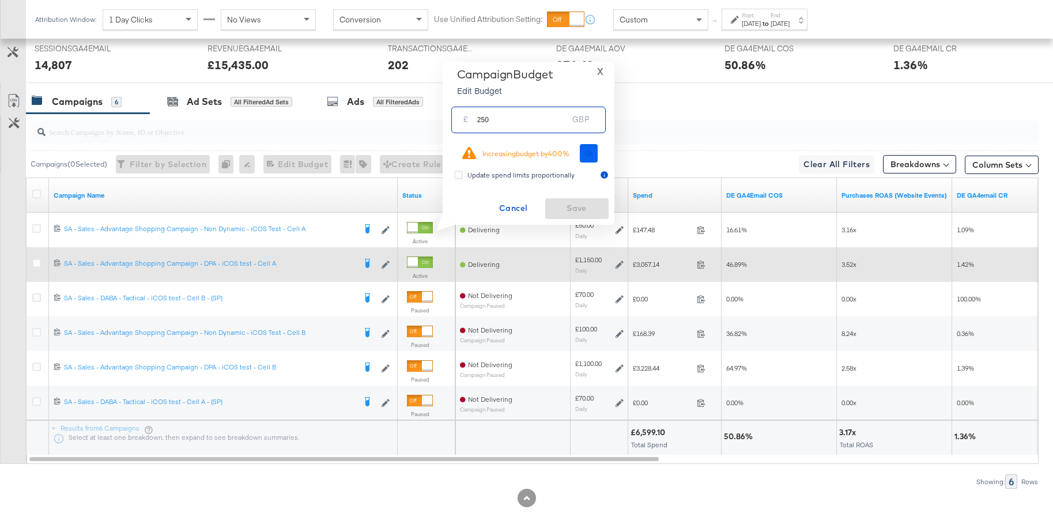
type input "250"
click at [590, 155] on span "Ok" at bounding box center [589, 153] width 9 height 8
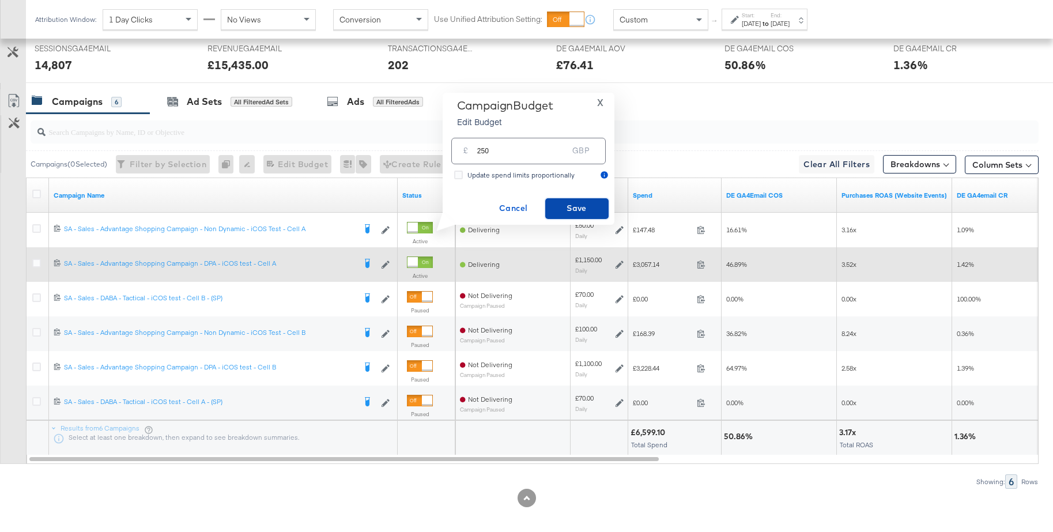
click at [578, 201] on span "Save" at bounding box center [577, 208] width 54 height 14
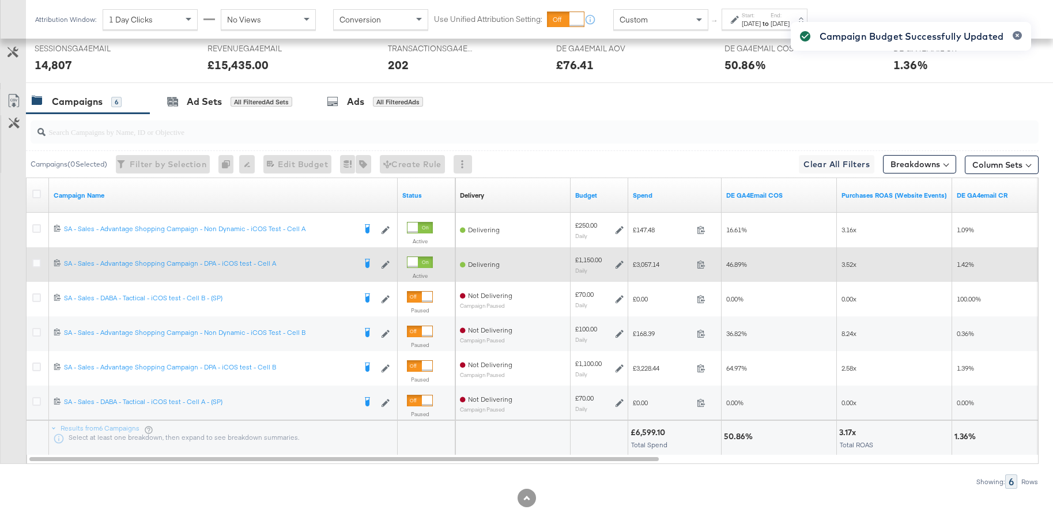
click at [621, 265] on icon at bounding box center [620, 265] width 8 height 8
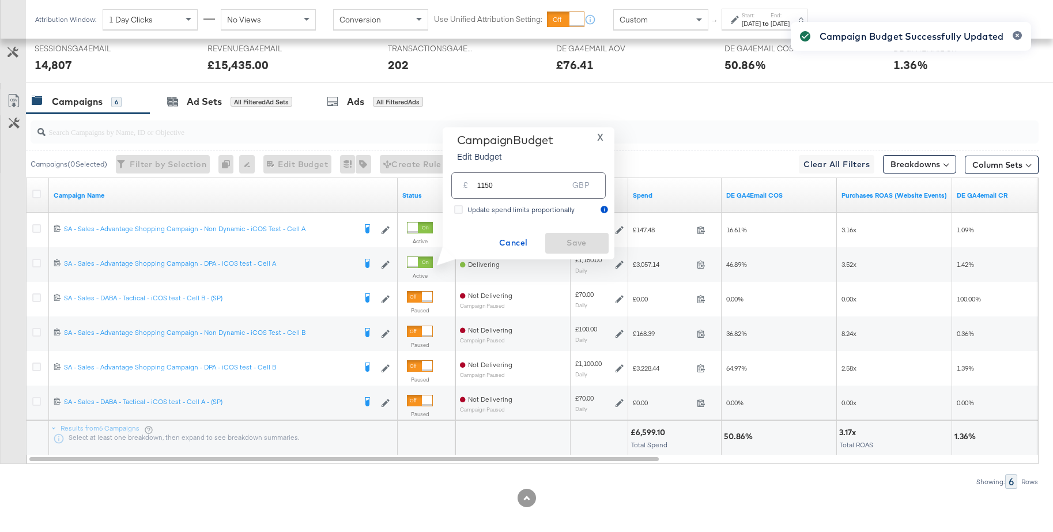
click at [480, 185] on input "1150" at bounding box center [522, 180] width 91 height 25
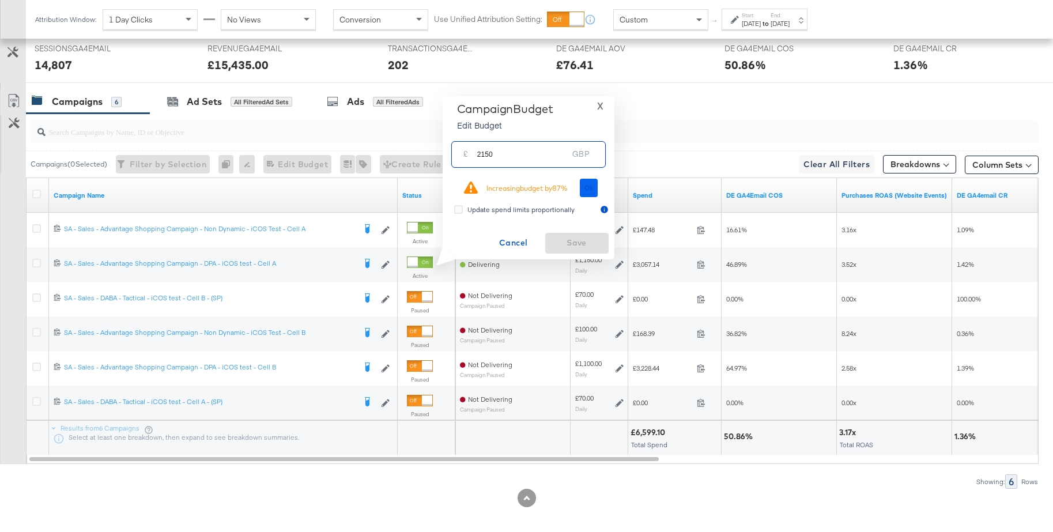
type input "2150"
click at [585, 186] on span "Ok" at bounding box center [589, 188] width 9 height 8
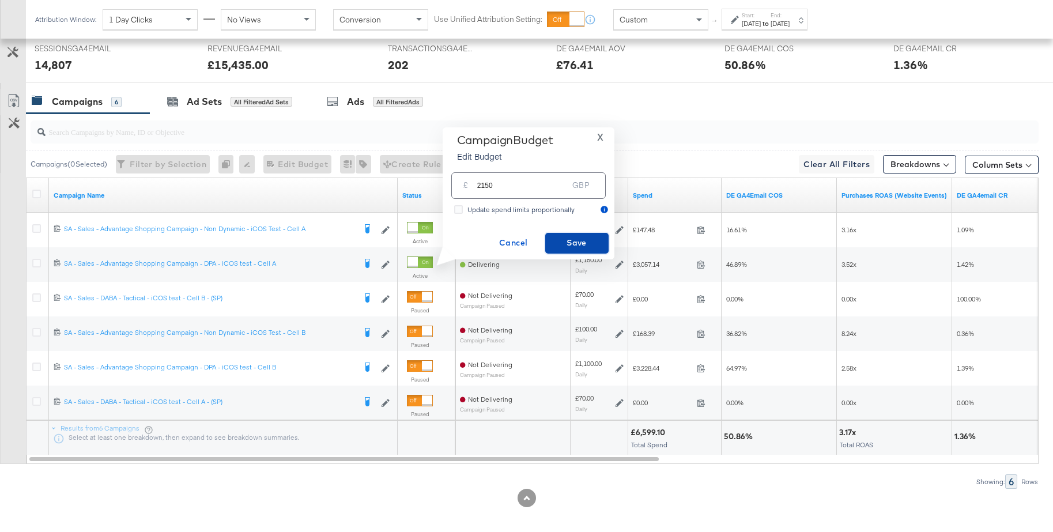
click at [574, 240] on span "Save" at bounding box center [577, 243] width 54 height 14
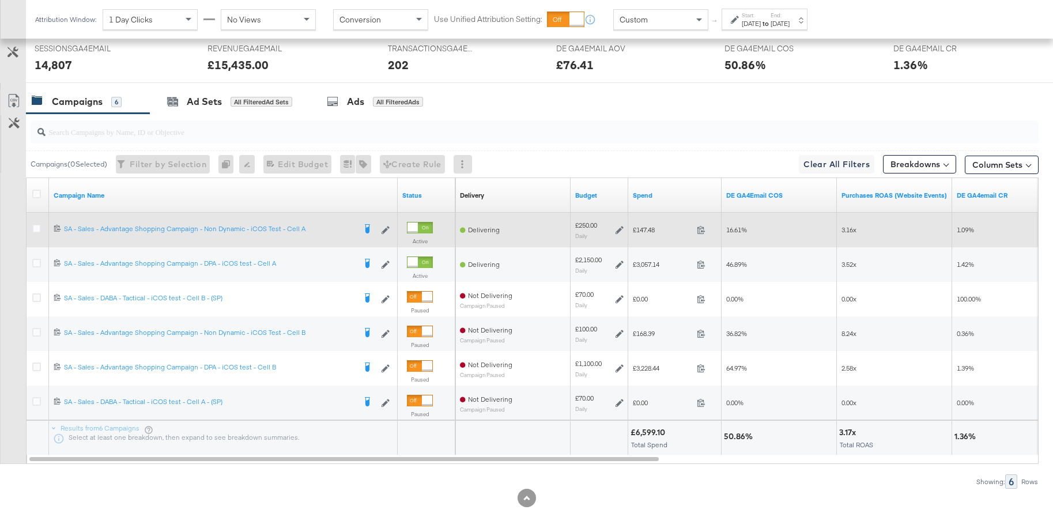
click at [618, 230] on icon at bounding box center [620, 230] width 8 height 8
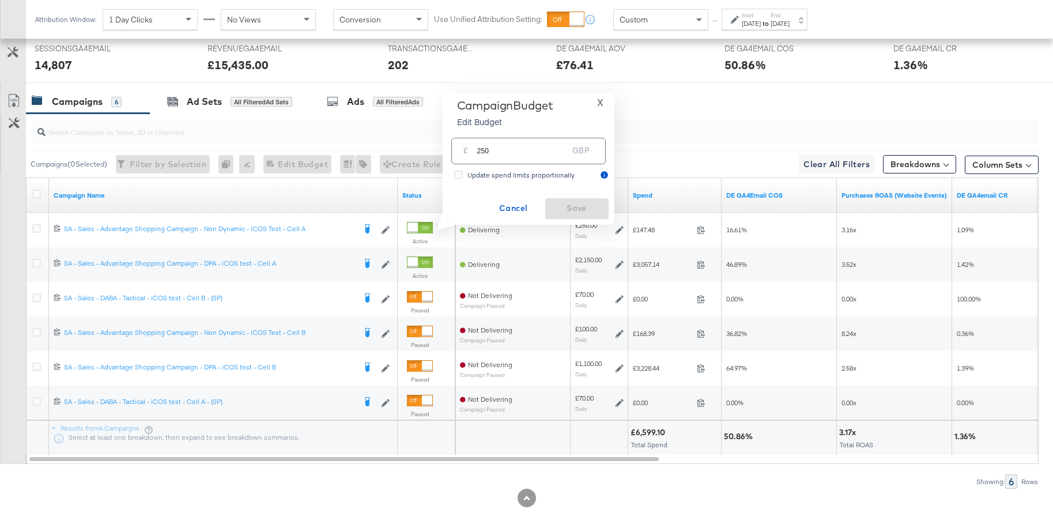
click at [600, 101] on span "X" at bounding box center [600, 103] width 6 height 16
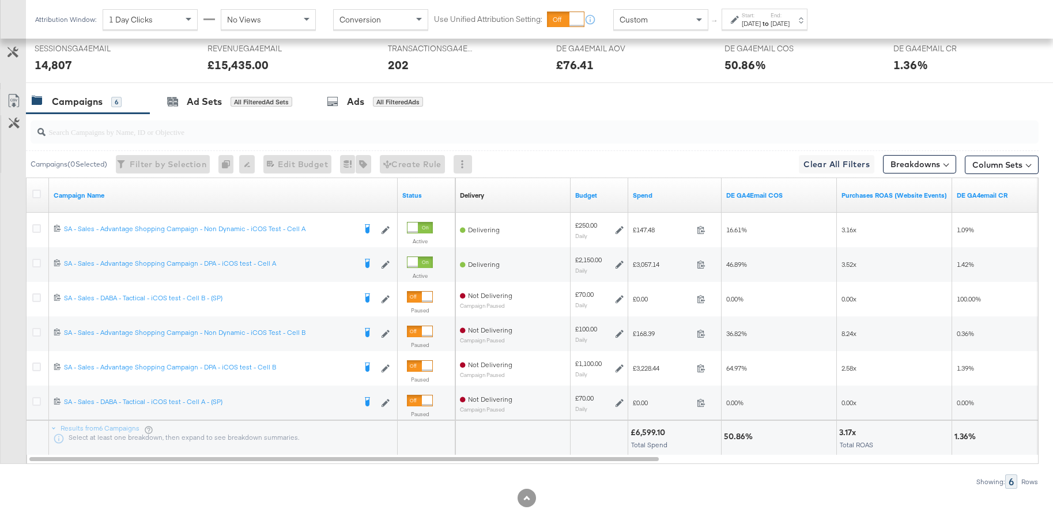
scroll to position [0, 0]
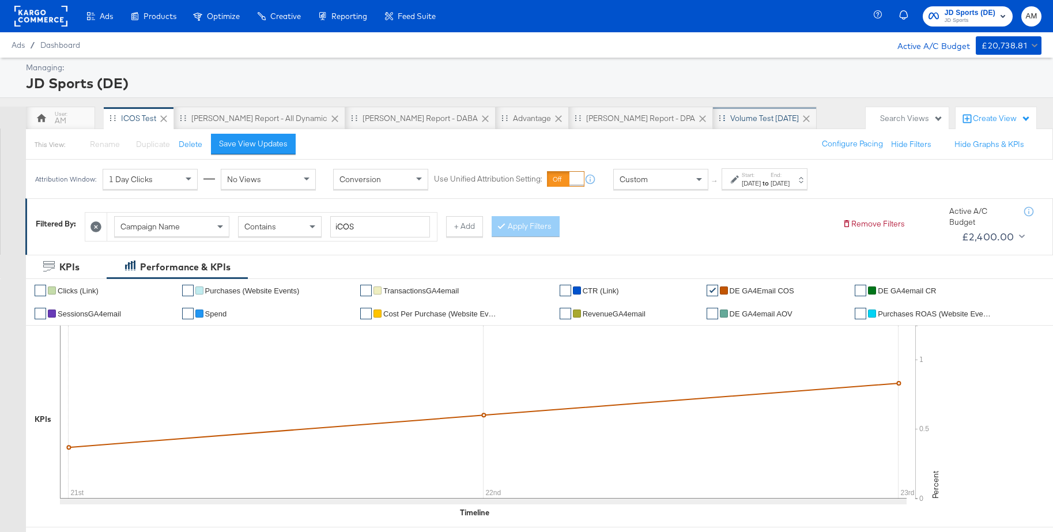
click at [731, 115] on div "Volume test Sep 25" at bounding box center [765, 118] width 69 height 11
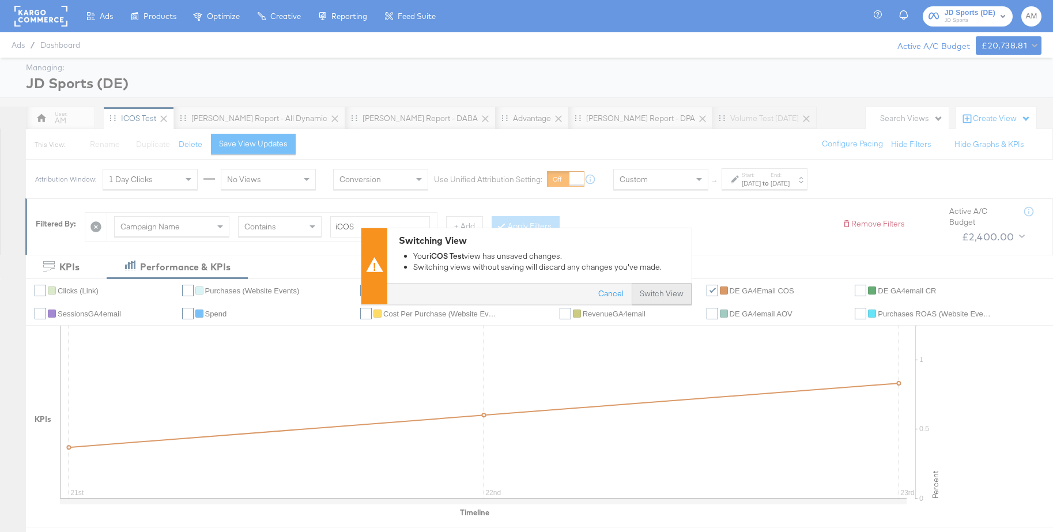
click at [668, 297] on button "Switch View" at bounding box center [662, 294] width 60 height 21
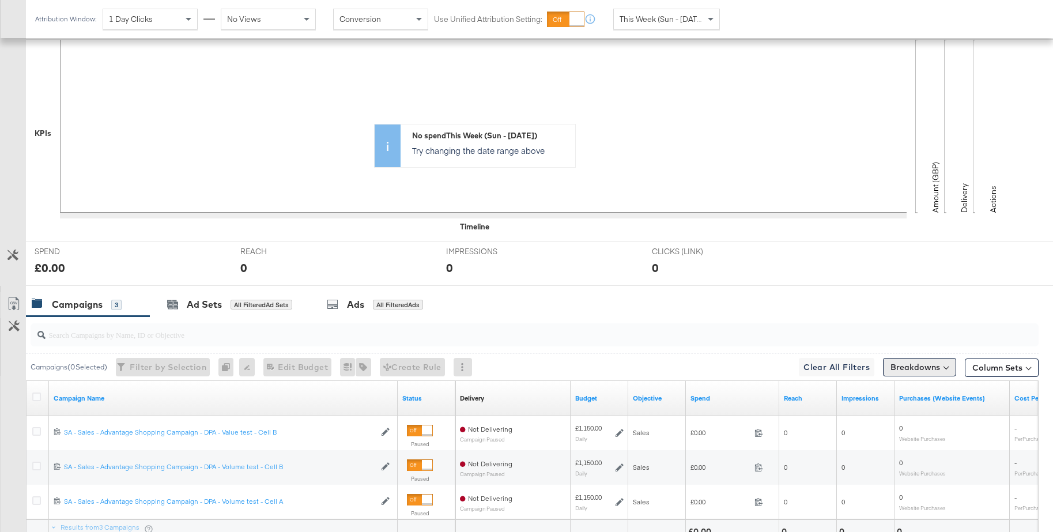
scroll to position [262, 0]
click at [994, 374] on button "Column Sets" at bounding box center [1002, 368] width 74 height 18
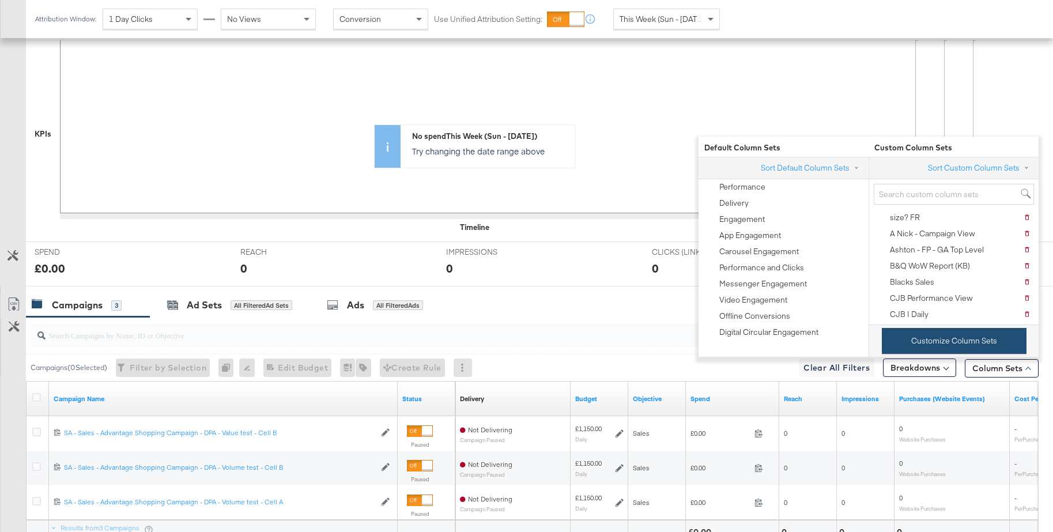
click at [933, 341] on button "Customize Column Sets" at bounding box center [954, 341] width 145 height 26
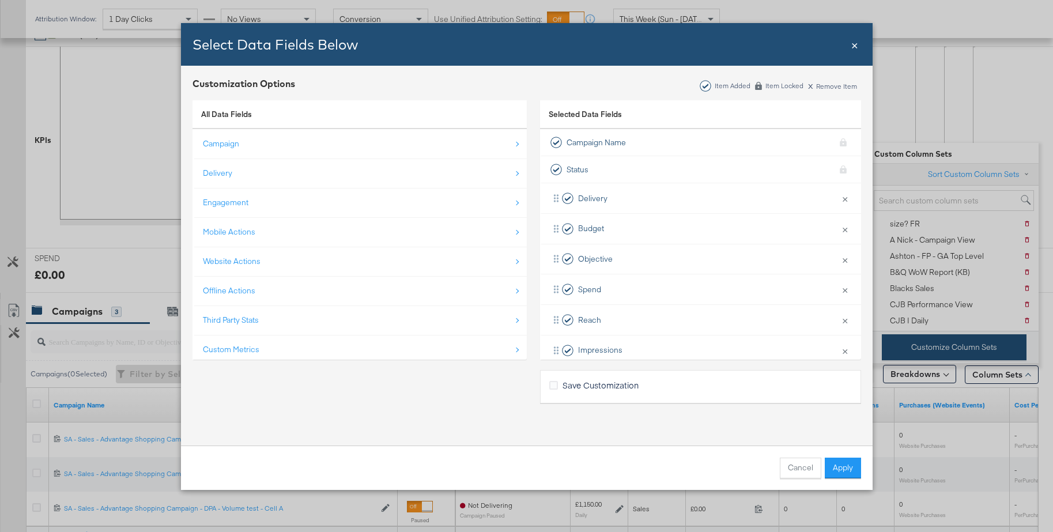
scroll to position [259, 0]
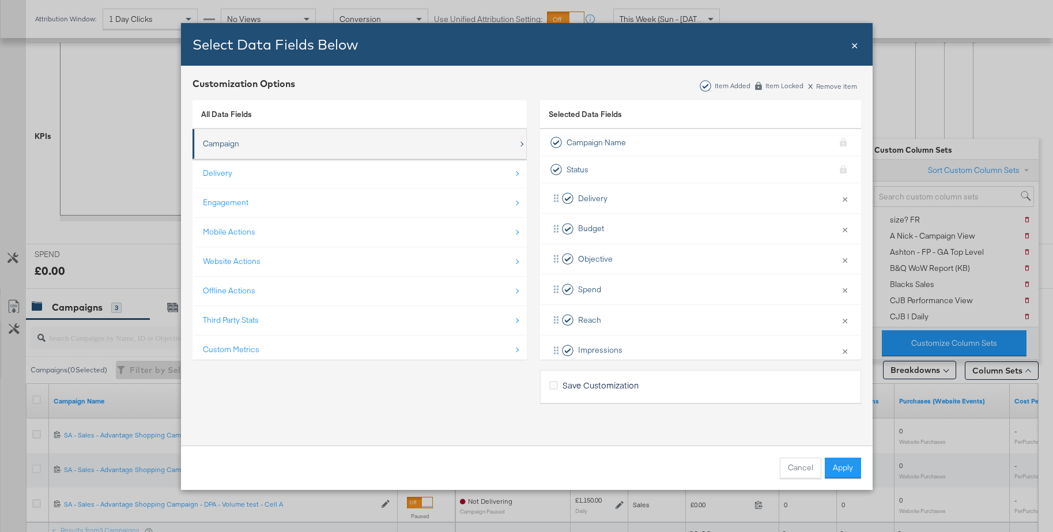
click at [210, 144] on div "Campaign" at bounding box center [221, 143] width 36 height 11
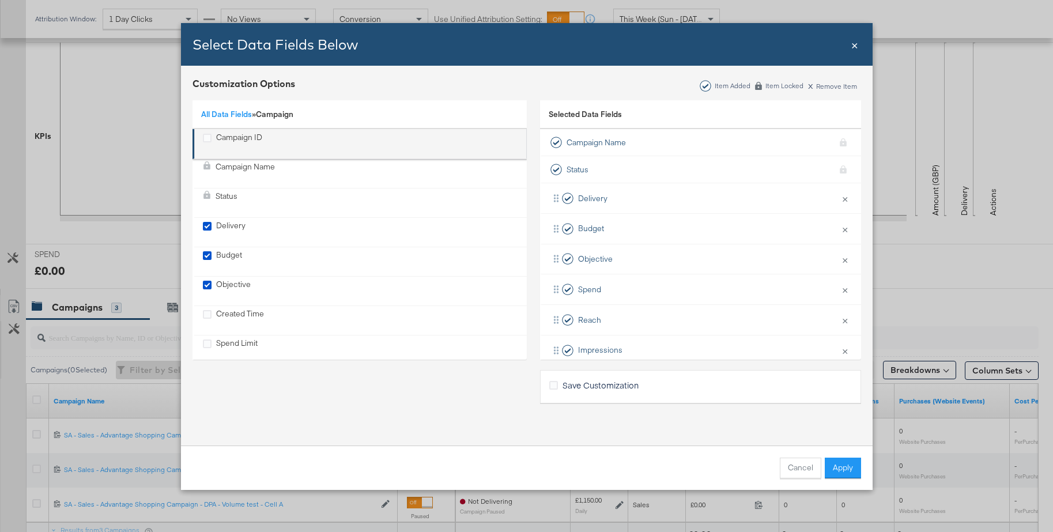
click at [216, 137] on div "Campaign ID" at bounding box center [239, 144] width 46 height 24
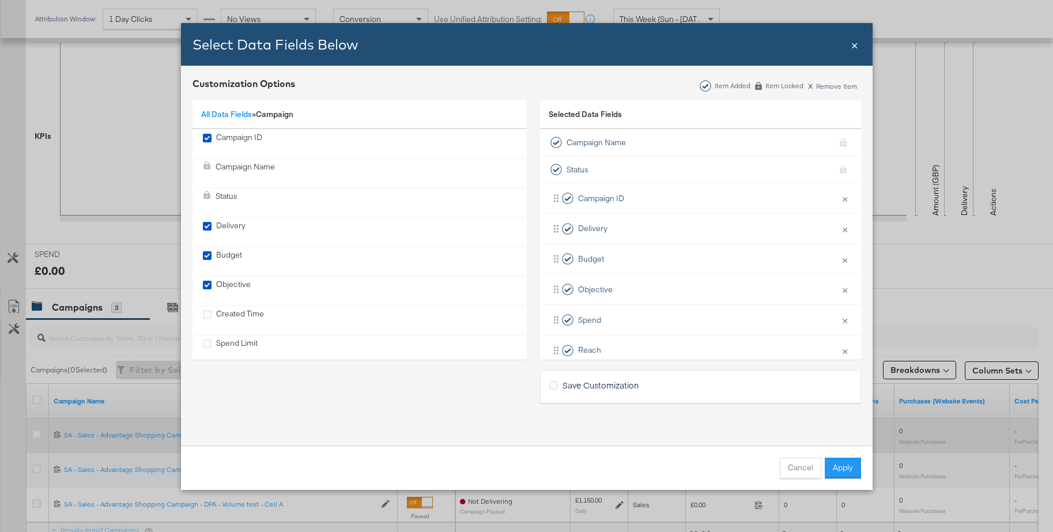
drag, startPoint x: 840, startPoint y: 468, endPoint x: 786, endPoint y: 445, distance: 58.9
click at [840, 468] on button "Apply" at bounding box center [843, 468] width 36 height 21
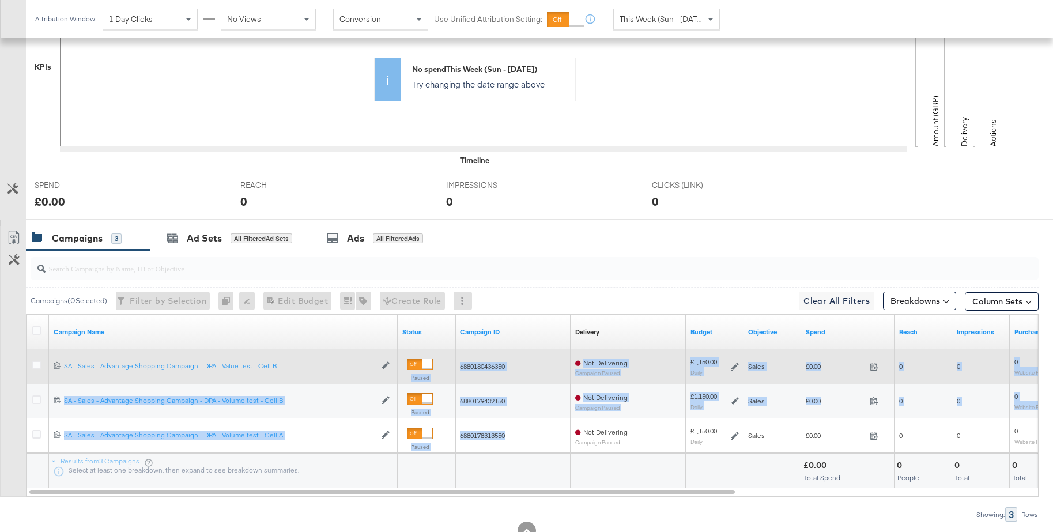
scroll to position [326, 0]
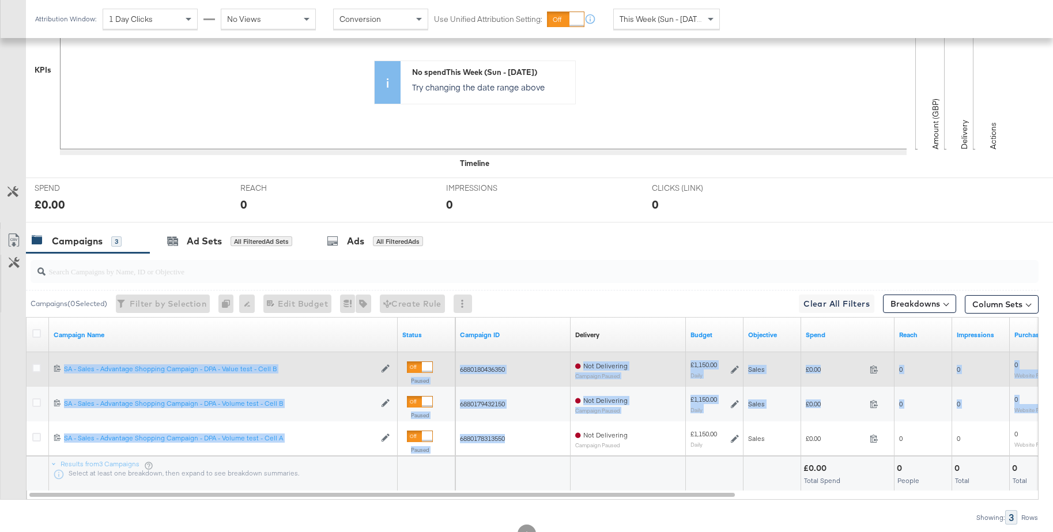
drag, startPoint x: 506, startPoint y: 435, endPoint x: 126, endPoint y: 363, distance: 386.7
click at [85, 318] on div "6880180436350 SA - Sales - Advantage Shopping Campaign - DPA - Value test - Cel…" at bounding box center [533, 318] width 1013 height 0
click at [548, 370] on div "6880180436350" at bounding box center [513, 370] width 106 height 9
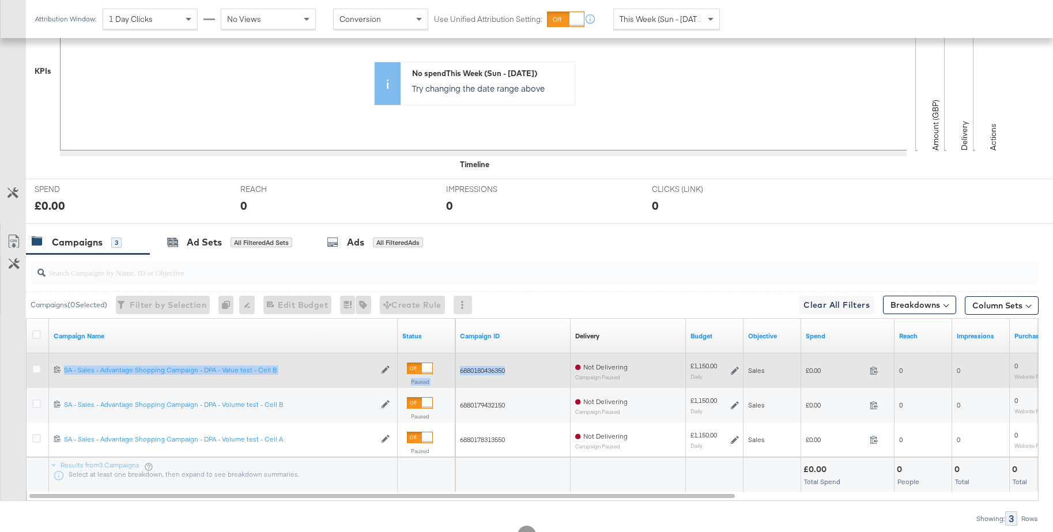
drag, startPoint x: 530, startPoint y: 366, endPoint x: 175, endPoint y: 359, distance: 354.7
click at [27, 353] on div "6880180436350 SA - Sales - Advantage Shopping Campaign - DPA - Value test - Cel…" at bounding box center [27, 353] width 0 height 0
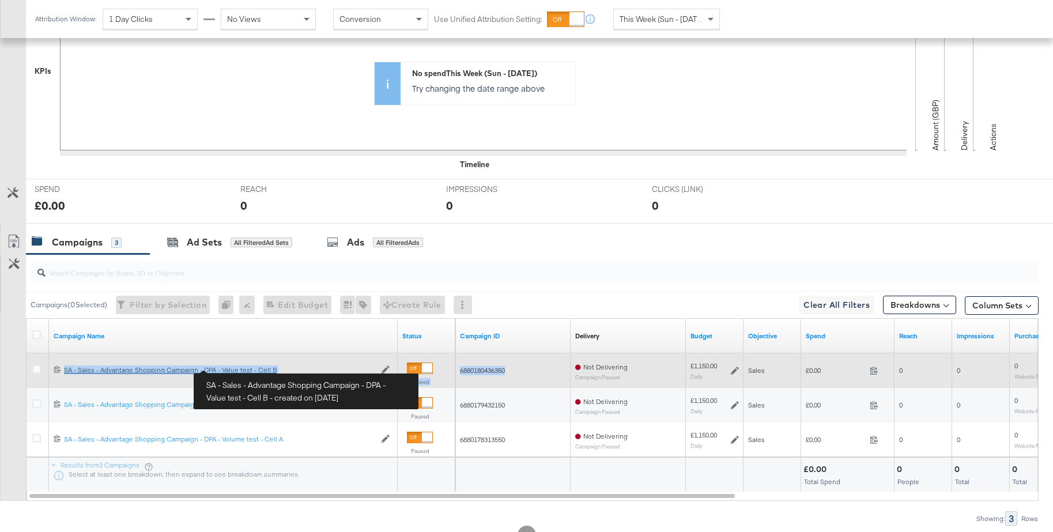
copy div "SA - Sales - Advantage Shopping Campaign - DPA - Value test - Cell B Edit Campa…"
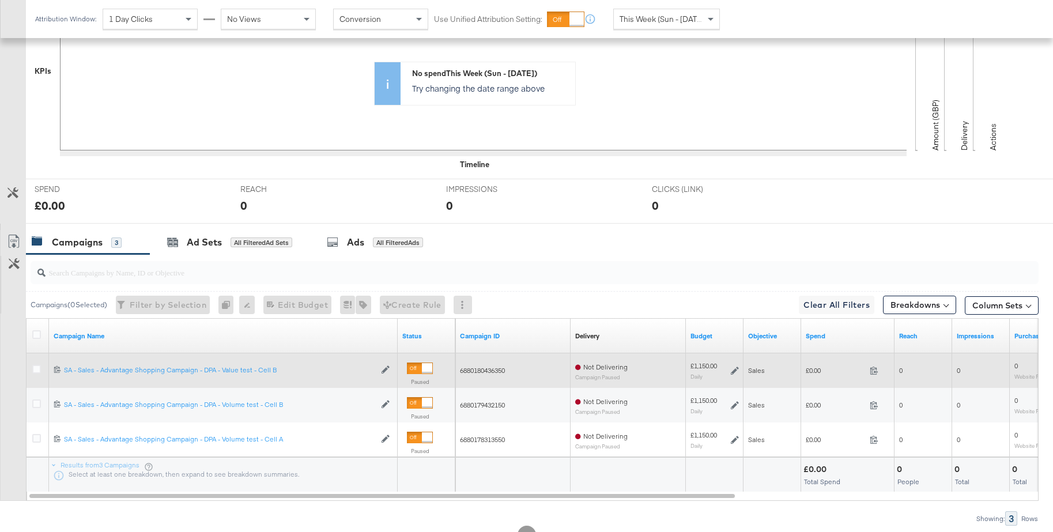
click at [303, 361] on div "6880180436350 SA - Sales - Advantage Shopping Campaign - DPA - Value test - Cel…" at bounding box center [223, 370] width 349 height 19
click at [54, 371] on icon at bounding box center [57, 369] width 7 height 7
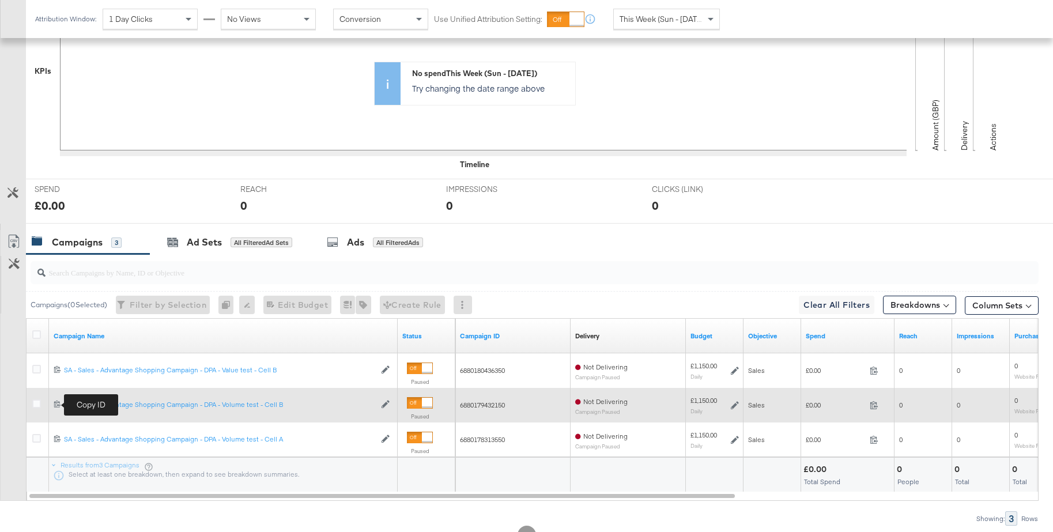
click at [55, 404] on icon at bounding box center [57, 404] width 6 height 7
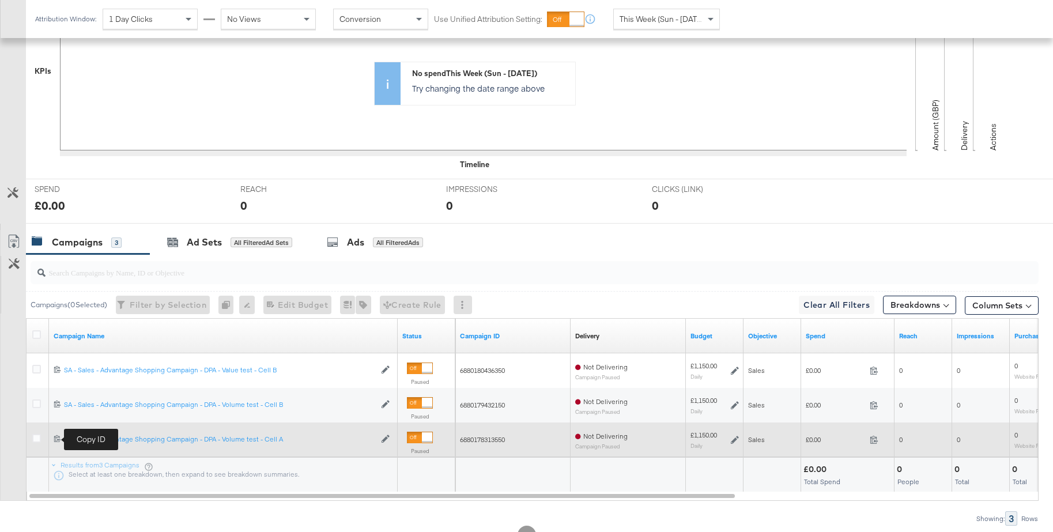
click at [58, 440] on icon at bounding box center [57, 438] width 6 height 7
click at [385, 441] on icon at bounding box center [386, 439] width 8 height 8
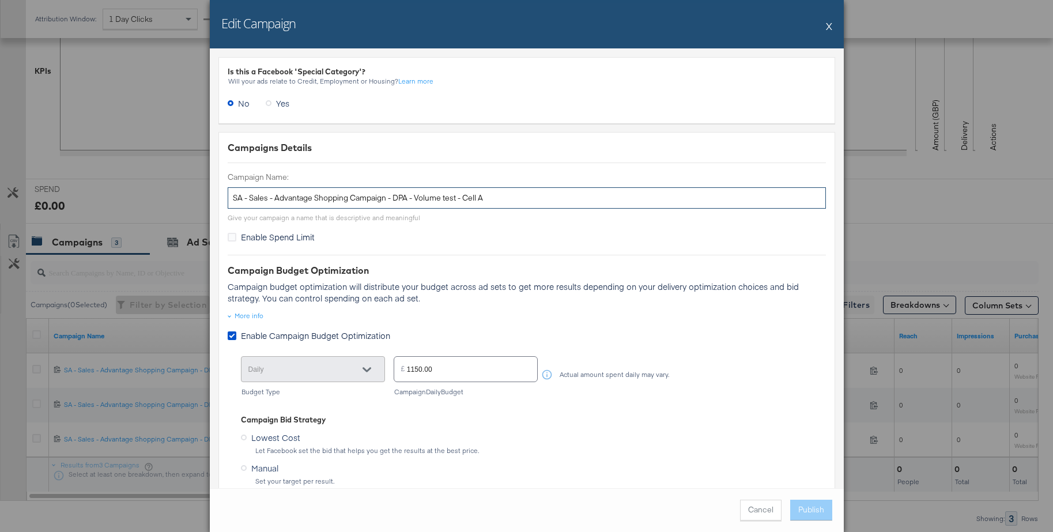
click at [337, 201] on input "SA - Sales - Advantage Shopping Campaign - DPA - Volume test - Cell A" at bounding box center [527, 197] width 599 height 21
click at [826, 24] on button "X" at bounding box center [829, 25] width 6 height 23
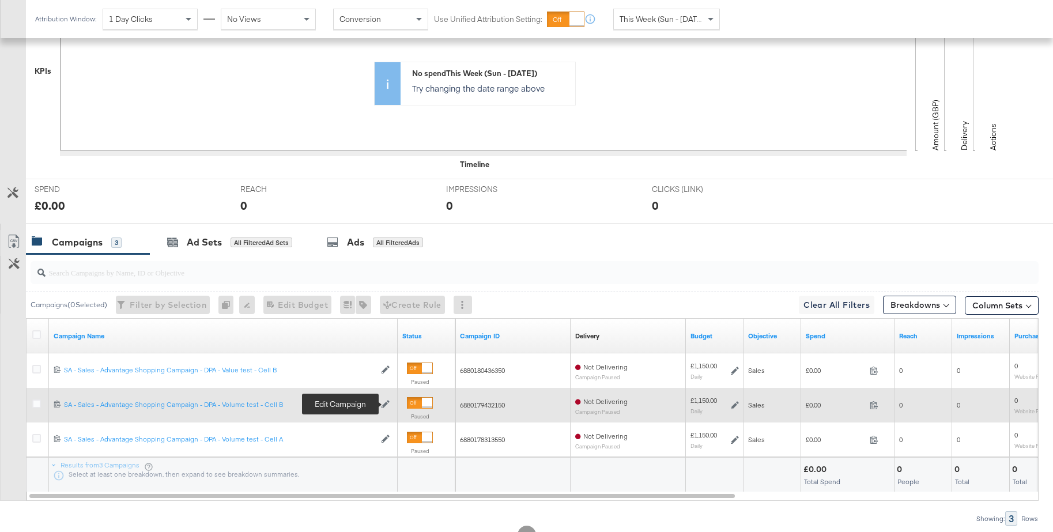
click at [384, 403] on icon at bounding box center [386, 404] width 8 height 8
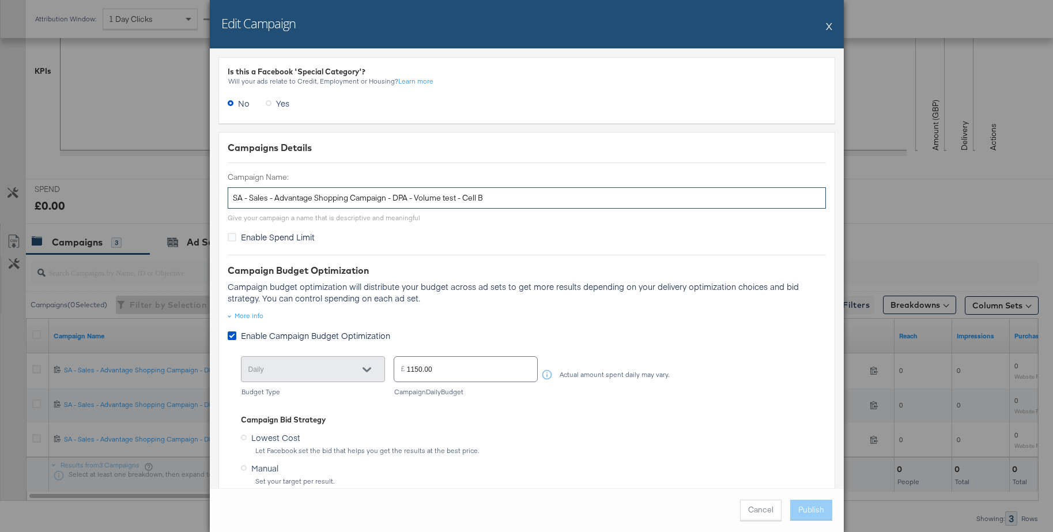
click at [372, 193] on input "SA - Sales - Advantage Shopping Campaign - DPA - Volume test - Cell B" at bounding box center [527, 197] width 599 height 21
click at [887, 137] on div "Edit Campaign X Is this a Facebook 'Special Category'? Will your ads relate to …" at bounding box center [526, 266] width 1053 height 532
click at [831, 27] on button "X" at bounding box center [829, 25] width 6 height 23
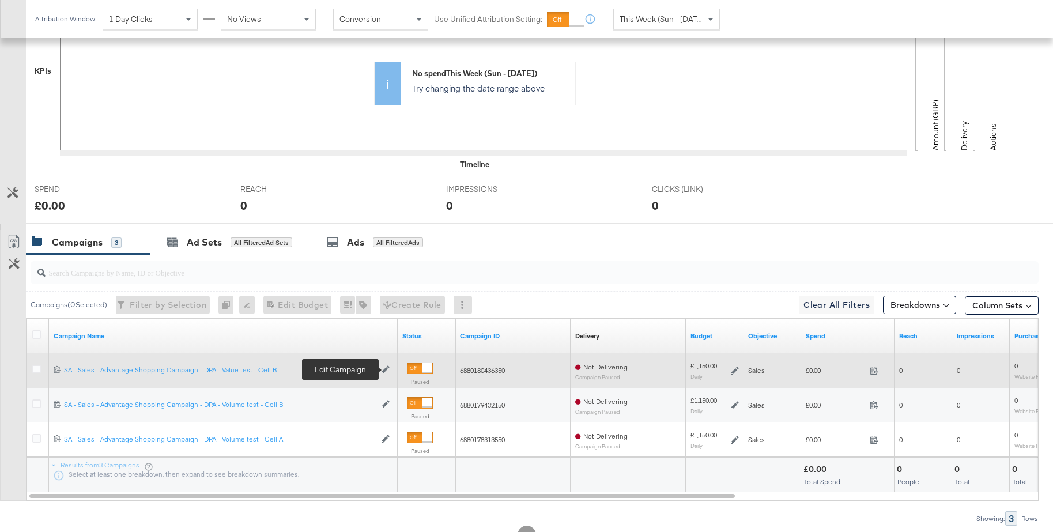
click at [385, 372] on icon at bounding box center [386, 370] width 8 height 8
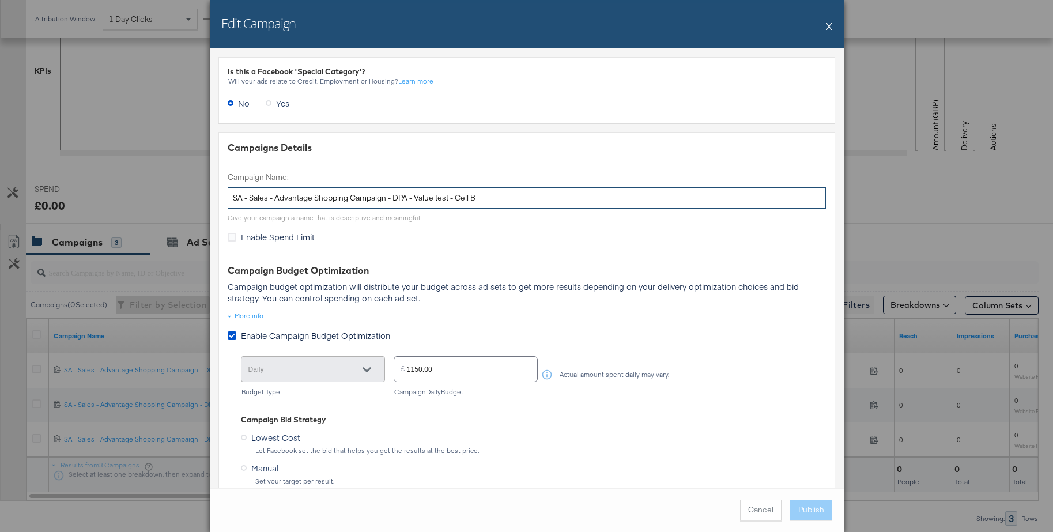
click at [433, 198] on input "SA - Sales - Advantage Shopping Campaign - DPA - Value test - Cell B" at bounding box center [527, 197] width 599 height 21
click at [828, 26] on button "X" at bounding box center [829, 25] width 6 height 23
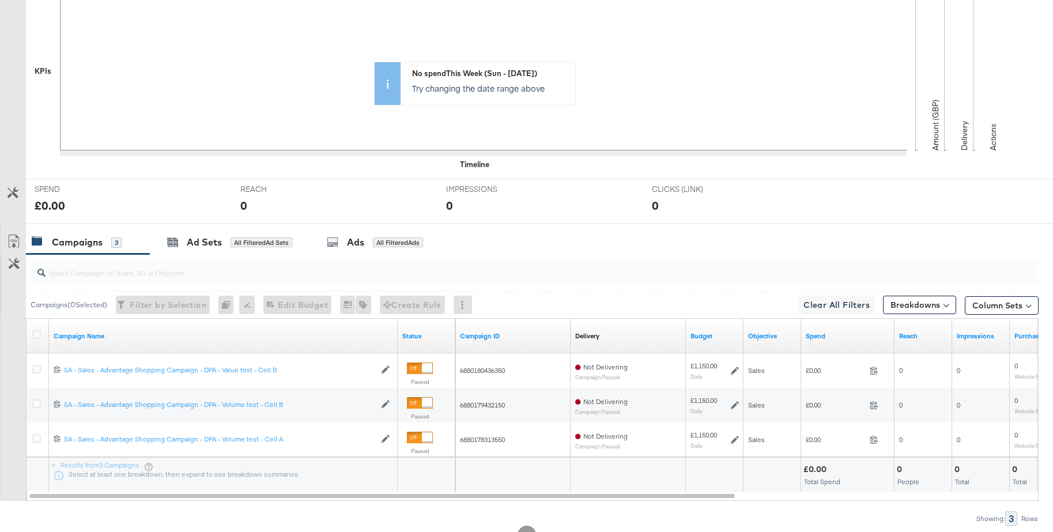
scroll to position [0, 0]
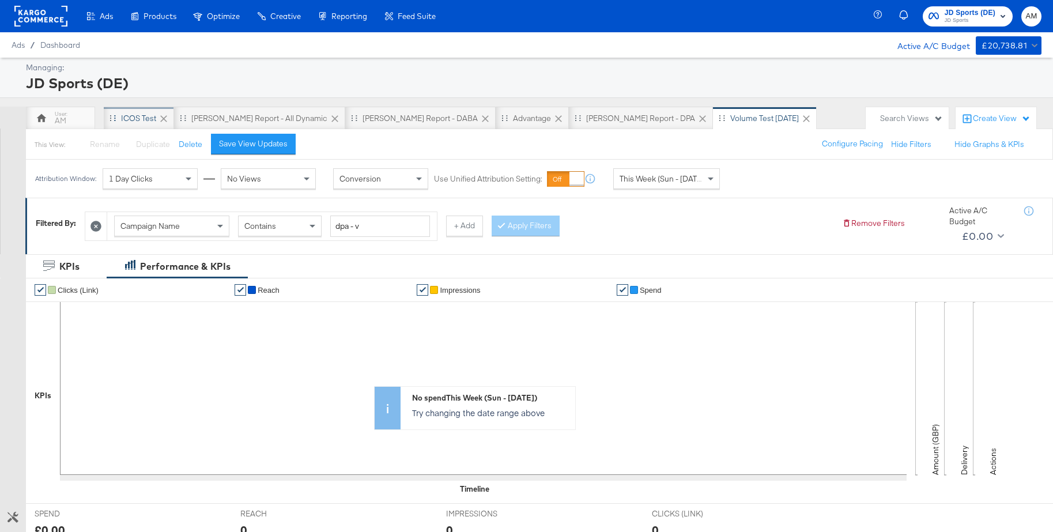
click at [139, 115] on div "iCOS Test" at bounding box center [138, 118] width 35 height 11
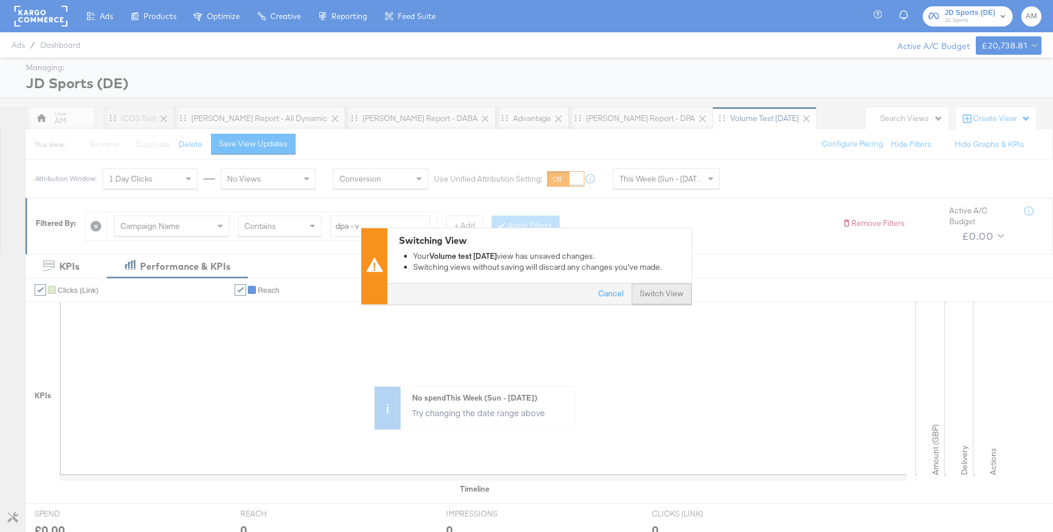
click at [655, 291] on button "Switch View" at bounding box center [662, 294] width 60 height 21
